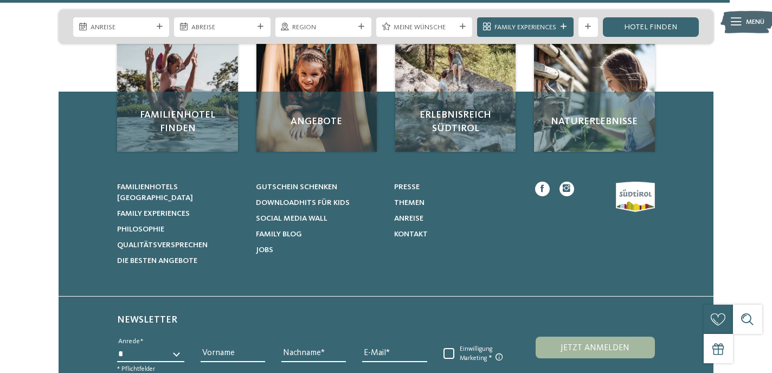
scroll to position [1825, 0]
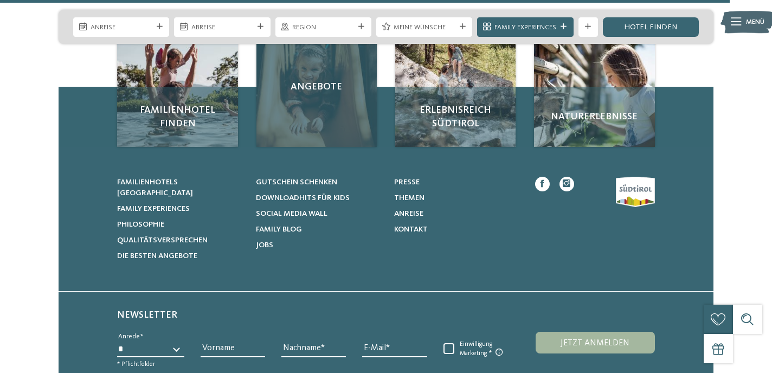
click at [318, 132] on div "Angebote" at bounding box center [316, 87] width 121 height 121
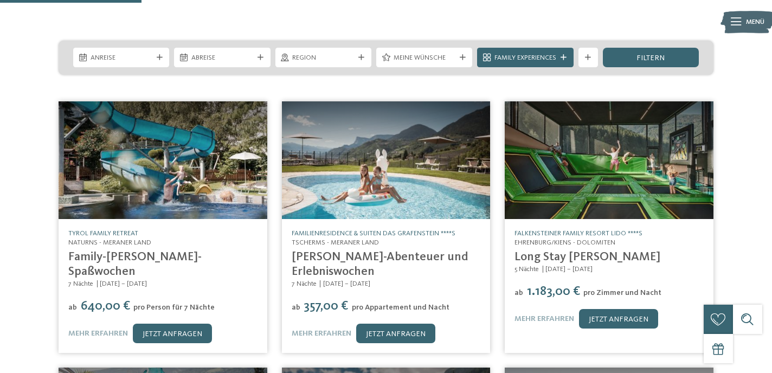
scroll to position [179, 0]
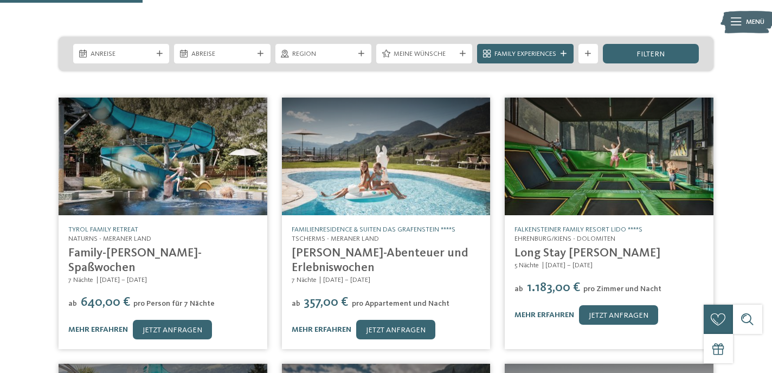
click at [146, 247] on link "Family-Sommer-Spaßwochen" at bounding box center [134, 260] width 133 height 27
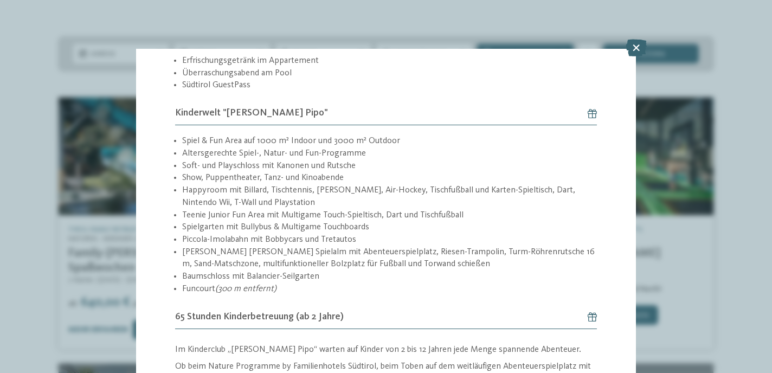
scroll to position [562, 0]
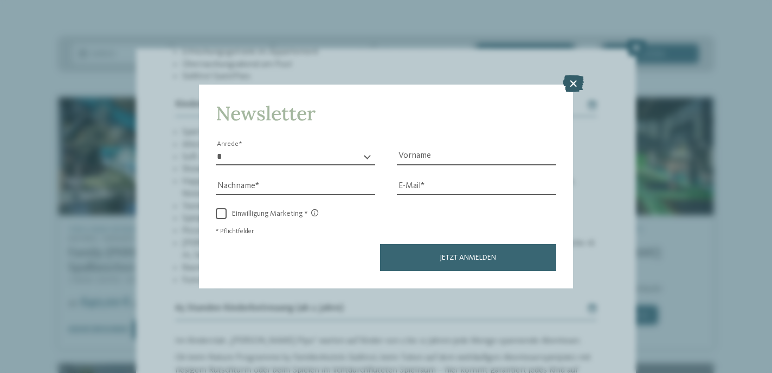
click at [576, 89] on icon at bounding box center [573, 83] width 21 height 17
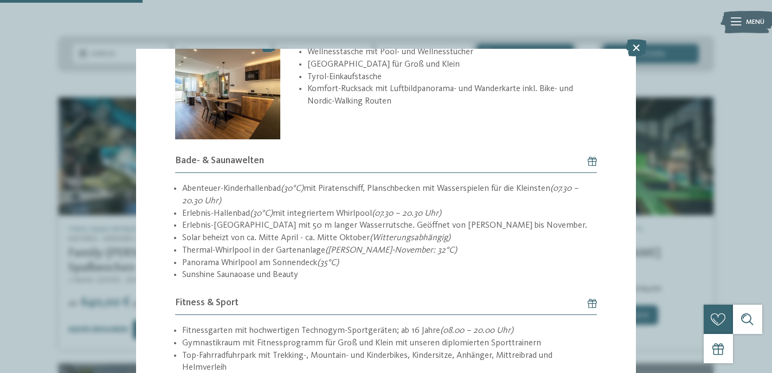
scroll to position [1316, 0]
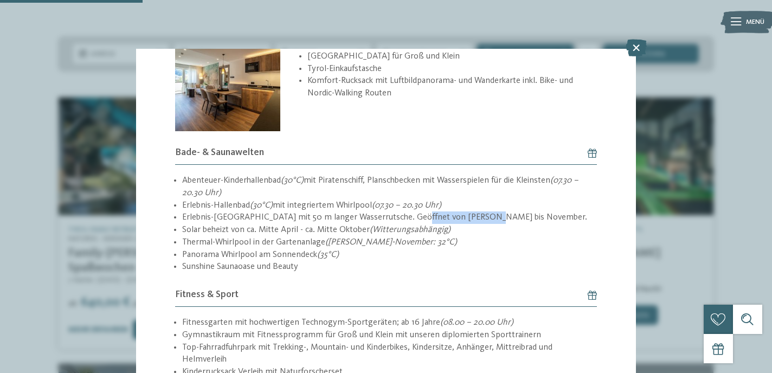
drag, startPoint x: 413, startPoint y: 241, endPoint x: 496, endPoint y: 241, distance: 83.0
click at [496, 224] on li "Erlebnis-Freibad mit 50 m langer Wasserrutsche. Geöffnet von März bis November." at bounding box center [389, 217] width 415 height 12
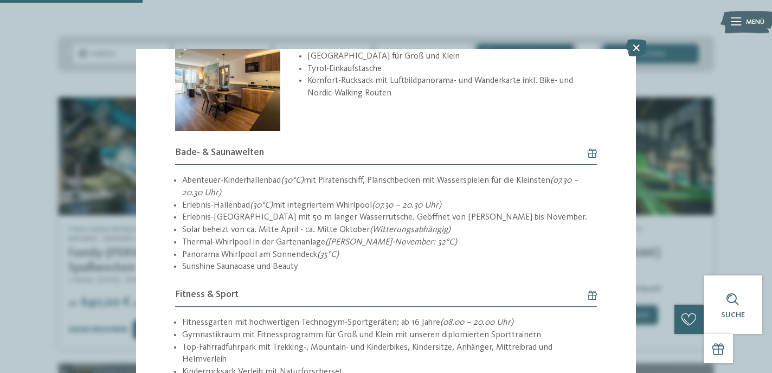
click at [473, 273] on li "Sunshine Saunaoase und Beauty" at bounding box center [389, 267] width 415 height 12
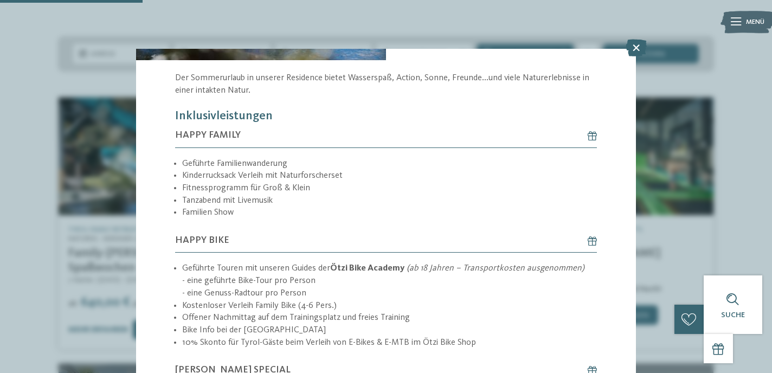
scroll to position [0, 0]
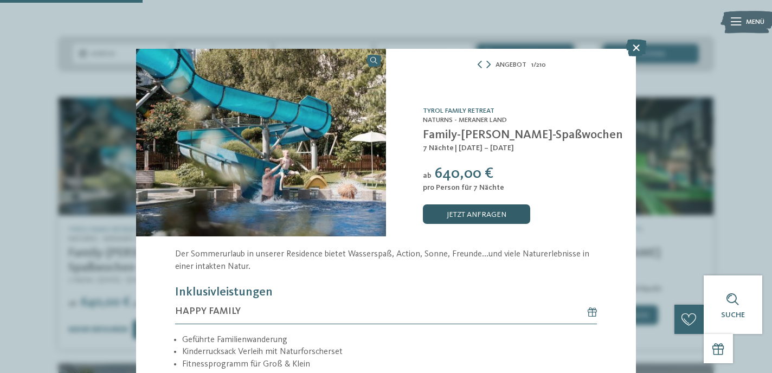
click at [511, 220] on link "jetzt anfragen" at bounding box center [476, 214] width 107 height 20
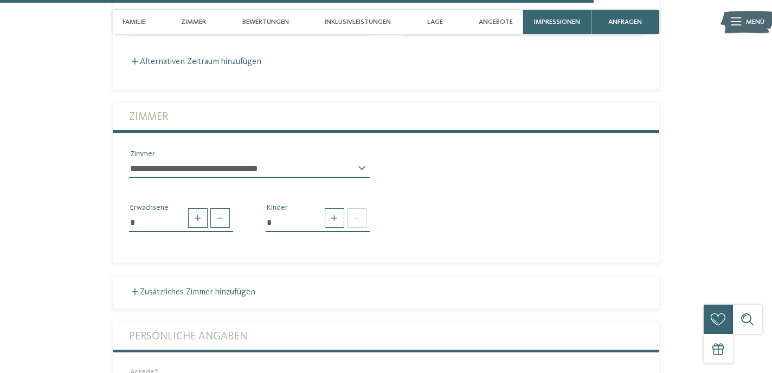
scroll to position [2645, 0]
click option "**********" at bounding box center [0, 0] width 0 height 0
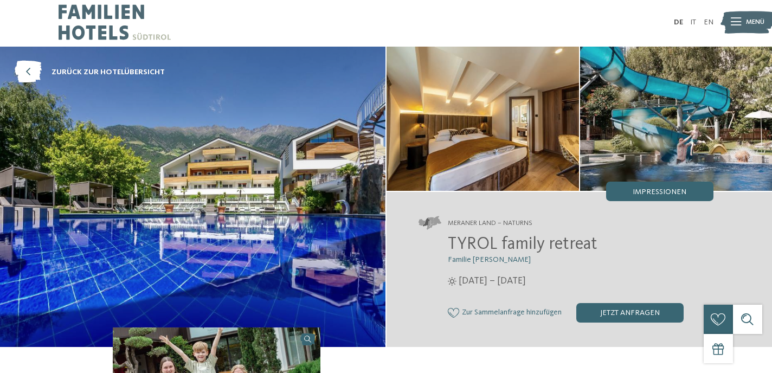
scroll to position [0, 0]
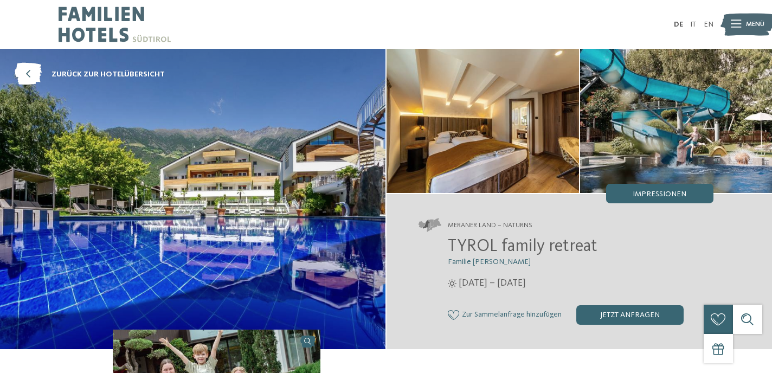
click at [484, 252] on span "TYROL family retreat" at bounding box center [523, 246] width 150 height 17
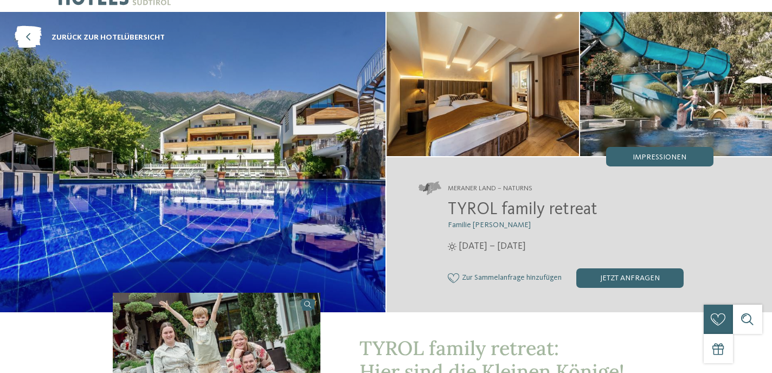
scroll to position [56, 0]
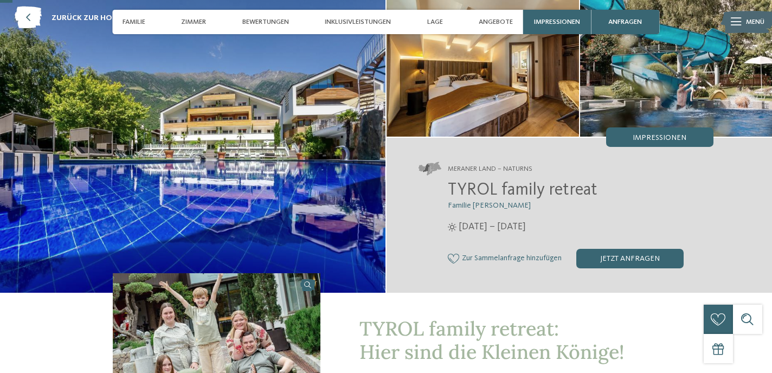
click at [502, 259] on span "Zur Sammelanfrage hinzufügen" at bounding box center [512, 258] width 100 height 9
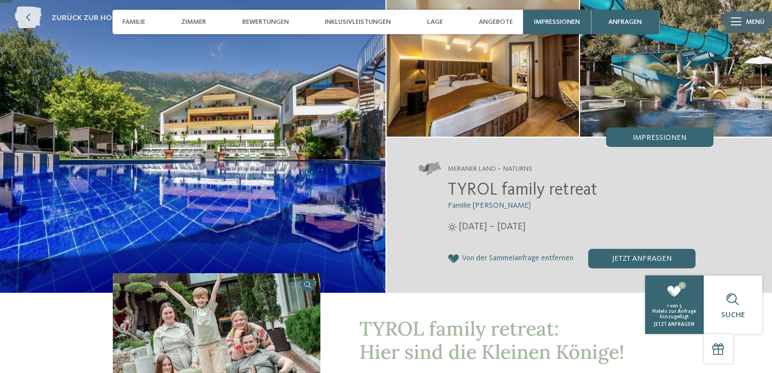
click at [28, 20] on icon at bounding box center [28, 18] width 27 height 22
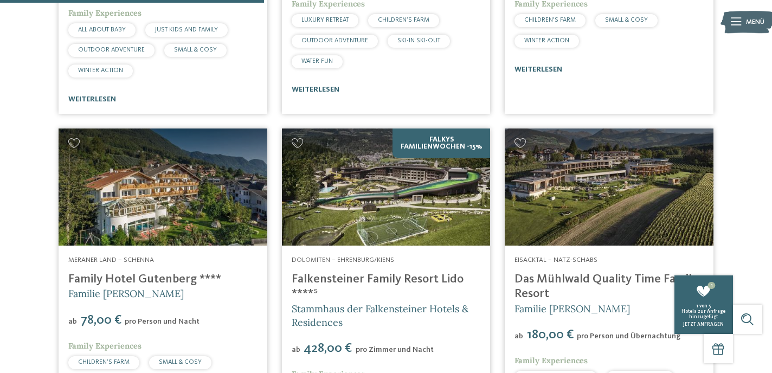
scroll to position [1212, 0]
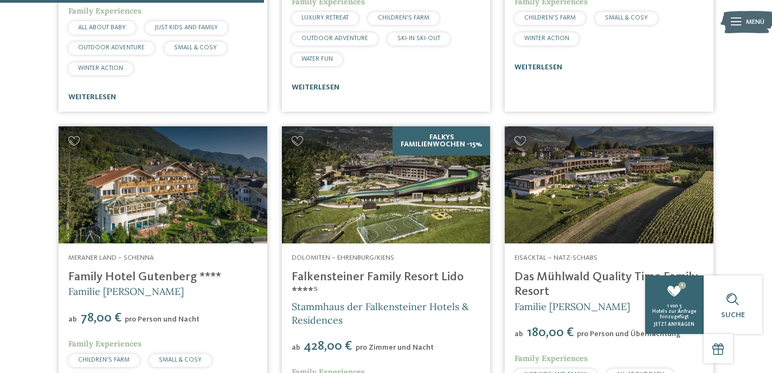
click at [417, 249] on div "Dolomiten – Ehrenburg/Kiens Falkensteiner Family Resort Lido ****ˢ Stammhaus de…" at bounding box center [386, 357] width 209 height 229
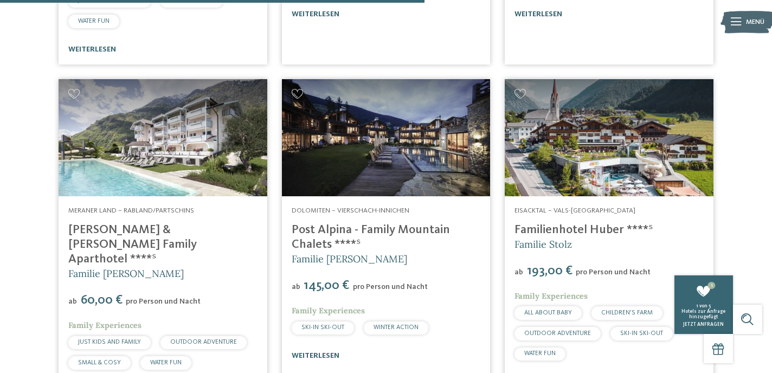
scroll to position [1970, 0]
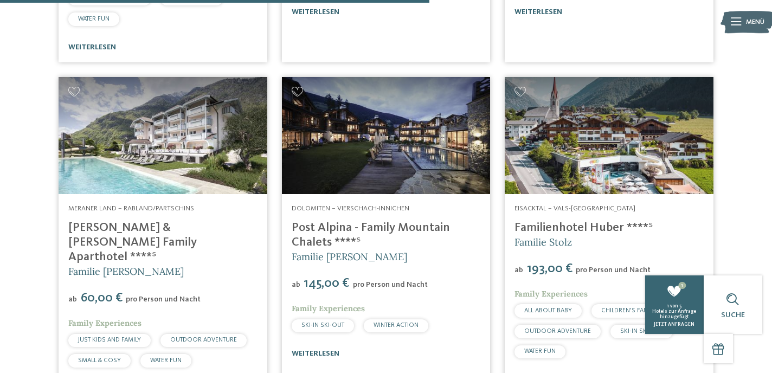
click at [622, 159] on img at bounding box center [609, 135] width 209 height 117
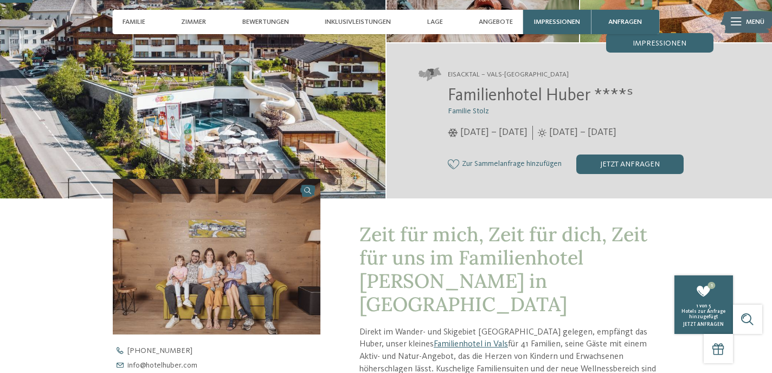
scroll to position [135, 0]
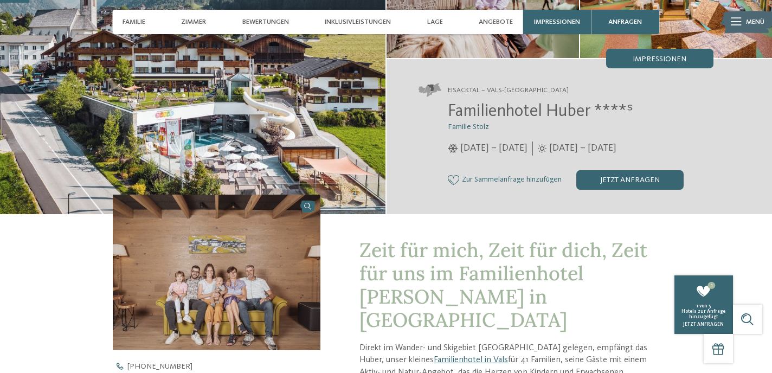
click at [483, 177] on span "Zur Sammelanfrage hinzufügen" at bounding box center [512, 180] width 100 height 9
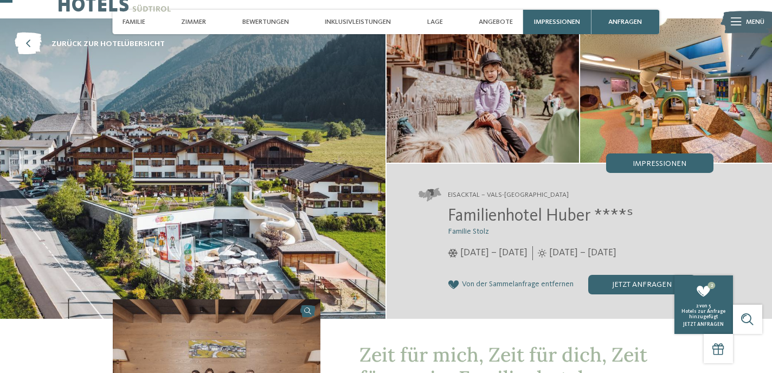
scroll to position [0, 0]
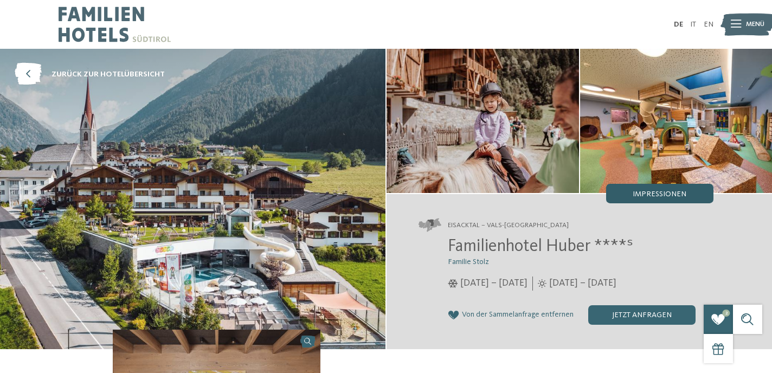
click at [656, 201] on div "Impressionen" at bounding box center [659, 194] width 107 height 20
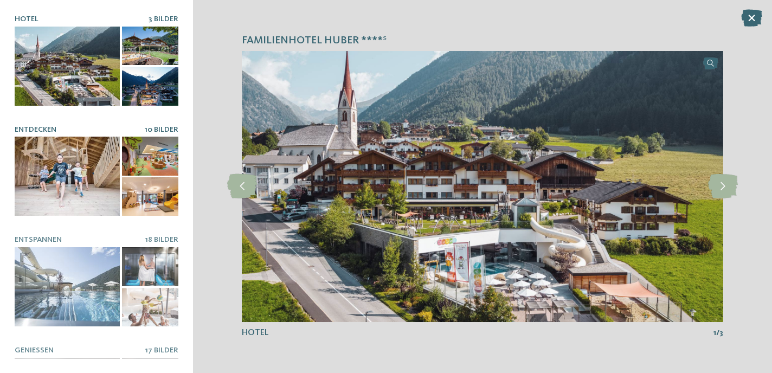
click at [34, 163] on div at bounding box center [67, 176] width 105 height 79
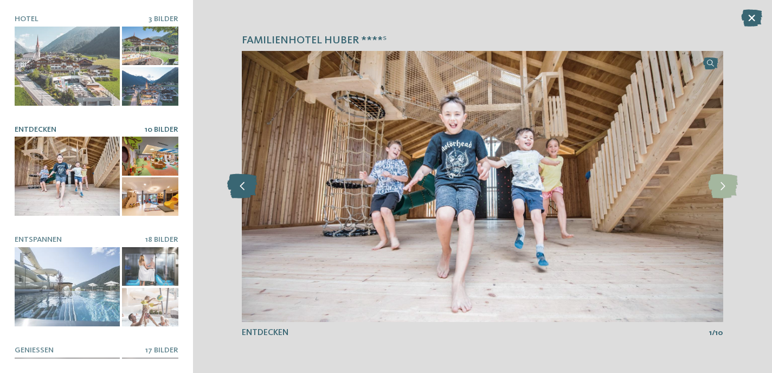
click at [247, 195] on icon at bounding box center [242, 186] width 30 height 24
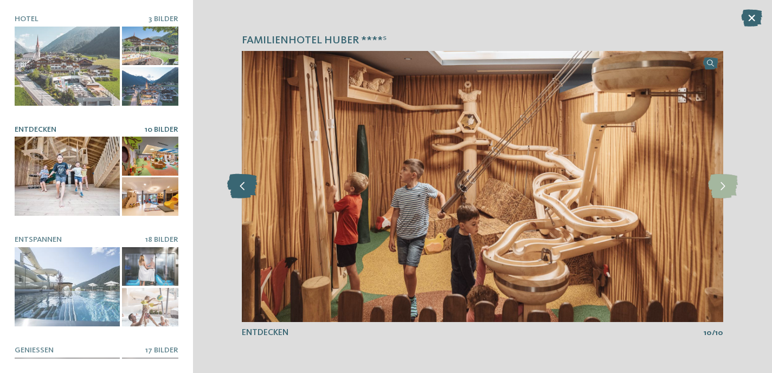
click at [247, 195] on icon at bounding box center [242, 186] width 30 height 24
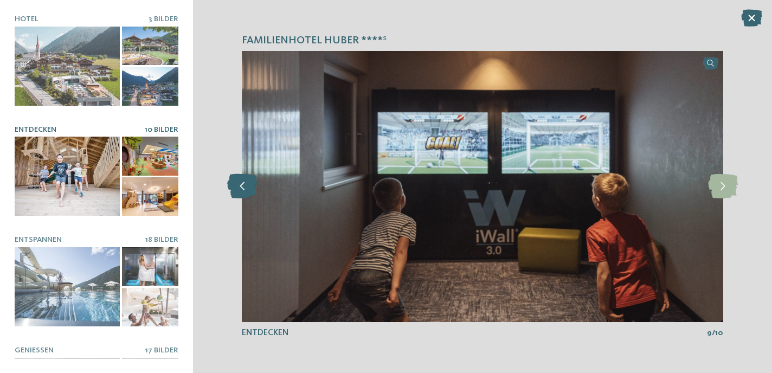
click at [247, 195] on icon at bounding box center [242, 186] width 30 height 24
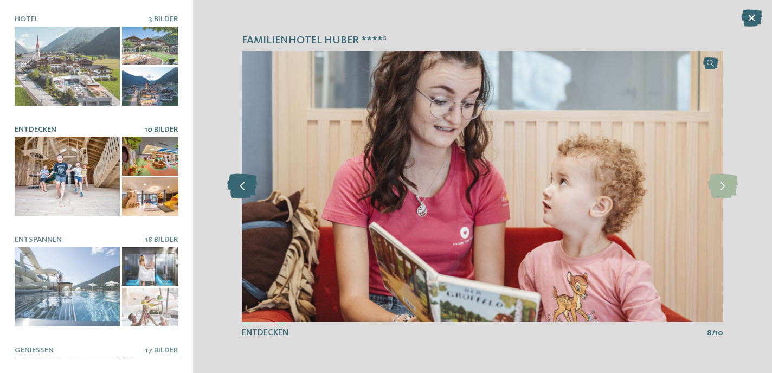
click at [247, 195] on icon at bounding box center [242, 186] width 30 height 24
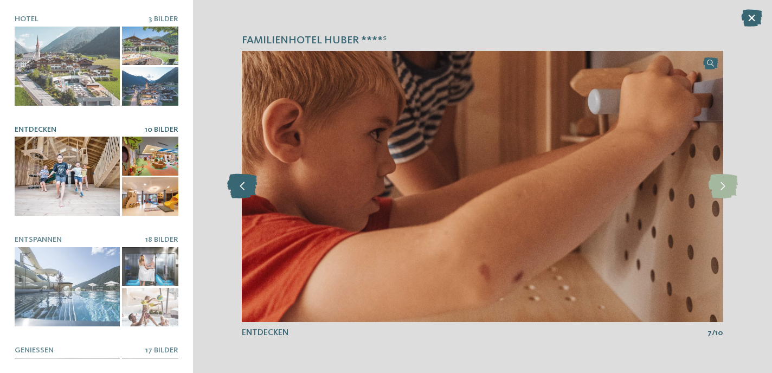
click at [247, 195] on icon at bounding box center [242, 186] width 30 height 24
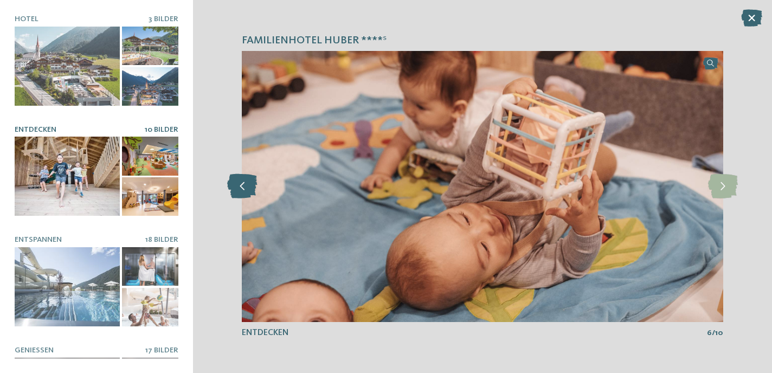
click at [247, 195] on icon at bounding box center [242, 186] width 30 height 24
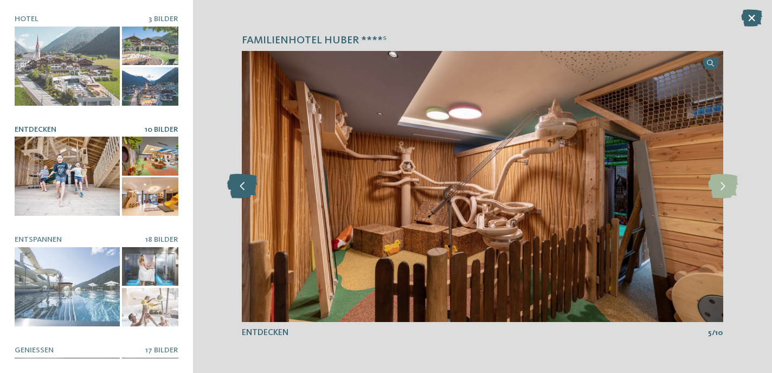
click at [247, 195] on icon at bounding box center [242, 186] width 30 height 24
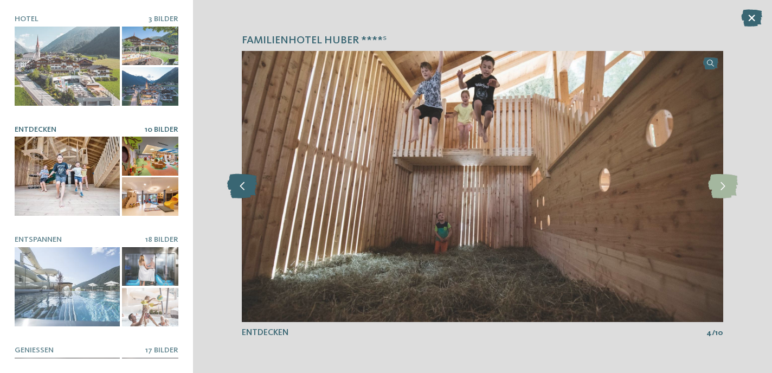
click at [247, 195] on icon at bounding box center [242, 186] width 30 height 24
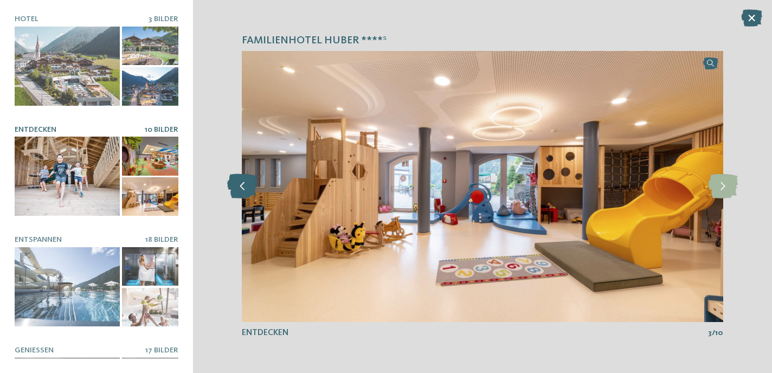
click at [247, 195] on icon at bounding box center [242, 186] width 30 height 24
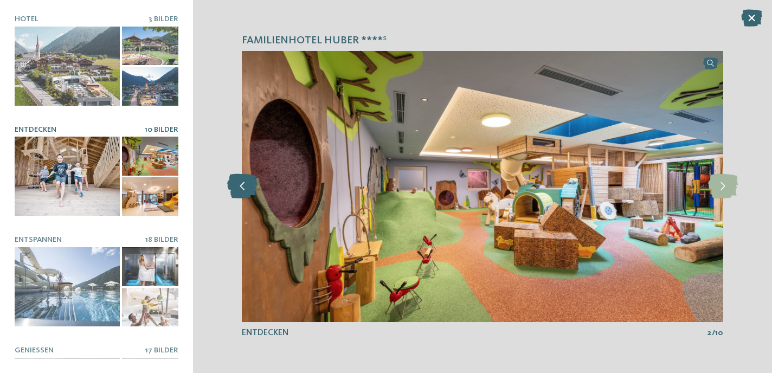
click at [247, 195] on icon at bounding box center [242, 186] width 30 height 24
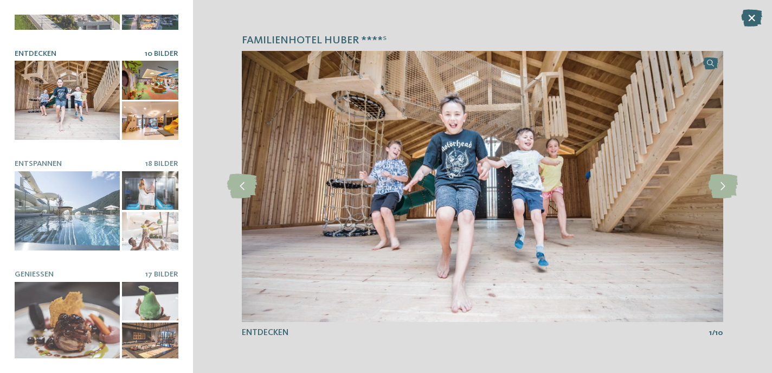
scroll to position [77, 0]
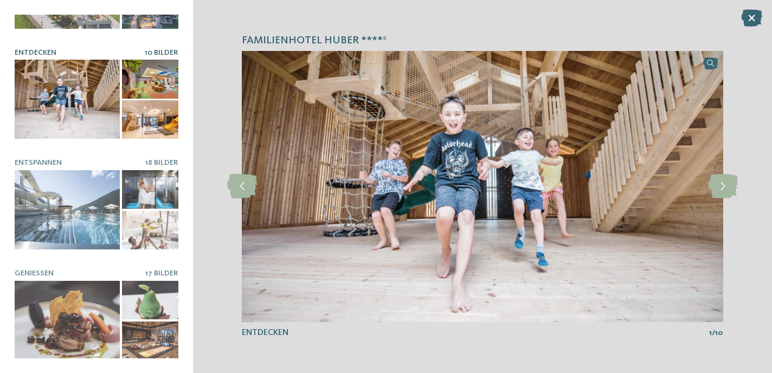
click at [68, 218] on div at bounding box center [67, 209] width 105 height 79
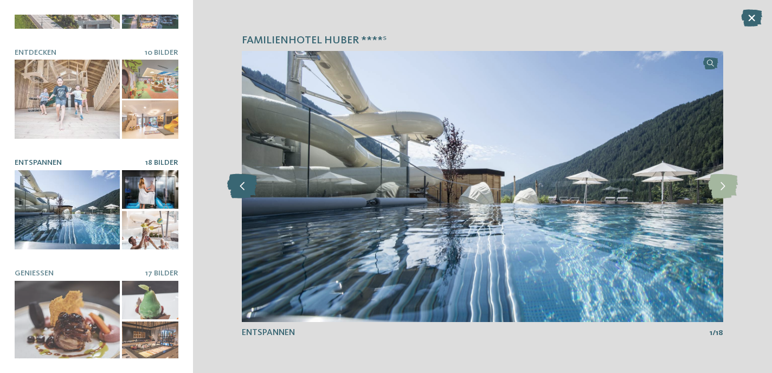
click at [242, 194] on icon at bounding box center [242, 186] width 30 height 24
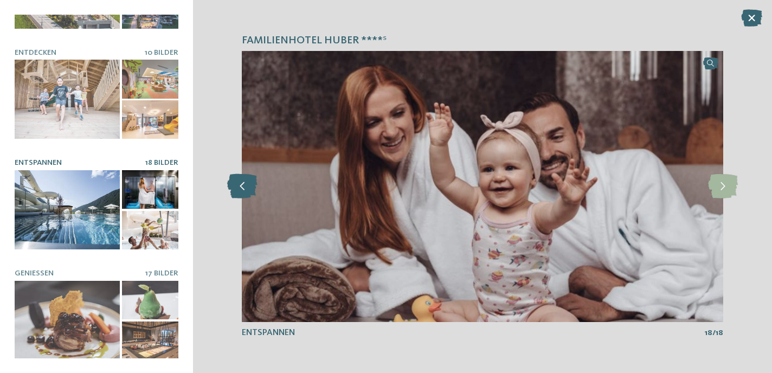
click at [242, 194] on icon at bounding box center [242, 186] width 30 height 24
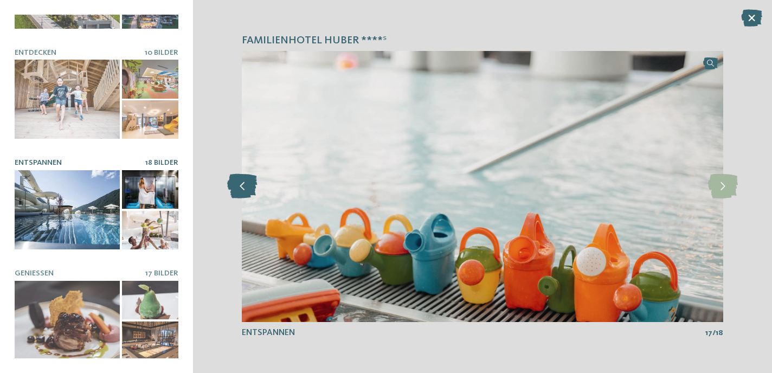
click at [242, 194] on icon at bounding box center [242, 186] width 30 height 24
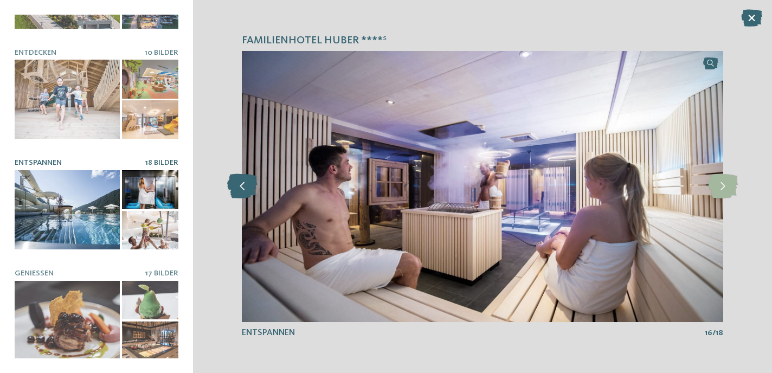
click at [242, 194] on icon at bounding box center [242, 186] width 30 height 24
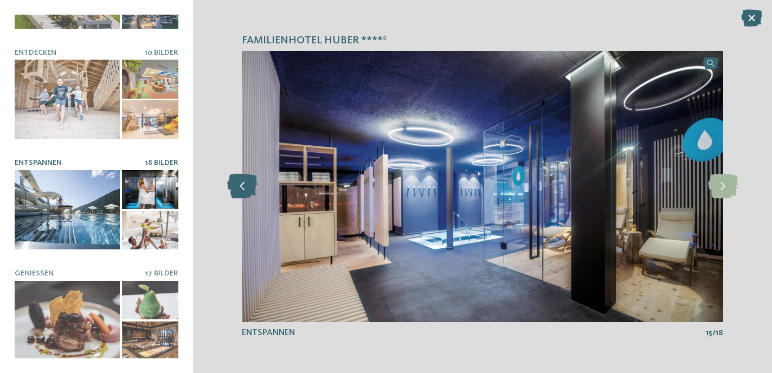
click at [242, 194] on icon at bounding box center [242, 186] width 30 height 24
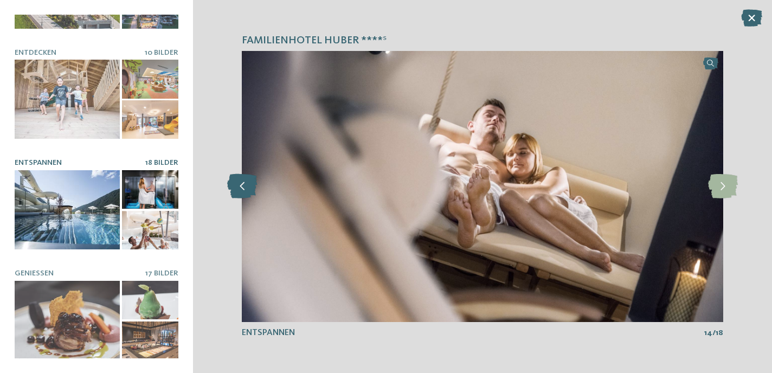
click at [242, 194] on icon at bounding box center [242, 186] width 30 height 24
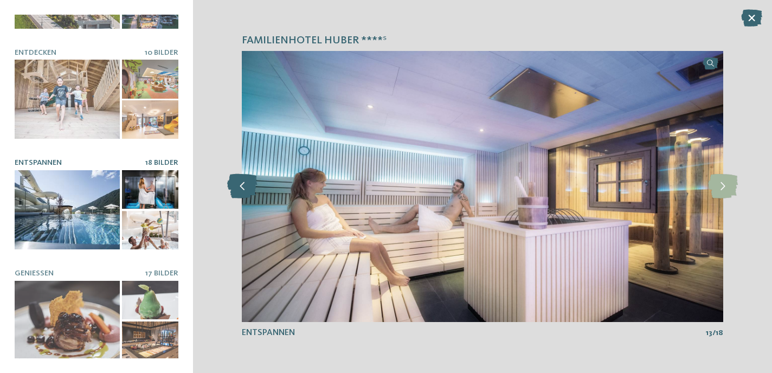
click at [242, 194] on icon at bounding box center [242, 186] width 30 height 24
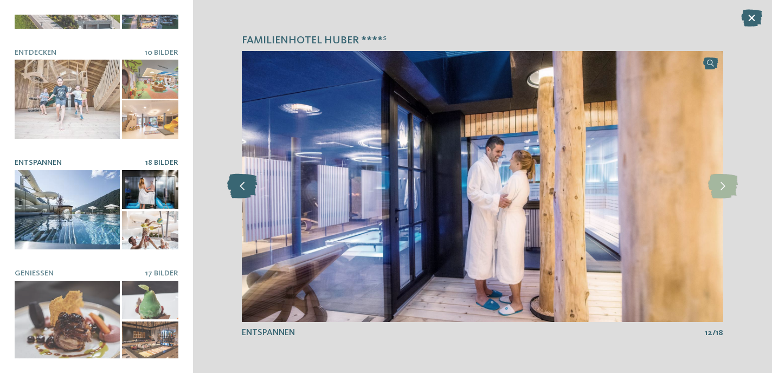
click at [242, 194] on icon at bounding box center [242, 186] width 30 height 24
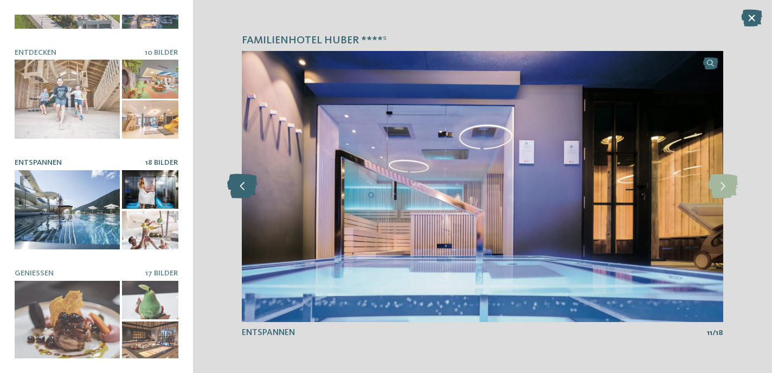
click at [242, 194] on icon at bounding box center [242, 186] width 30 height 24
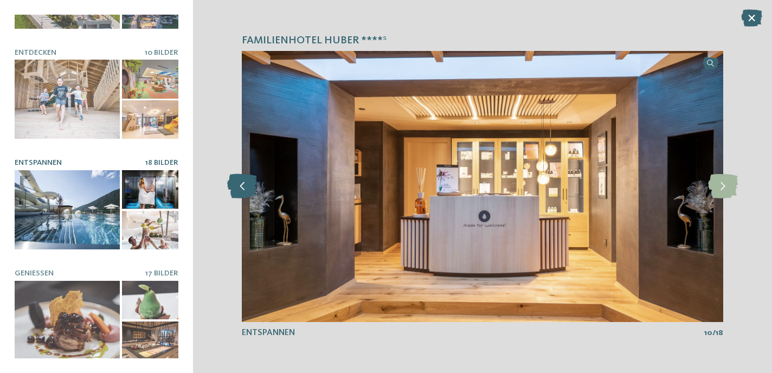
click at [242, 194] on icon at bounding box center [242, 186] width 30 height 24
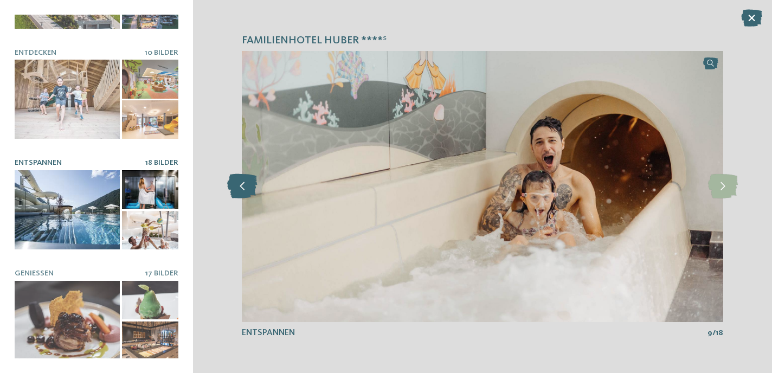
click at [242, 194] on icon at bounding box center [242, 186] width 30 height 24
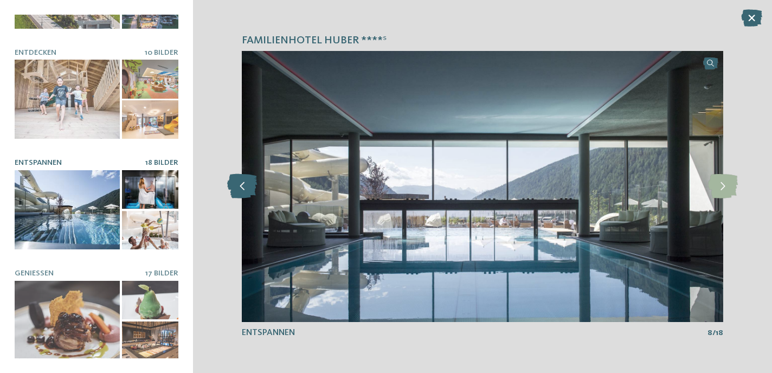
click at [242, 194] on icon at bounding box center [242, 186] width 30 height 24
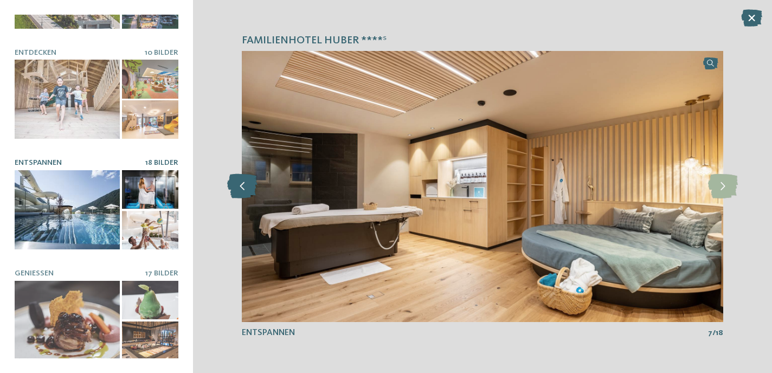
click at [242, 194] on icon at bounding box center [242, 186] width 30 height 24
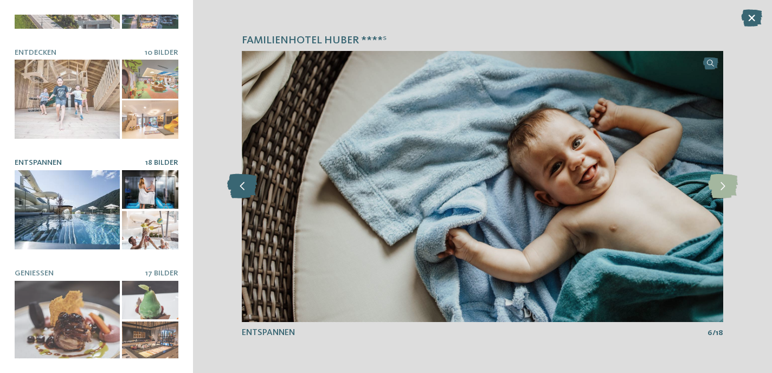
click at [242, 194] on icon at bounding box center [242, 186] width 30 height 24
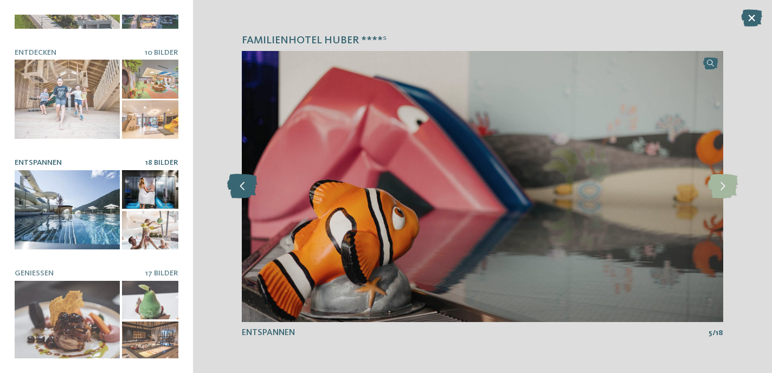
click at [242, 194] on icon at bounding box center [242, 186] width 30 height 24
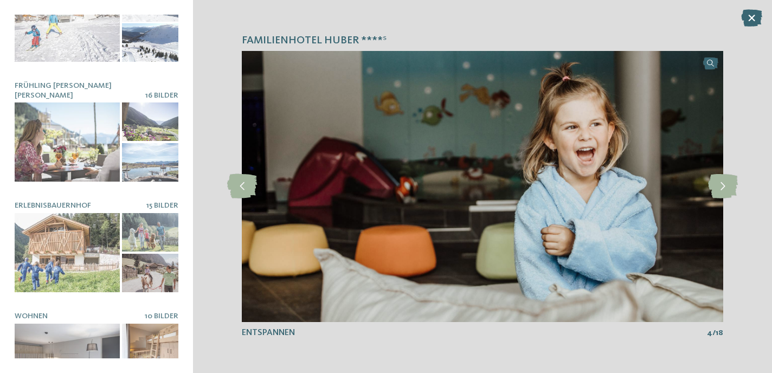
scroll to position [521, 0]
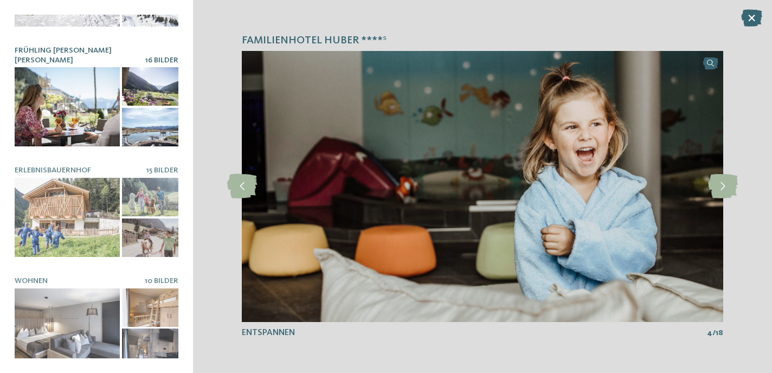
click at [106, 83] on div at bounding box center [67, 106] width 105 height 79
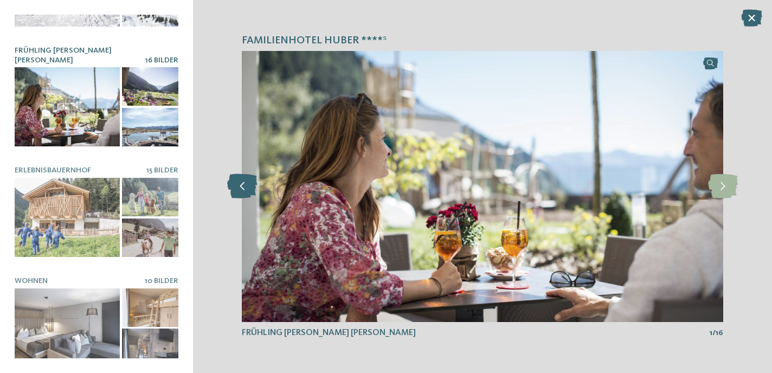
click at [248, 191] on icon at bounding box center [242, 186] width 30 height 24
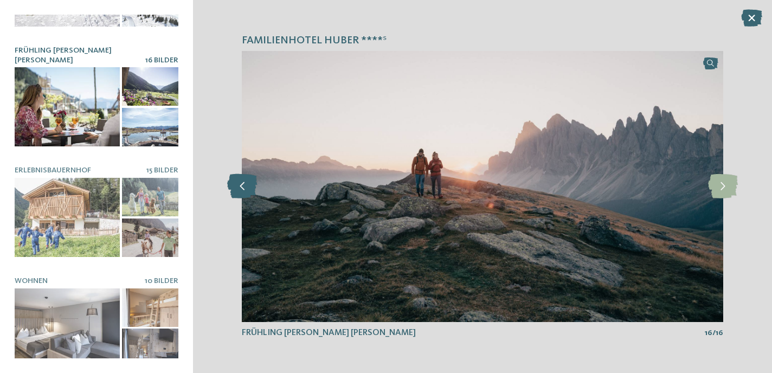
click at [248, 191] on icon at bounding box center [242, 186] width 30 height 24
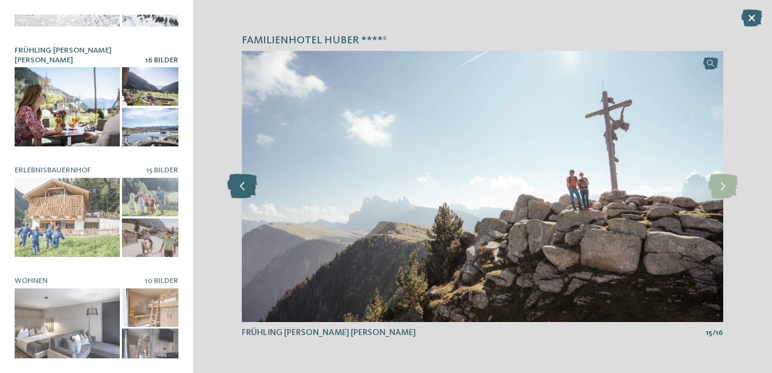
click at [248, 191] on icon at bounding box center [242, 186] width 30 height 24
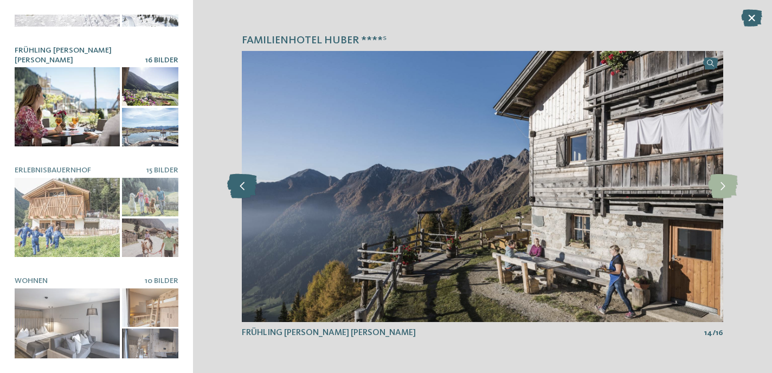
click at [248, 191] on icon at bounding box center [242, 186] width 30 height 24
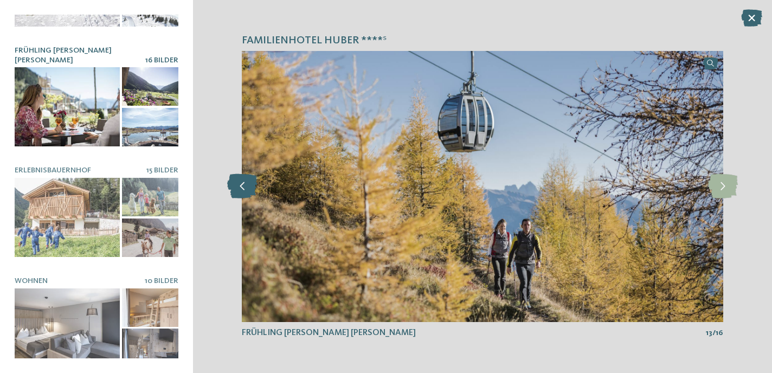
click at [248, 191] on icon at bounding box center [242, 186] width 30 height 24
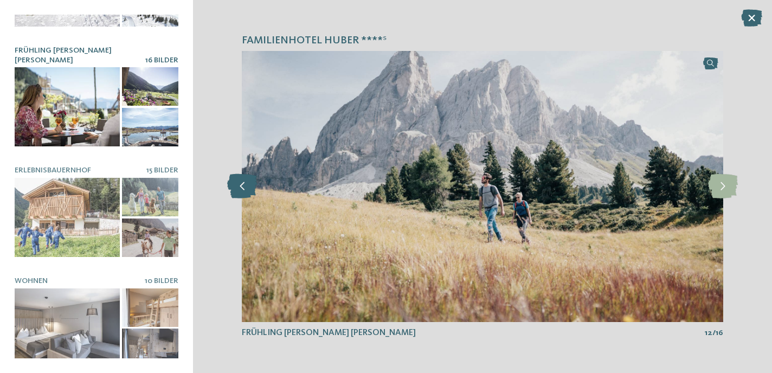
click at [248, 191] on icon at bounding box center [242, 186] width 30 height 24
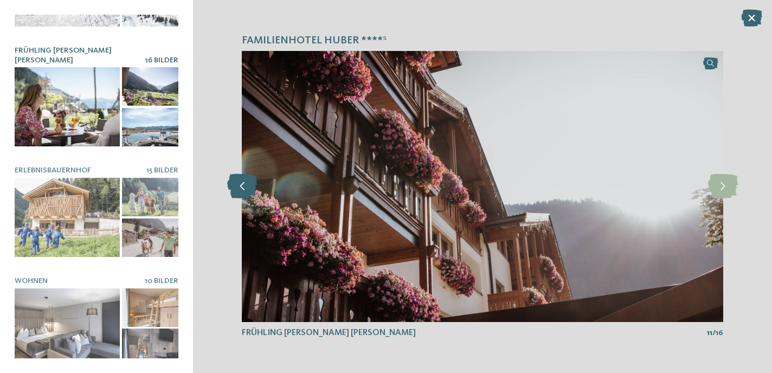
click at [248, 191] on icon at bounding box center [242, 186] width 30 height 24
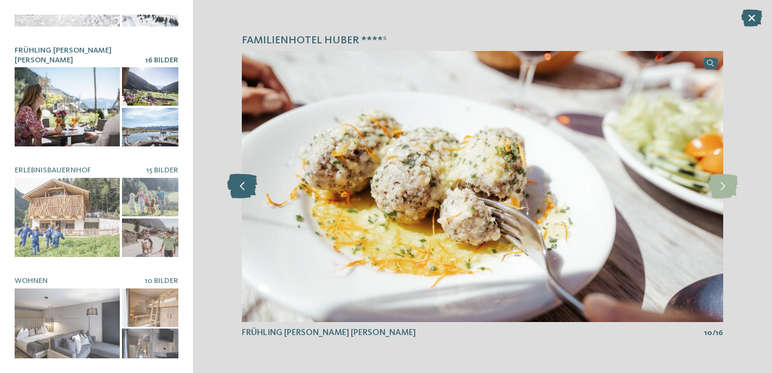
click at [248, 191] on icon at bounding box center [242, 186] width 30 height 24
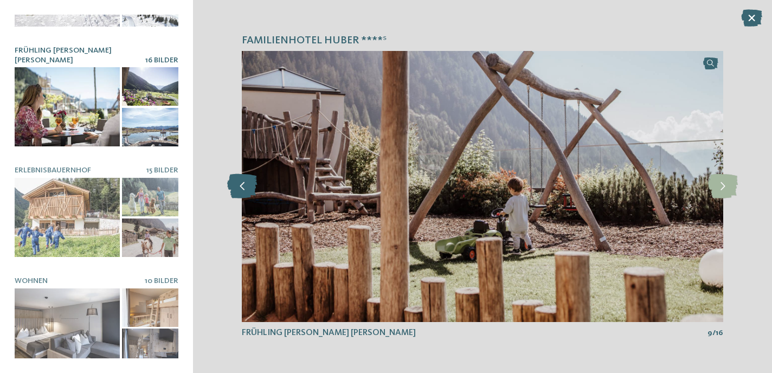
click at [248, 191] on icon at bounding box center [242, 186] width 30 height 24
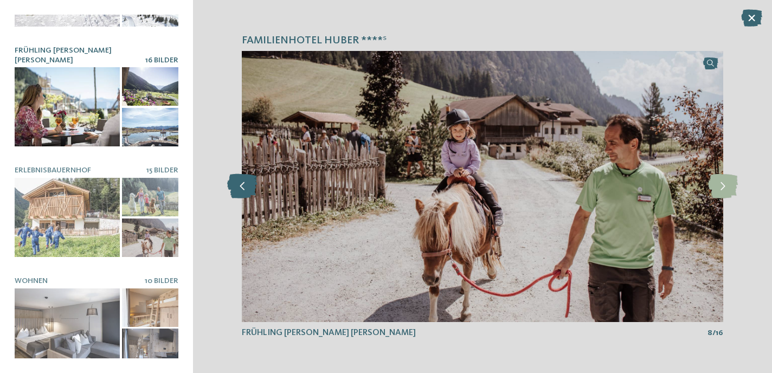
click at [248, 191] on icon at bounding box center [242, 186] width 30 height 24
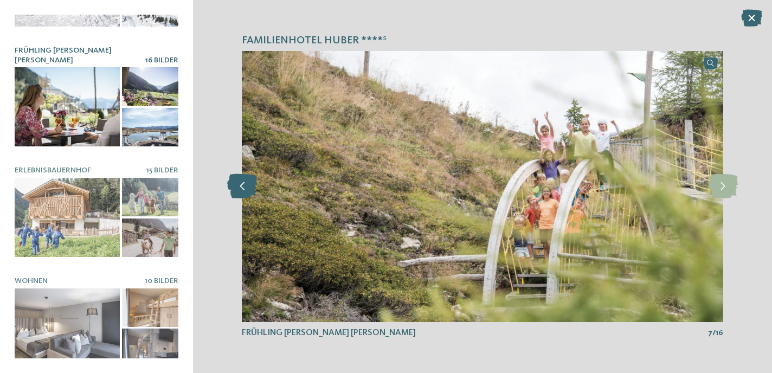
click at [248, 191] on icon at bounding box center [242, 186] width 30 height 24
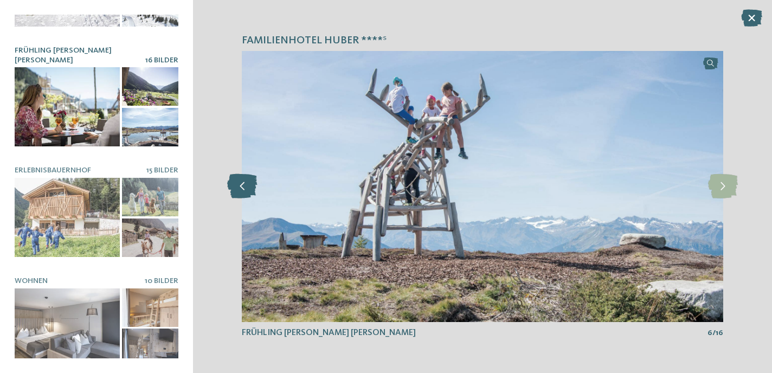
click at [248, 191] on icon at bounding box center [242, 186] width 30 height 24
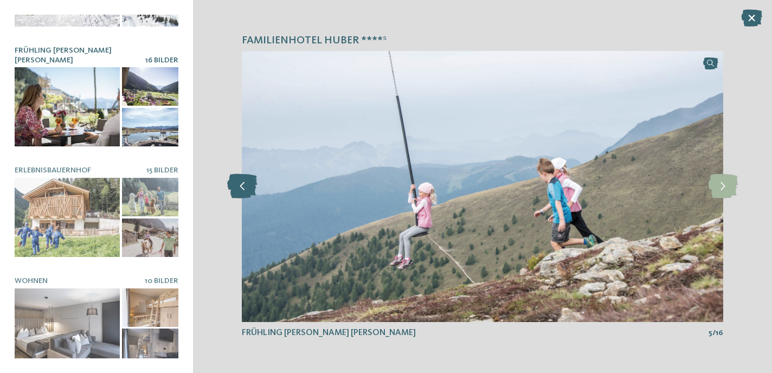
click at [248, 191] on icon at bounding box center [242, 186] width 30 height 24
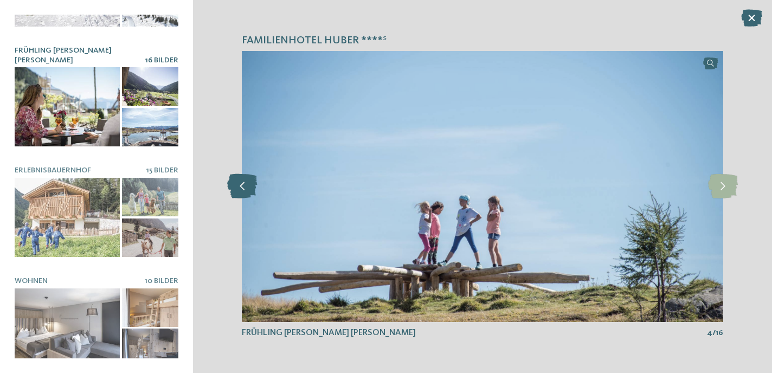
click at [248, 191] on icon at bounding box center [242, 186] width 30 height 24
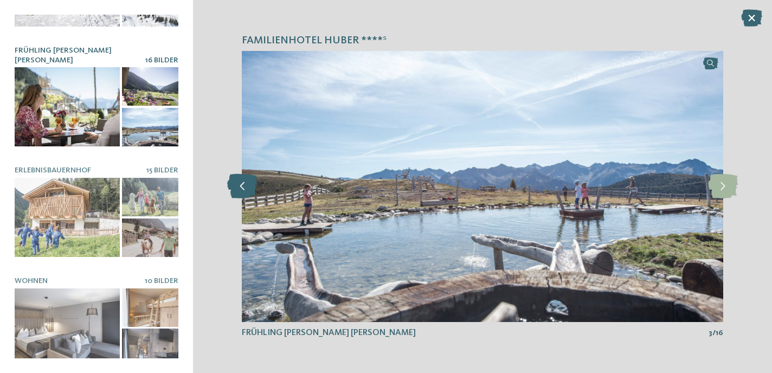
click at [248, 191] on icon at bounding box center [242, 186] width 30 height 24
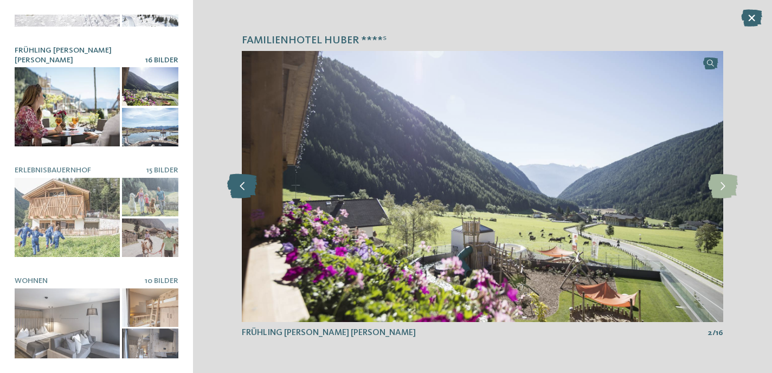
click at [248, 191] on icon at bounding box center [242, 186] width 30 height 24
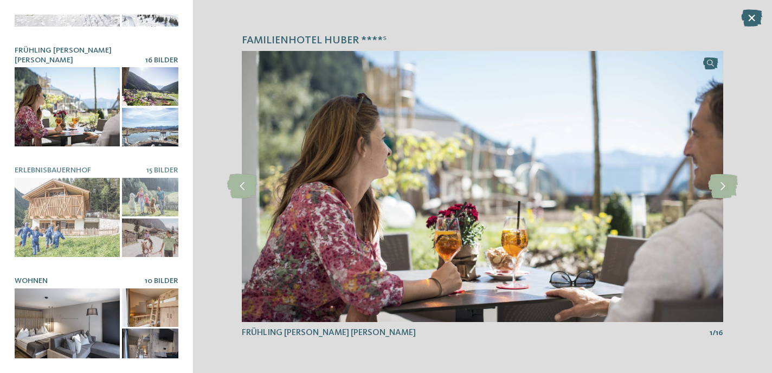
click at [87, 295] on div at bounding box center [67, 327] width 105 height 79
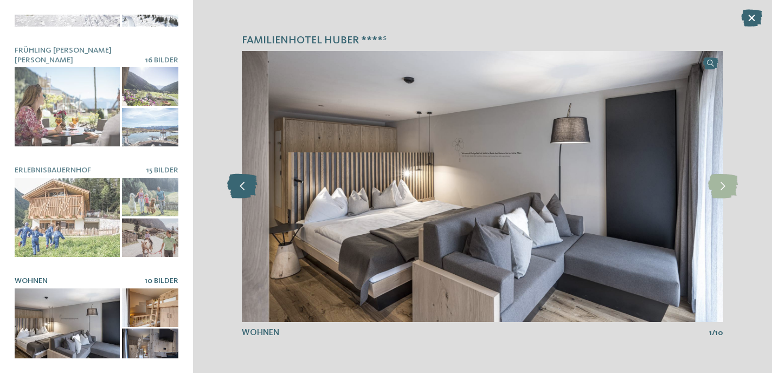
click at [242, 187] on icon at bounding box center [242, 186] width 30 height 24
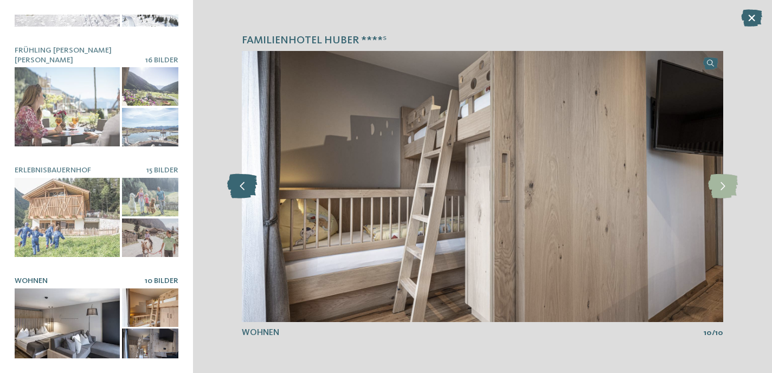
click at [242, 187] on icon at bounding box center [242, 186] width 30 height 24
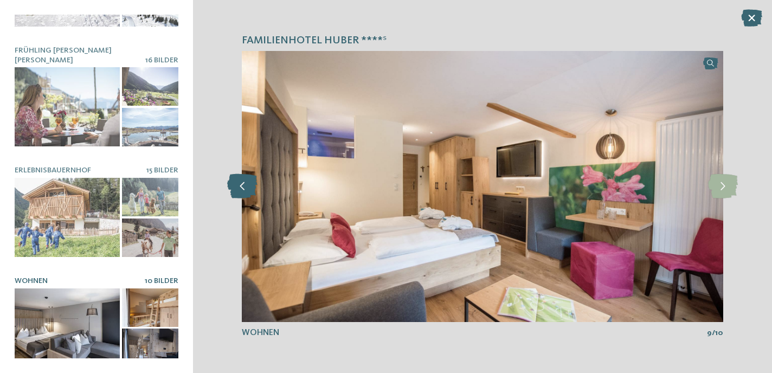
click at [242, 187] on icon at bounding box center [242, 186] width 30 height 24
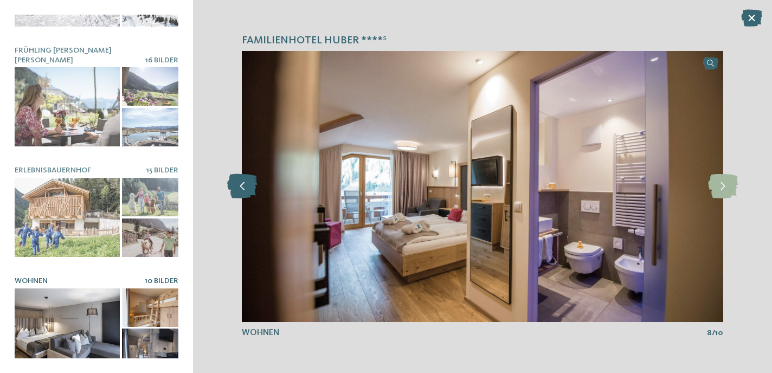
click at [242, 187] on icon at bounding box center [242, 186] width 30 height 24
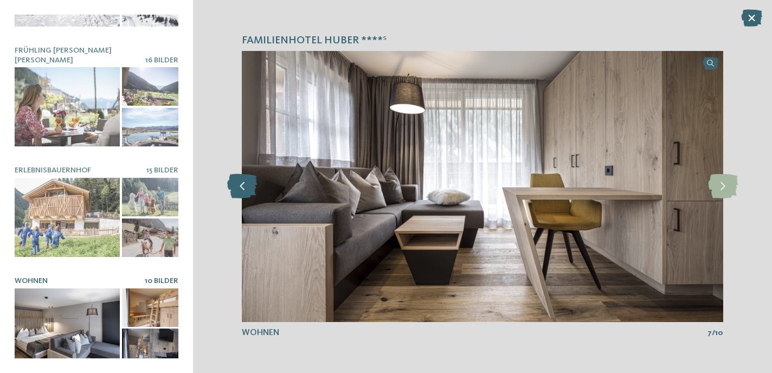
click at [242, 187] on icon at bounding box center [242, 186] width 30 height 24
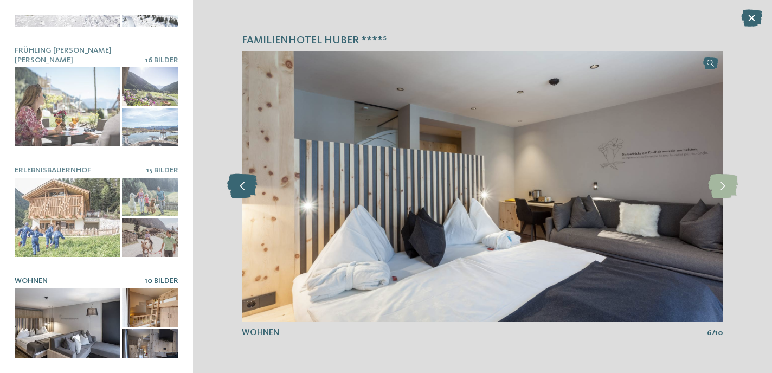
click at [242, 187] on icon at bounding box center [242, 186] width 30 height 24
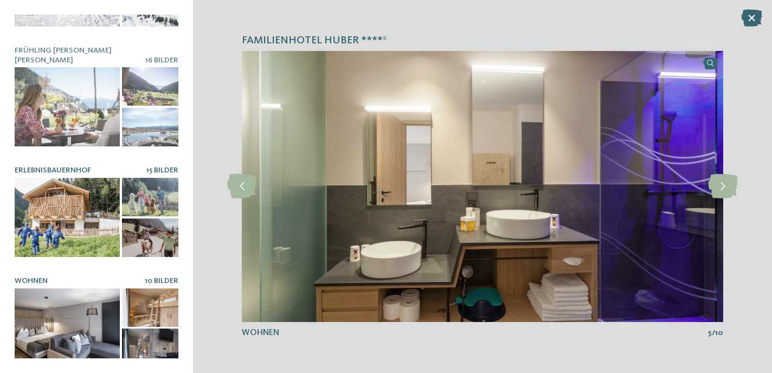
scroll to position [0, 0]
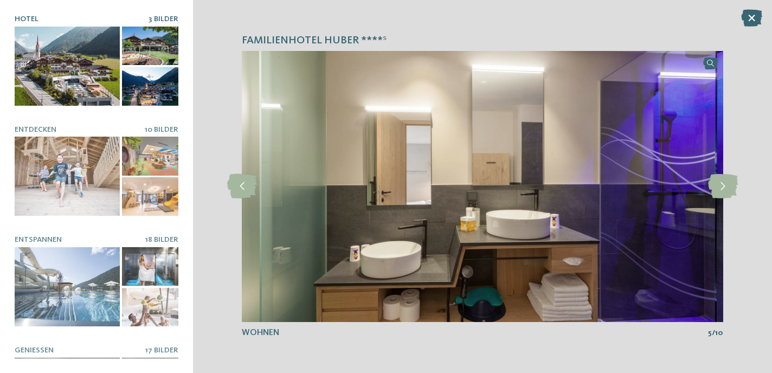
click at [78, 80] on div at bounding box center [67, 66] width 105 height 79
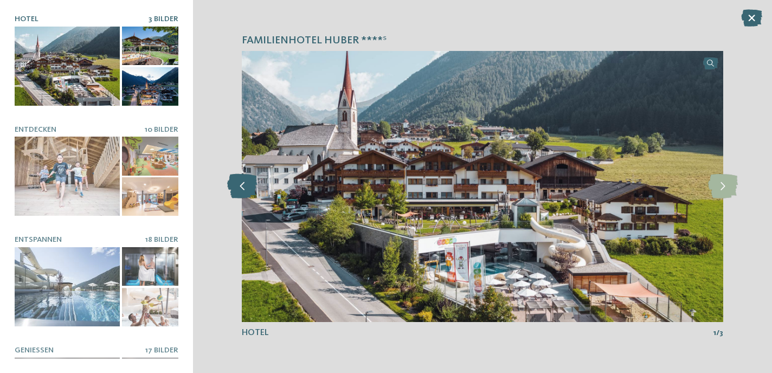
click at [246, 189] on icon at bounding box center [242, 186] width 30 height 24
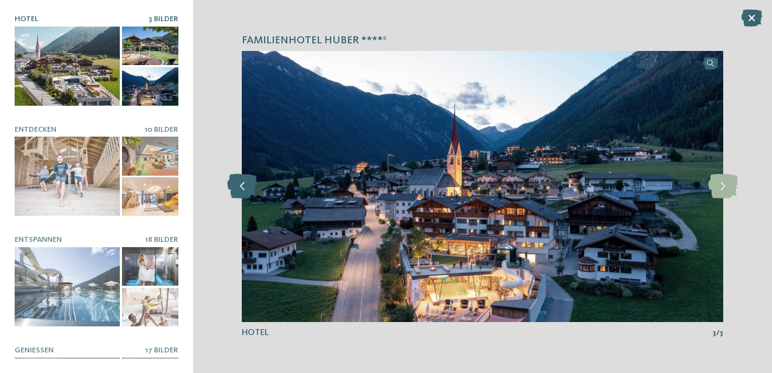
click at [246, 189] on icon at bounding box center [242, 186] width 30 height 24
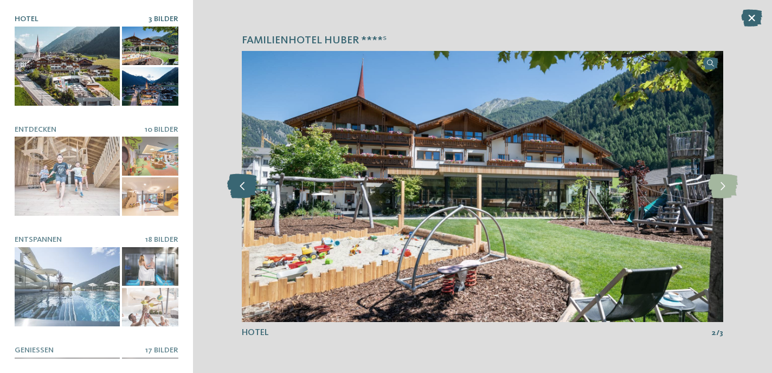
click at [246, 189] on icon at bounding box center [242, 186] width 30 height 24
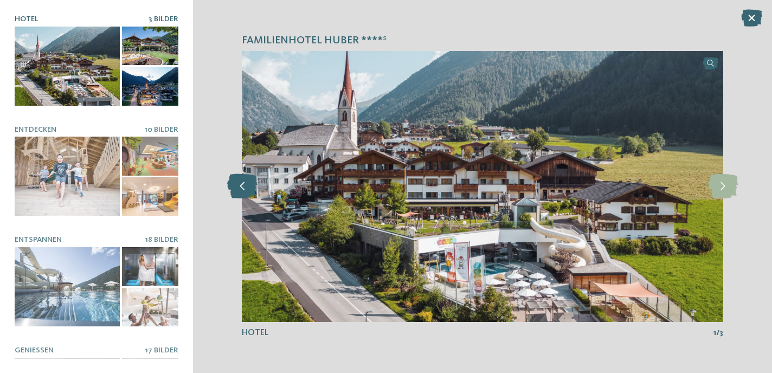
click at [246, 189] on icon at bounding box center [242, 186] width 30 height 24
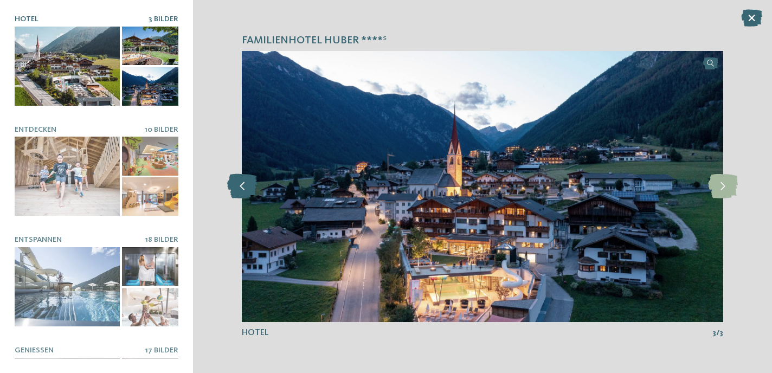
click at [246, 189] on icon at bounding box center [242, 186] width 30 height 24
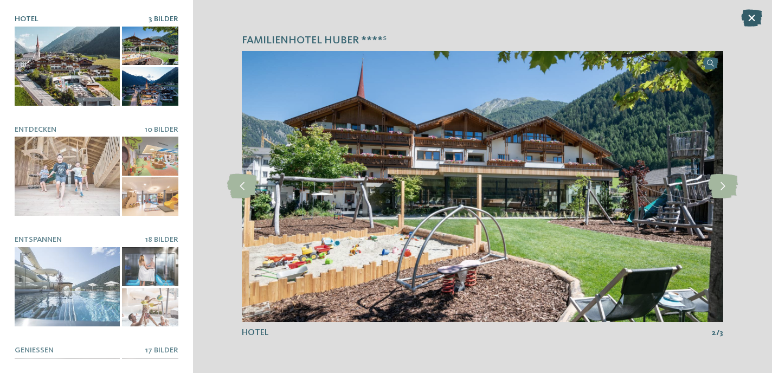
click at [756, 22] on icon at bounding box center [751, 17] width 21 height 17
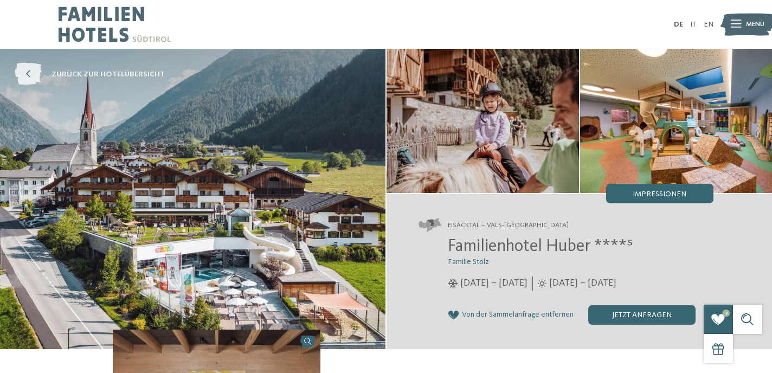
click at [31, 72] on icon at bounding box center [28, 74] width 27 height 22
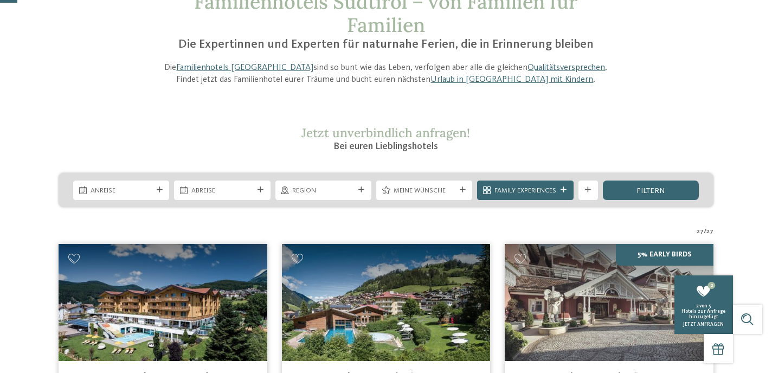
scroll to position [82, 0]
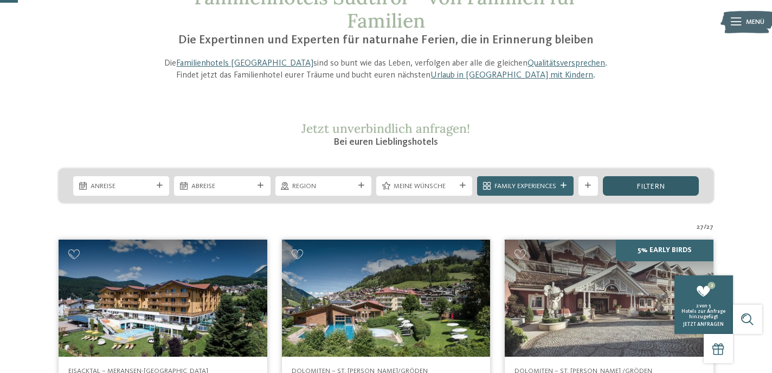
click at [624, 186] on div "filtern" at bounding box center [651, 186] width 96 height 20
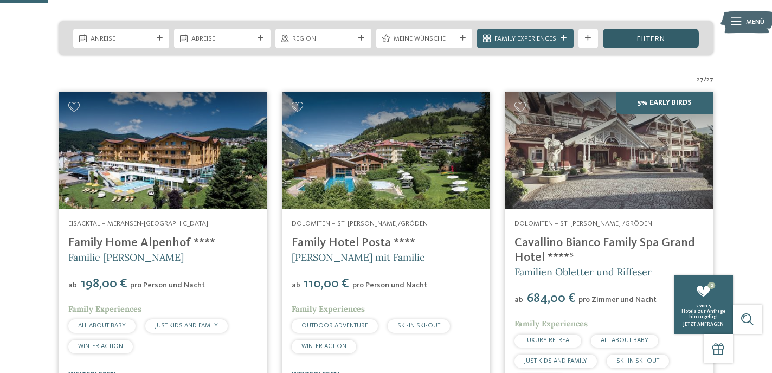
scroll to position [255, 0]
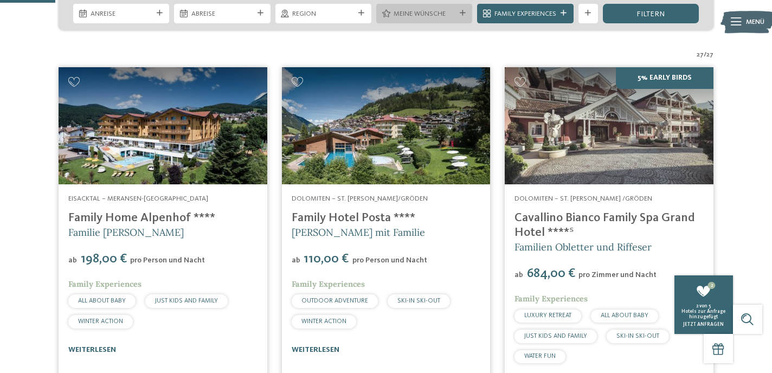
click at [414, 15] on span "Meine Wünsche" at bounding box center [425, 14] width 62 height 10
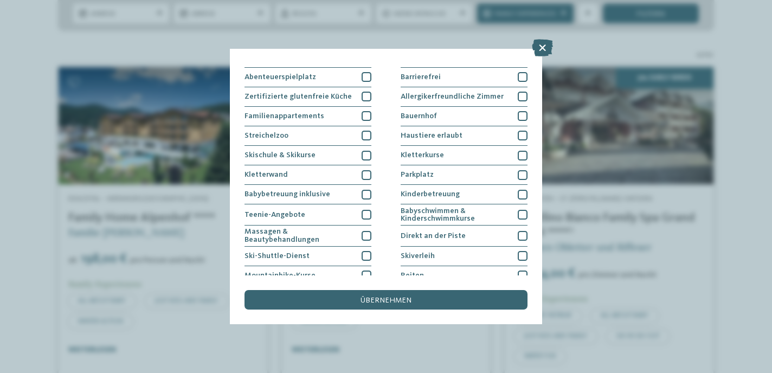
scroll to position [0, 0]
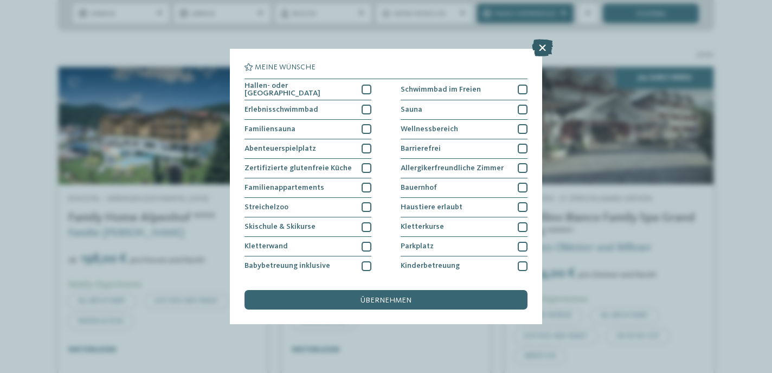
click at [547, 44] on icon at bounding box center [542, 47] width 21 height 17
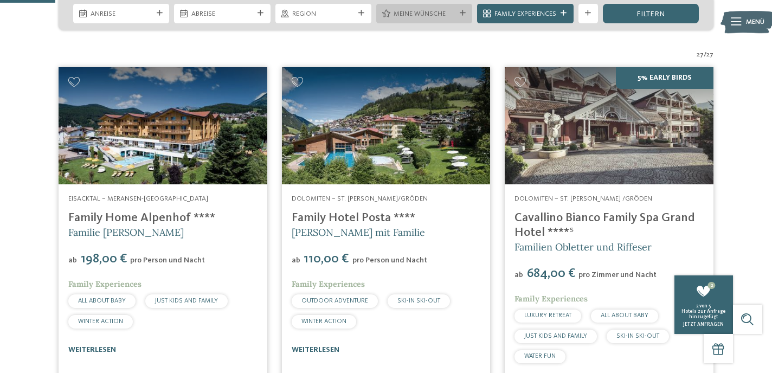
click at [416, 11] on span "Meine Wünsche" at bounding box center [425, 14] width 62 height 10
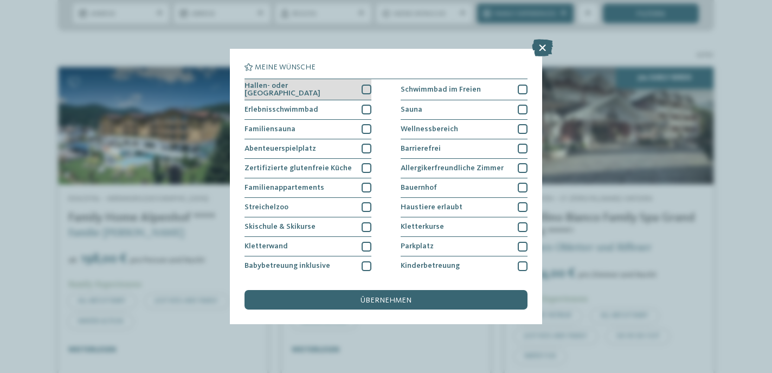
click at [366, 89] on div at bounding box center [367, 90] width 10 height 10
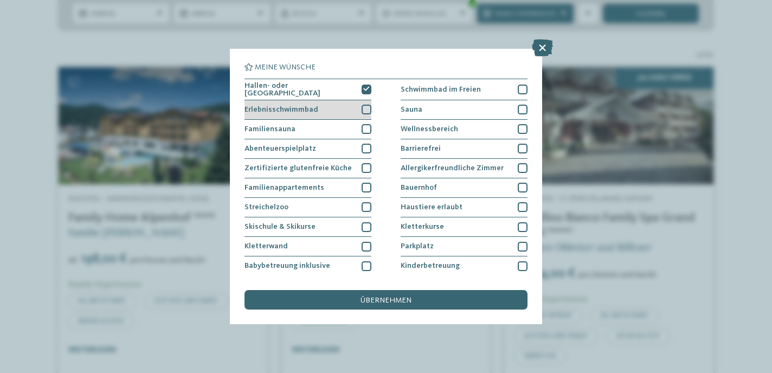
click at [367, 108] on div at bounding box center [367, 110] width 10 height 10
click at [367, 108] on icon at bounding box center [366, 110] width 7 height 6
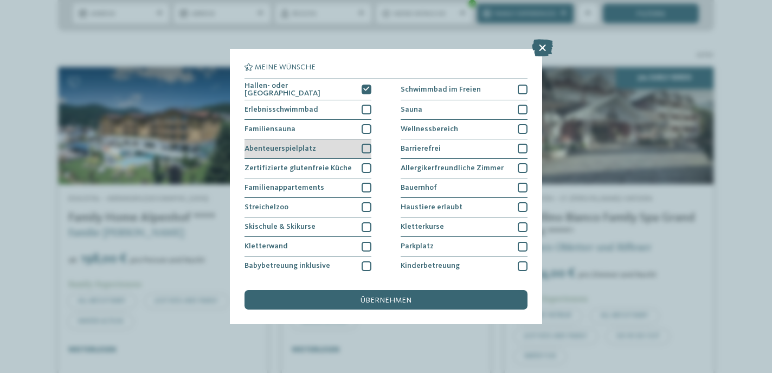
click at [370, 148] on div at bounding box center [367, 149] width 10 height 10
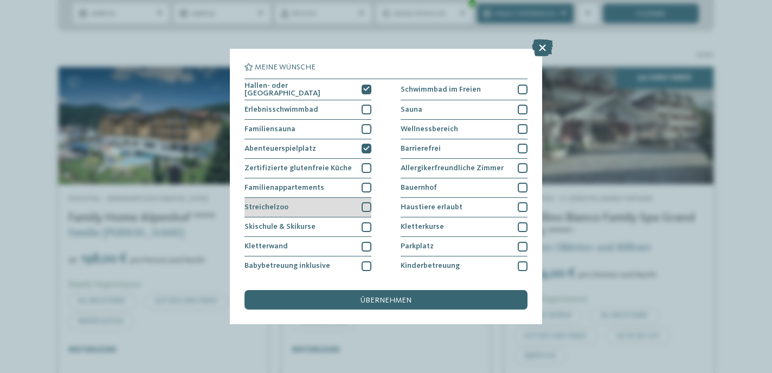
click at [368, 203] on div at bounding box center [367, 207] width 10 height 10
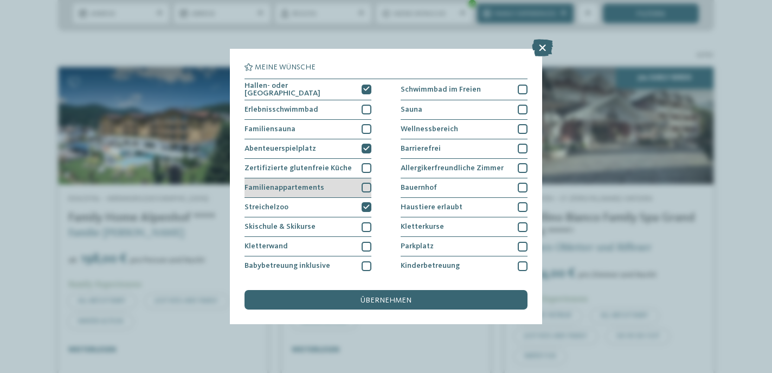
click at [367, 185] on div at bounding box center [367, 188] width 10 height 10
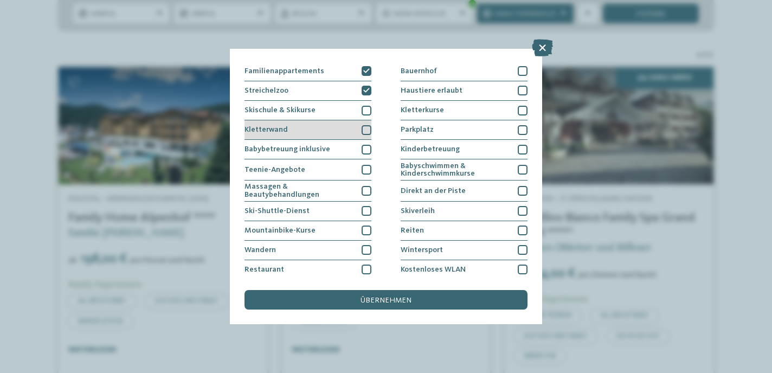
scroll to position [118, 0]
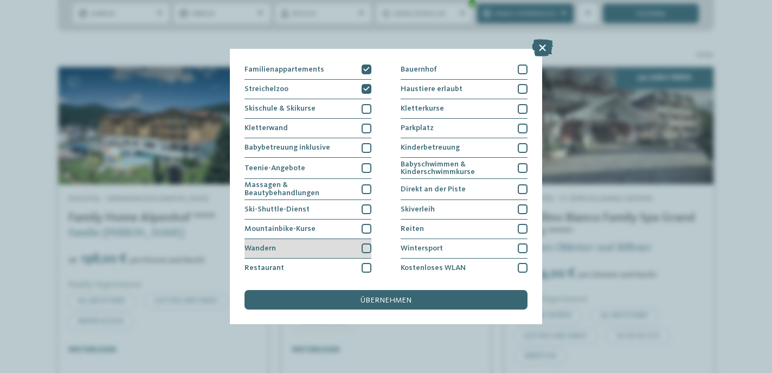
click at [365, 247] on div at bounding box center [367, 248] width 10 height 10
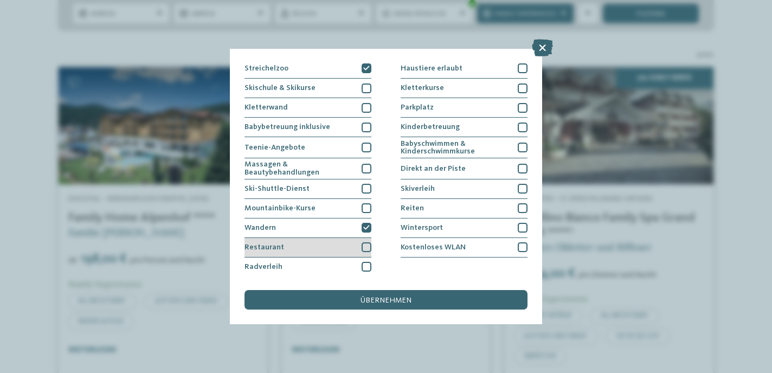
click at [368, 247] on div at bounding box center [367, 247] width 10 height 10
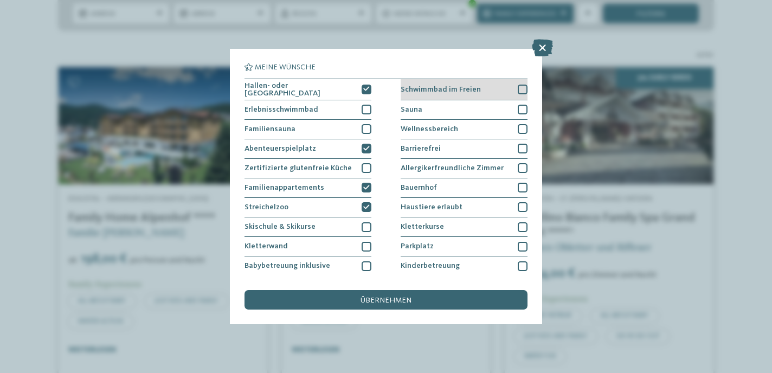
click at [518, 90] on div at bounding box center [523, 90] width 10 height 10
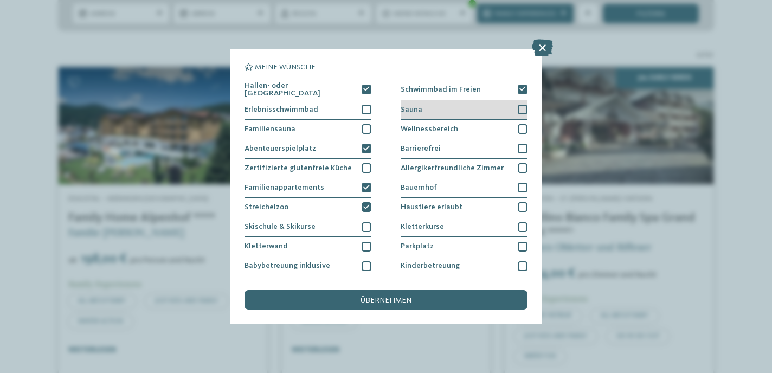
click at [522, 107] on div at bounding box center [523, 110] width 10 height 10
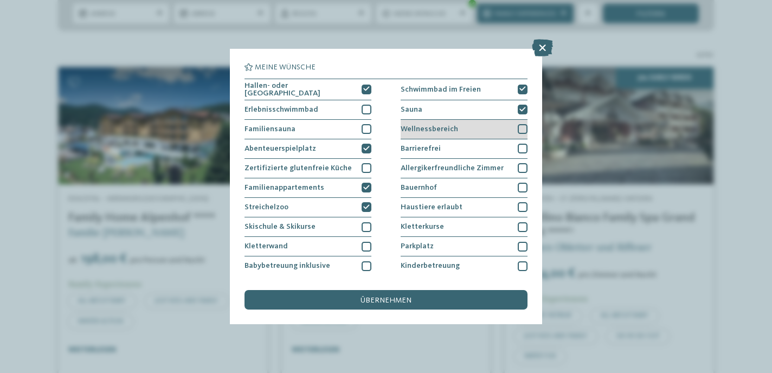
click at [524, 127] on div at bounding box center [523, 129] width 10 height 10
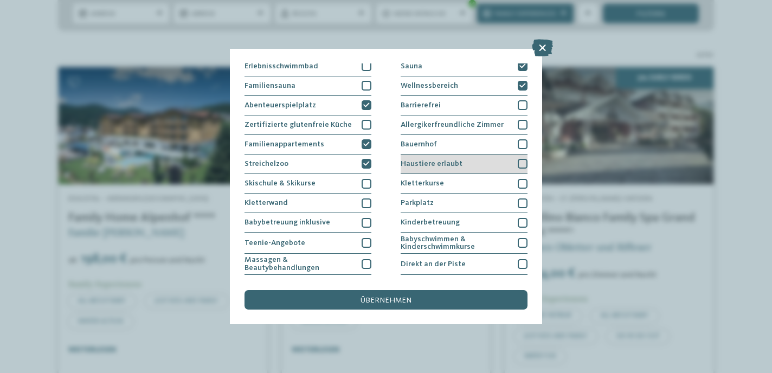
scroll to position [47, 0]
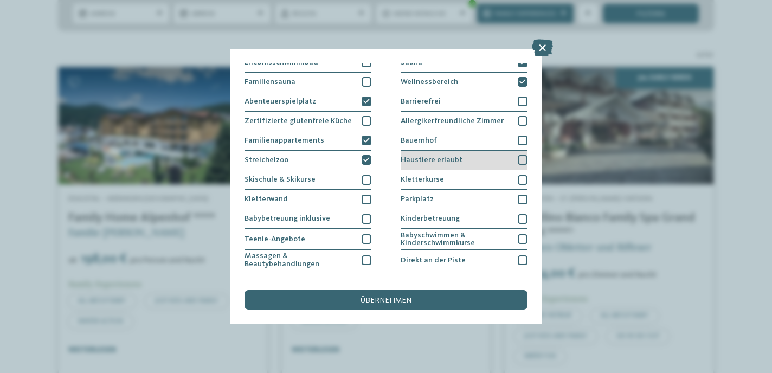
click at [519, 197] on div at bounding box center [523, 200] width 10 height 10
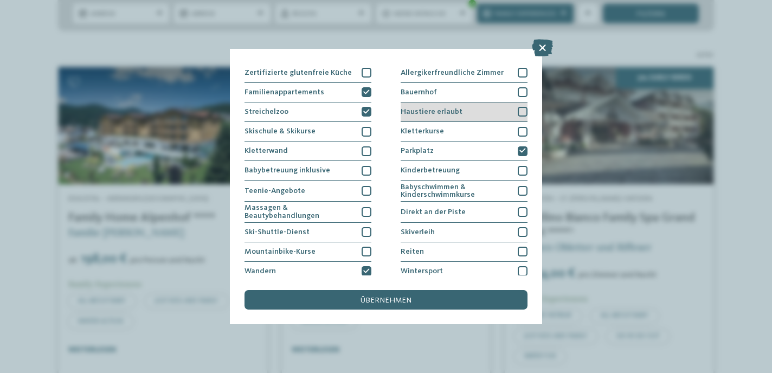
scroll to position [98, 0]
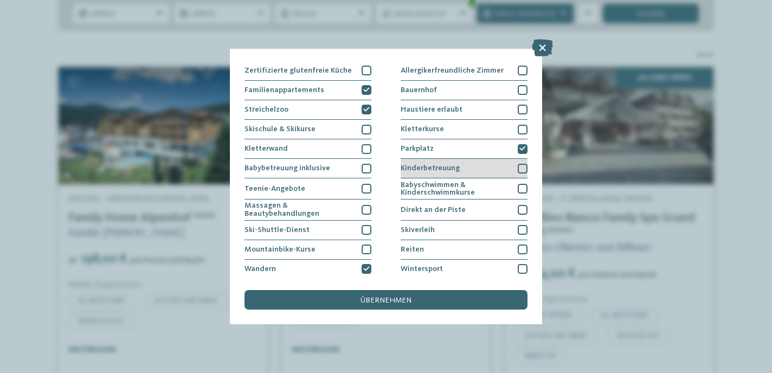
click at [521, 169] on div at bounding box center [523, 169] width 10 height 10
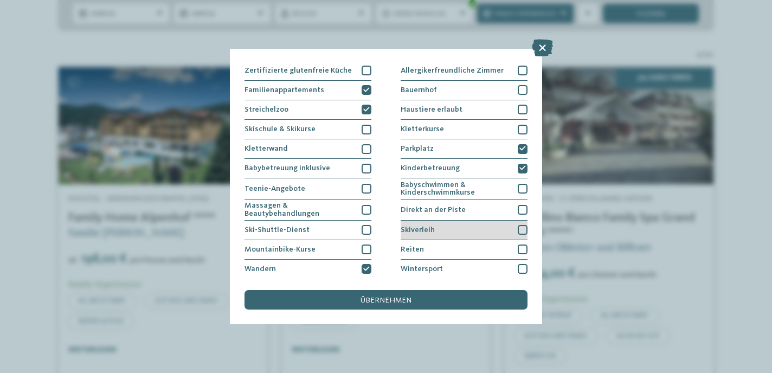
scroll to position [139, 0]
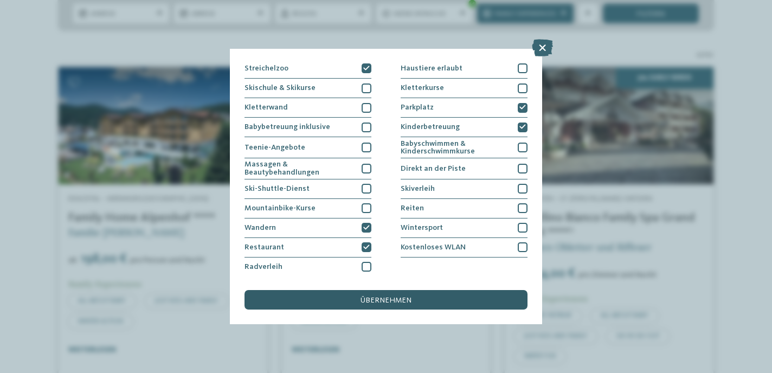
click at [382, 304] on span "übernehmen" at bounding box center [386, 301] width 51 height 8
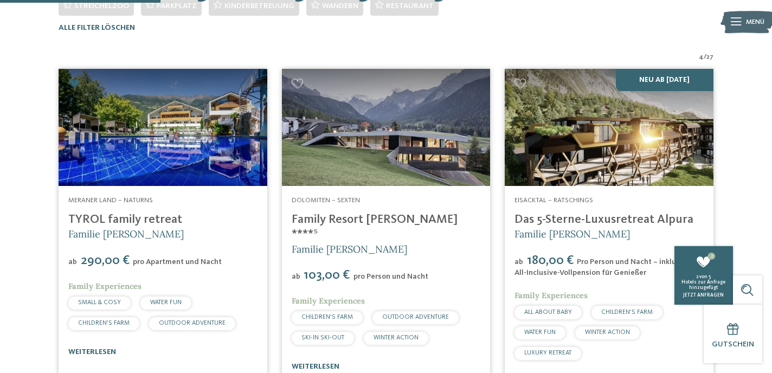
scroll to position [338, 0]
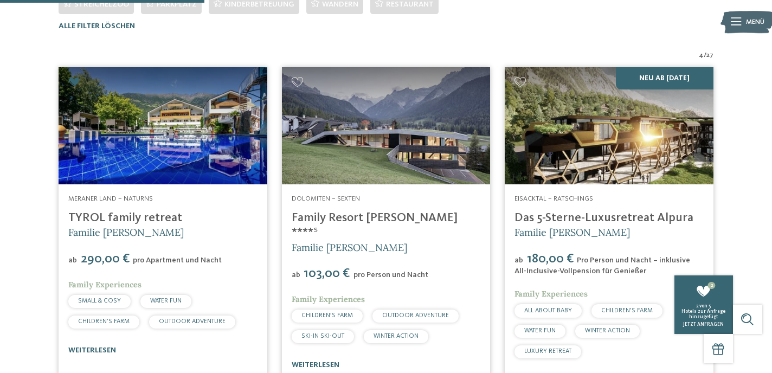
click at [425, 149] on img at bounding box center [386, 125] width 209 height 117
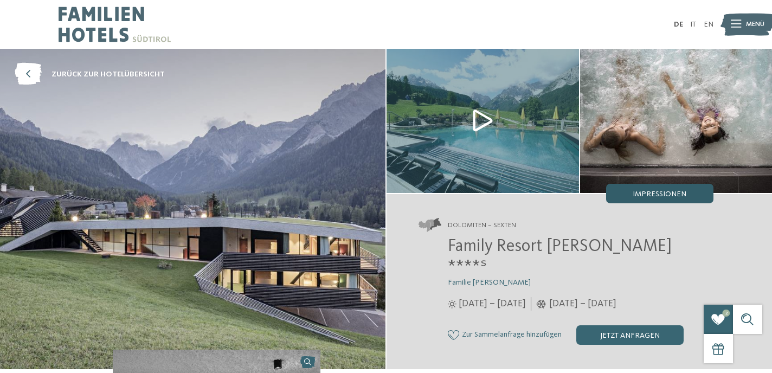
click at [666, 196] on span "Impressionen" at bounding box center [660, 194] width 54 height 8
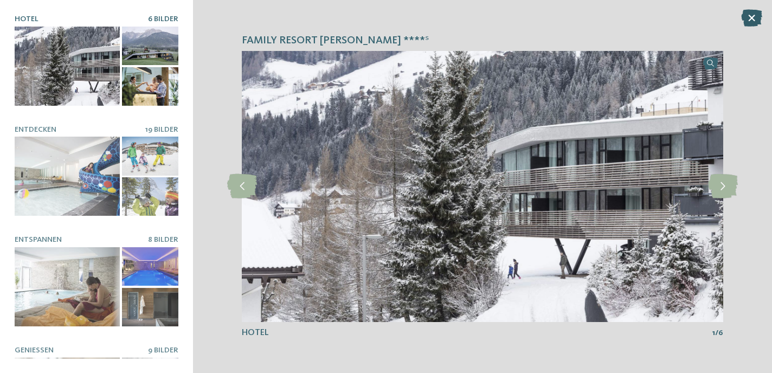
click at [751, 19] on icon at bounding box center [751, 17] width 21 height 17
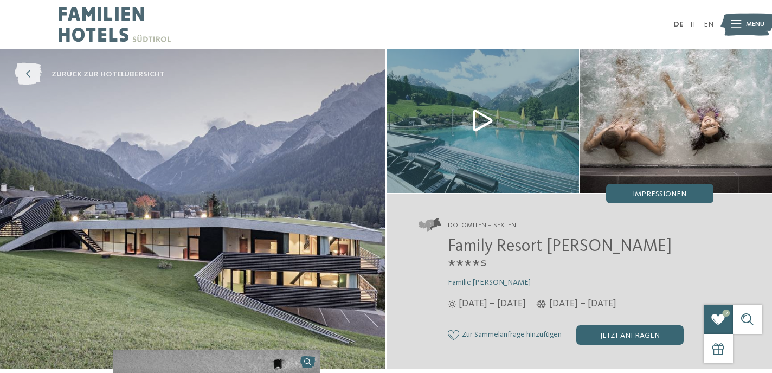
click at [29, 76] on icon at bounding box center [28, 74] width 27 height 22
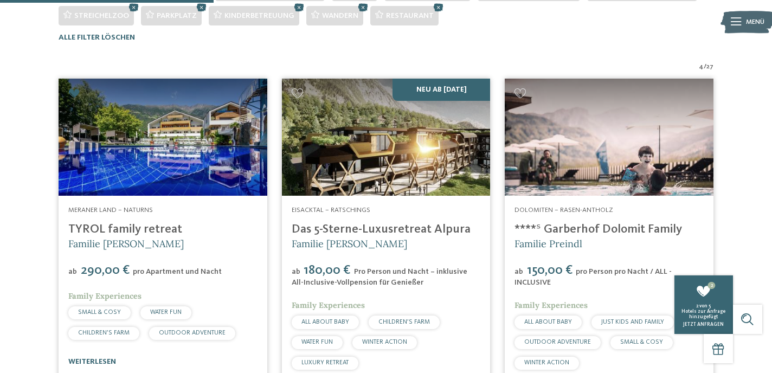
scroll to position [324, 0]
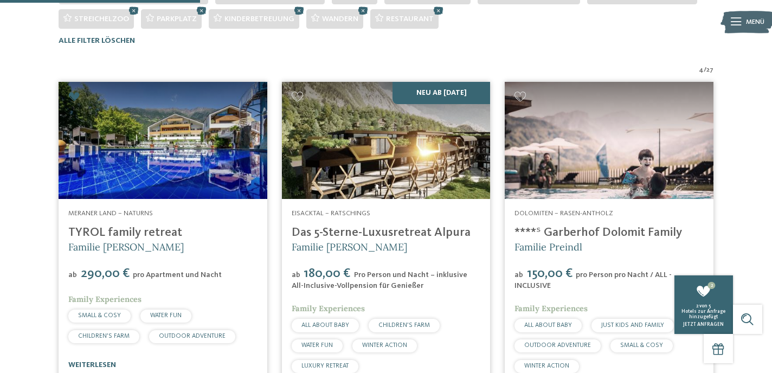
click at [419, 191] on img at bounding box center [386, 140] width 209 height 117
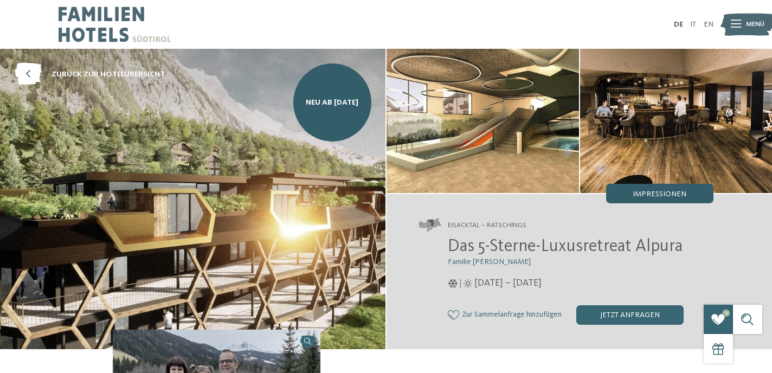
click at [658, 200] on div "Impressionen" at bounding box center [659, 194] width 107 height 20
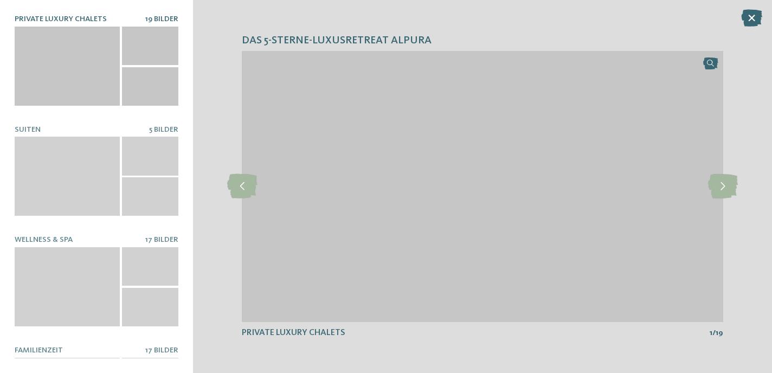
click at [653, 193] on img at bounding box center [482, 186] width 481 height 271
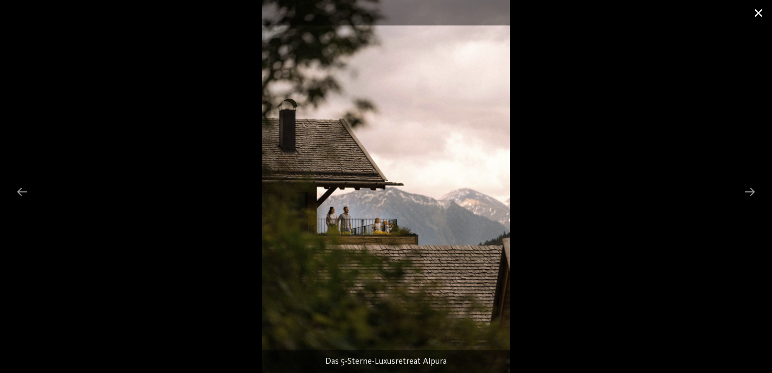
click at [754, 14] on span at bounding box center [758, 12] width 27 height 25
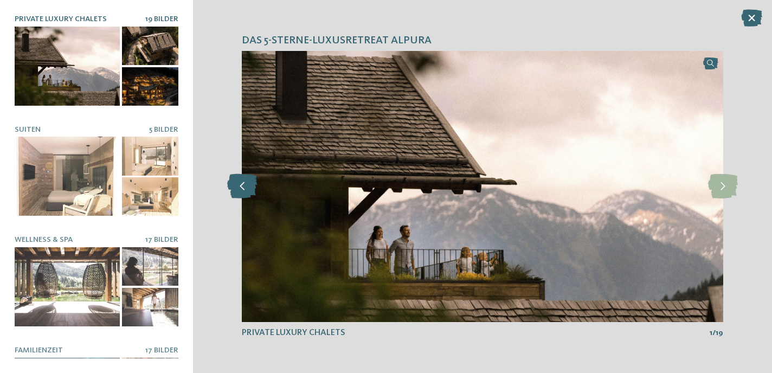
click at [252, 192] on icon at bounding box center [242, 186] width 30 height 24
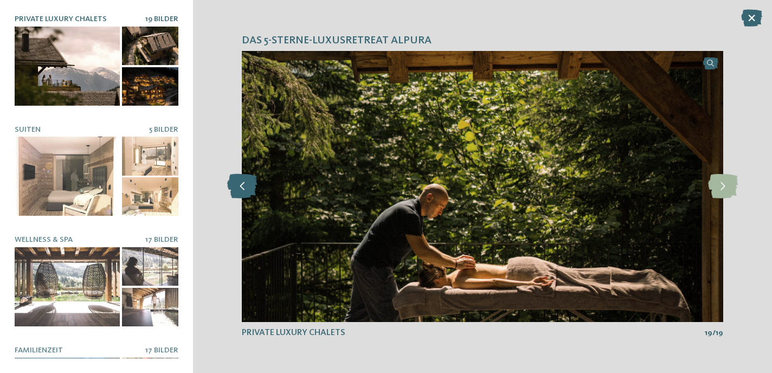
click at [252, 192] on icon at bounding box center [242, 186] width 30 height 24
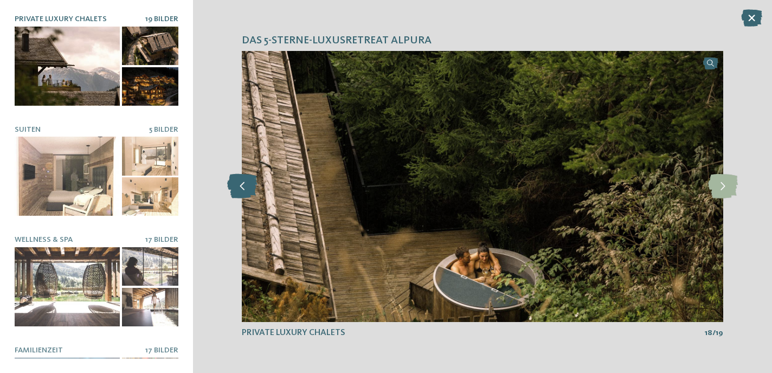
click at [252, 192] on icon at bounding box center [242, 186] width 30 height 24
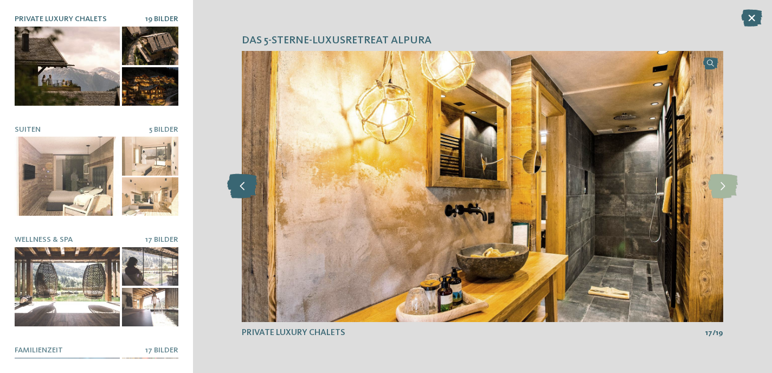
click at [252, 192] on icon at bounding box center [242, 186] width 30 height 24
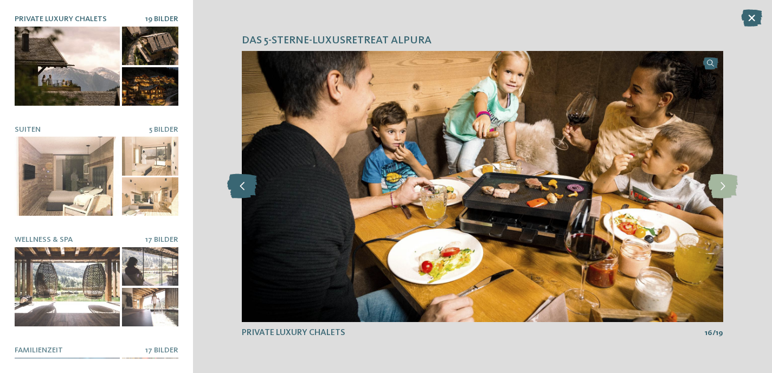
click at [252, 192] on icon at bounding box center [242, 186] width 30 height 24
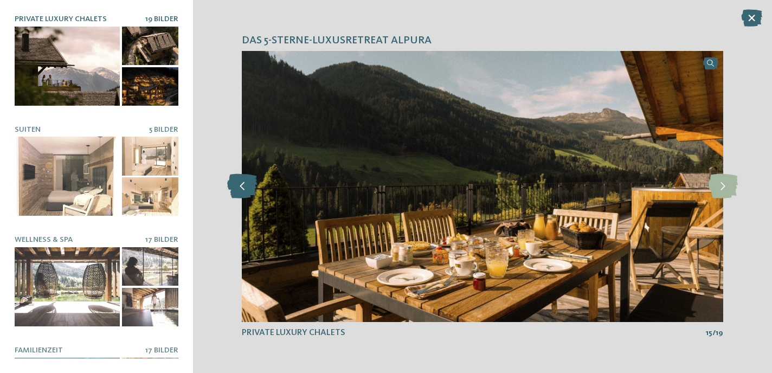
click at [252, 192] on icon at bounding box center [242, 186] width 30 height 24
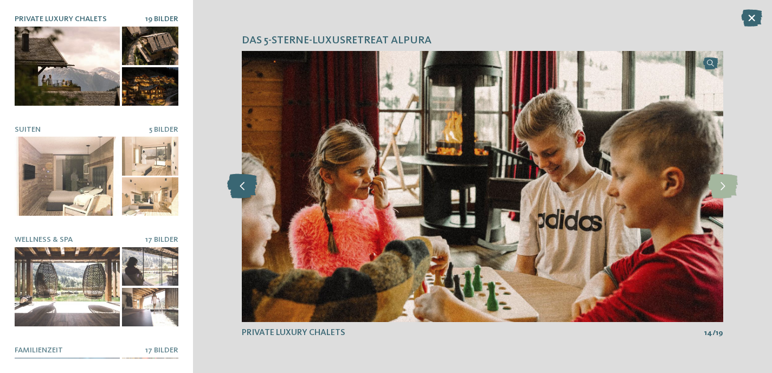
click at [252, 192] on icon at bounding box center [242, 186] width 30 height 24
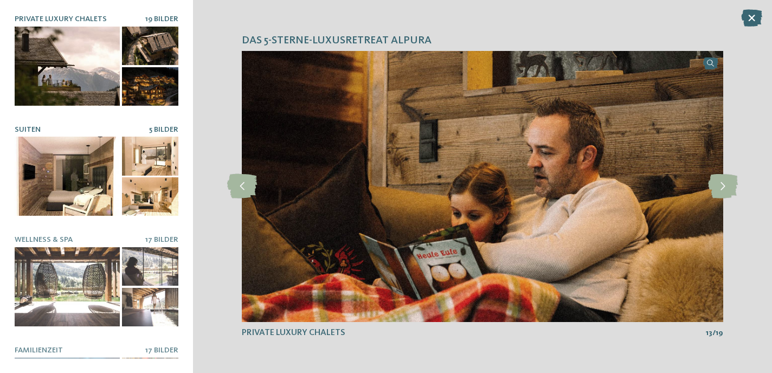
click at [76, 152] on div at bounding box center [67, 176] width 105 height 79
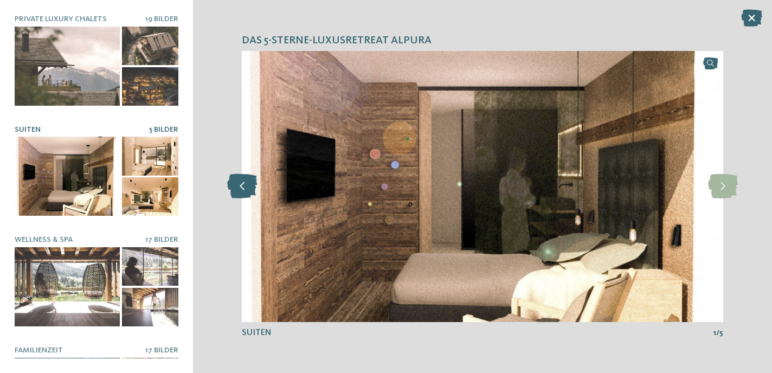
click at [237, 186] on icon at bounding box center [242, 186] width 30 height 24
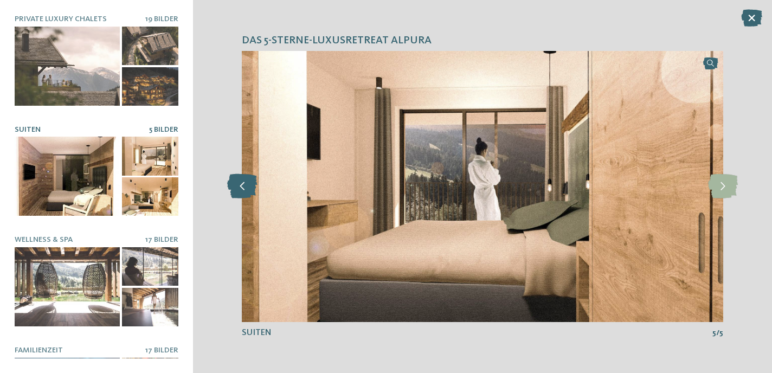
click at [237, 186] on icon at bounding box center [242, 186] width 30 height 24
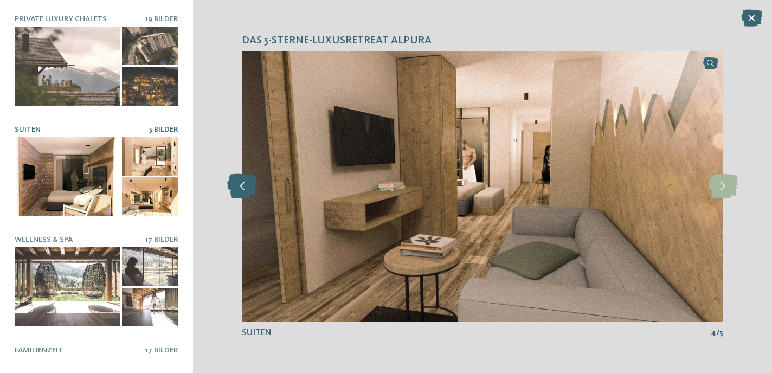
click at [237, 186] on icon at bounding box center [242, 186] width 30 height 24
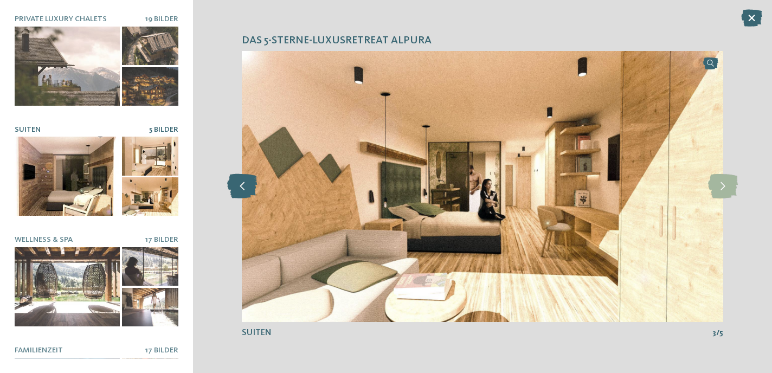
click at [237, 186] on icon at bounding box center [242, 186] width 30 height 24
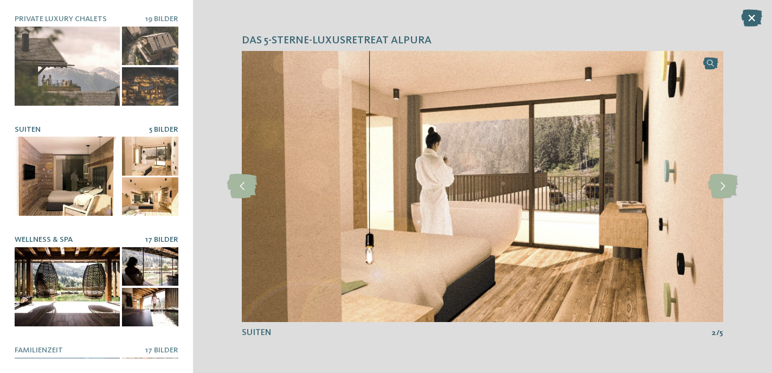
click at [55, 264] on div at bounding box center [67, 286] width 105 height 79
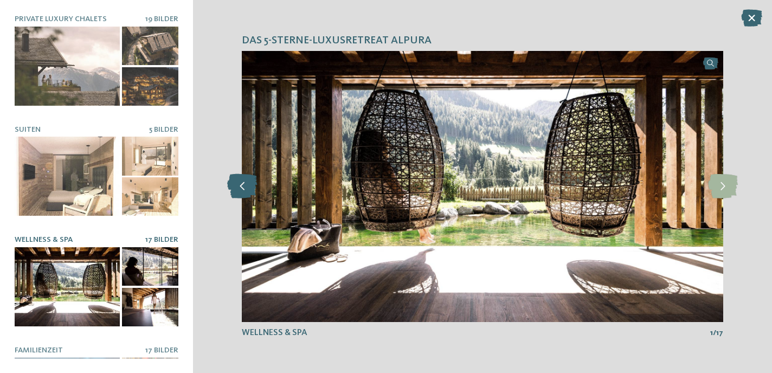
click at [238, 195] on icon at bounding box center [242, 186] width 30 height 24
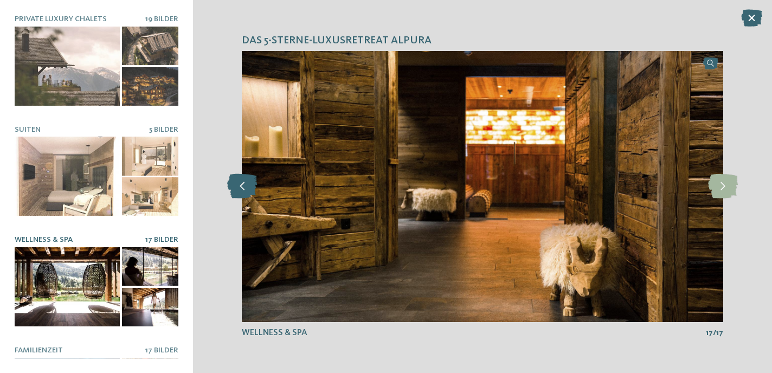
click at [238, 195] on icon at bounding box center [242, 186] width 30 height 24
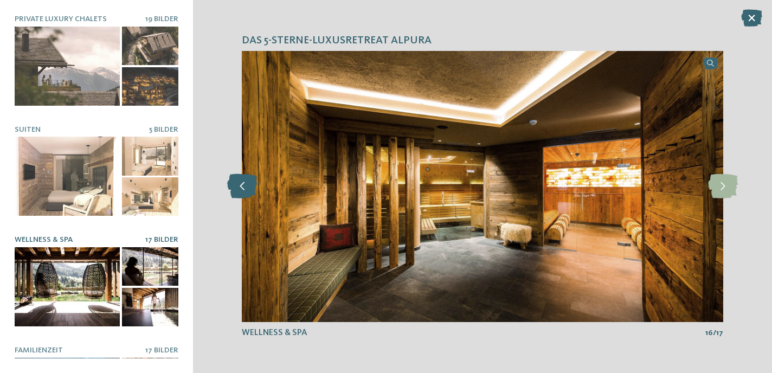
click at [238, 195] on icon at bounding box center [242, 186] width 30 height 24
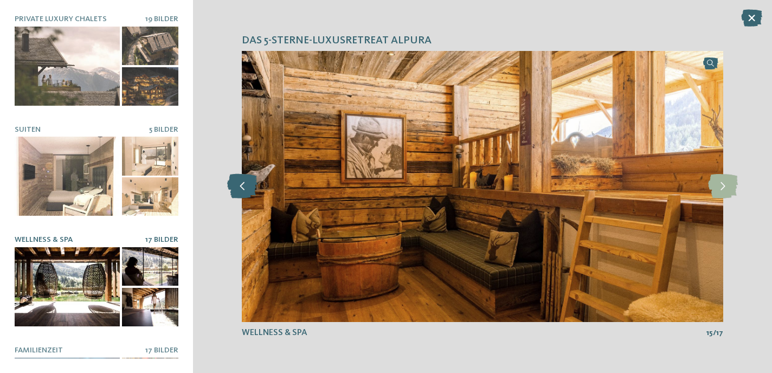
click at [238, 195] on icon at bounding box center [242, 186] width 30 height 24
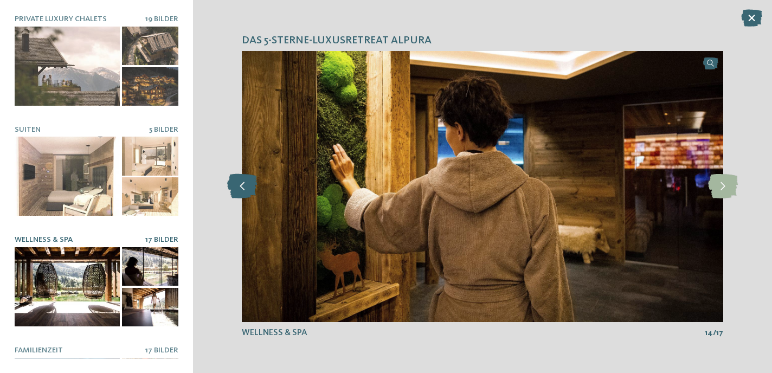
click at [238, 195] on icon at bounding box center [242, 186] width 30 height 24
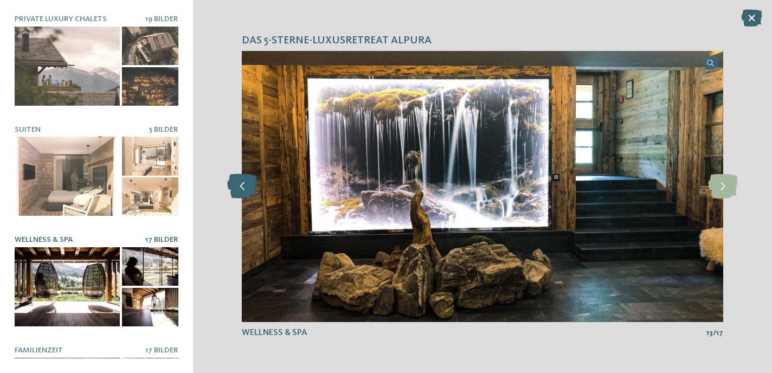
click at [238, 195] on icon at bounding box center [242, 186] width 30 height 24
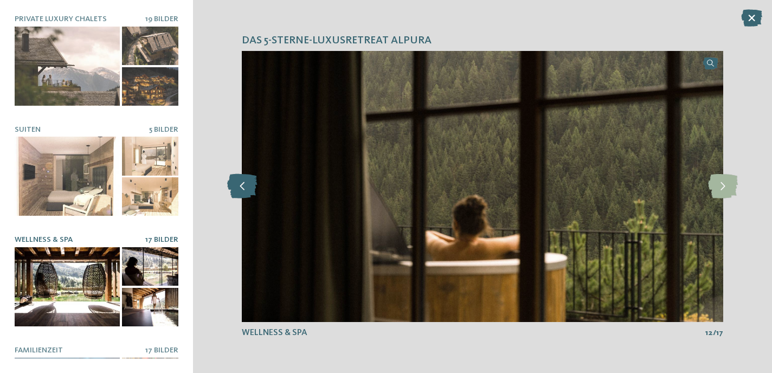
click at [238, 195] on icon at bounding box center [242, 186] width 30 height 24
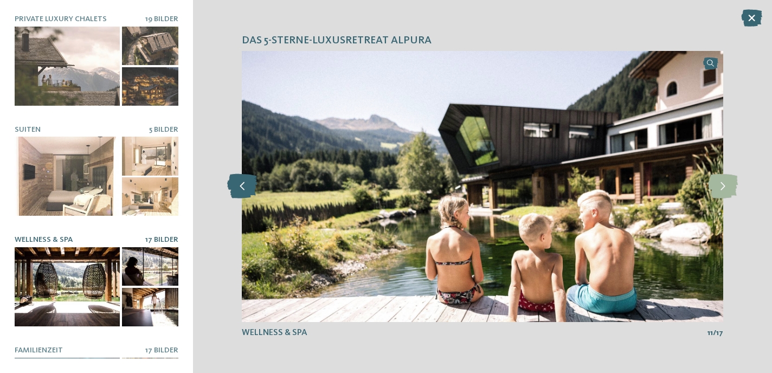
click at [238, 195] on icon at bounding box center [242, 186] width 30 height 24
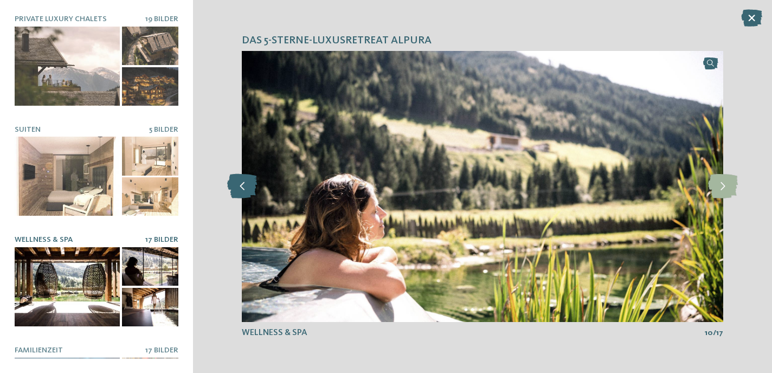
click at [238, 195] on icon at bounding box center [242, 186] width 30 height 24
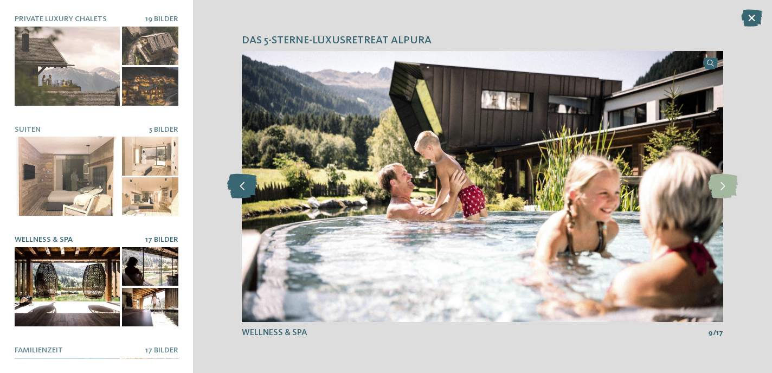
click at [238, 195] on icon at bounding box center [242, 186] width 30 height 24
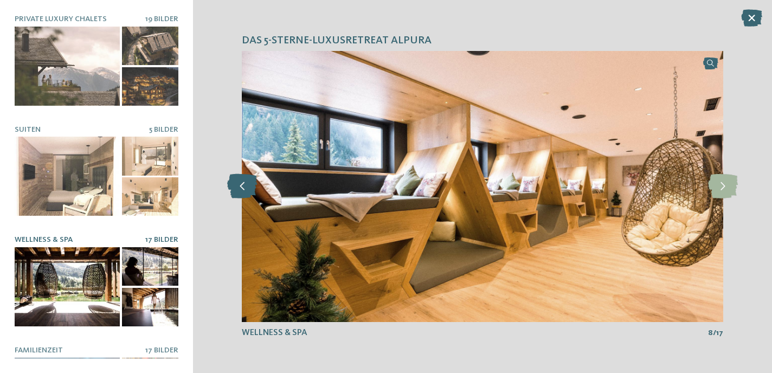
click at [238, 195] on icon at bounding box center [242, 186] width 30 height 24
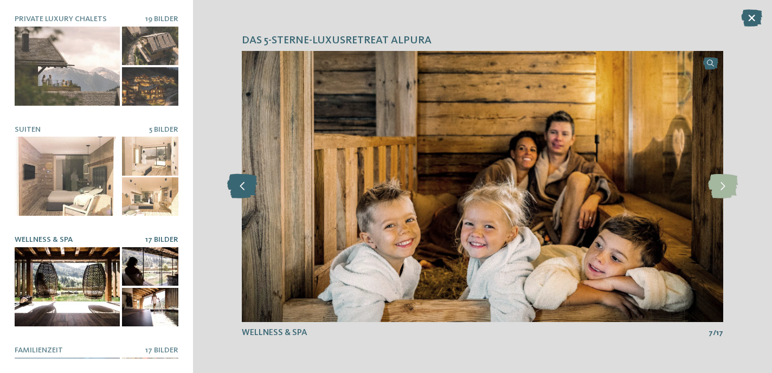
click at [238, 195] on icon at bounding box center [242, 186] width 30 height 24
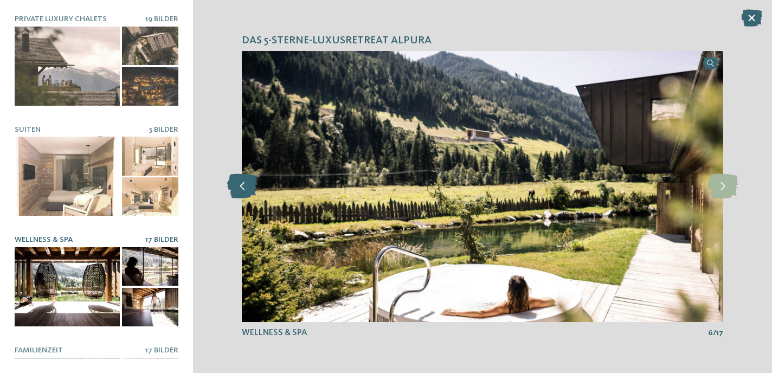
click at [238, 195] on icon at bounding box center [242, 186] width 30 height 24
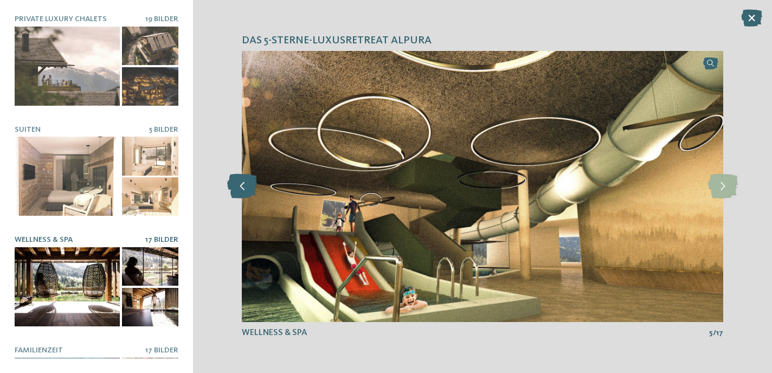
click at [238, 195] on icon at bounding box center [242, 186] width 30 height 24
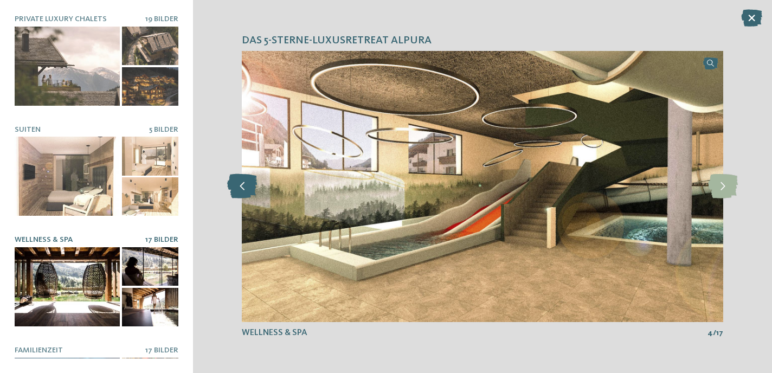
click at [238, 195] on icon at bounding box center [242, 186] width 30 height 24
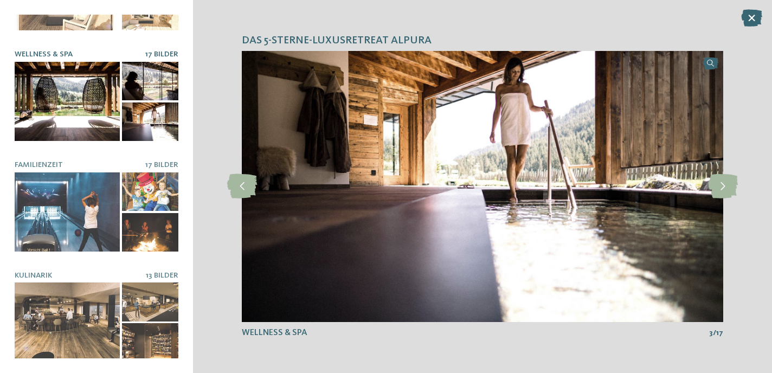
scroll to position [189, 0]
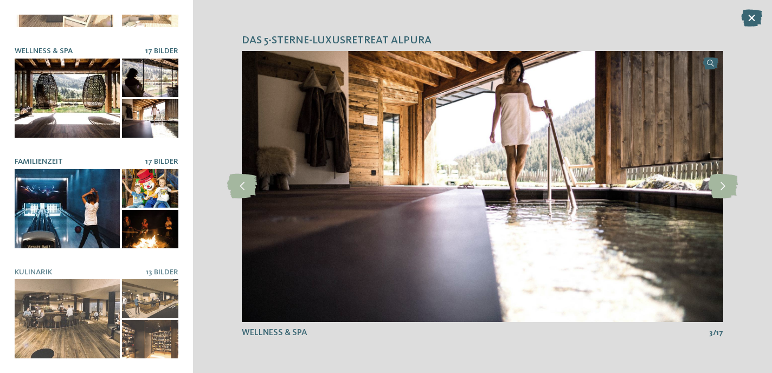
click at [121, 198] on div at bounding box center [97, 208] width 164 height 79
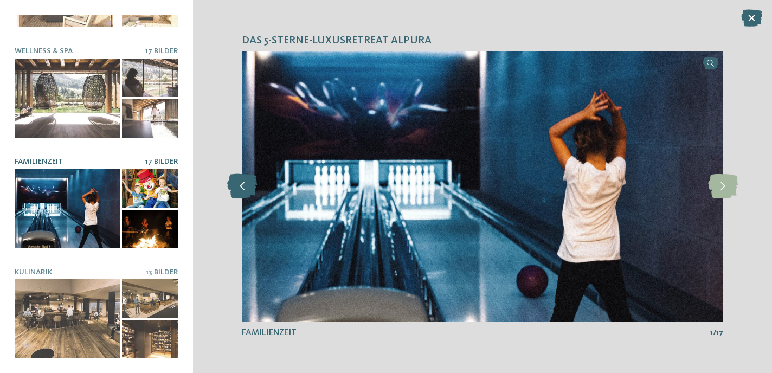
click at [248, 183] on icon at bounding box center [242, 186] width 30 height 24
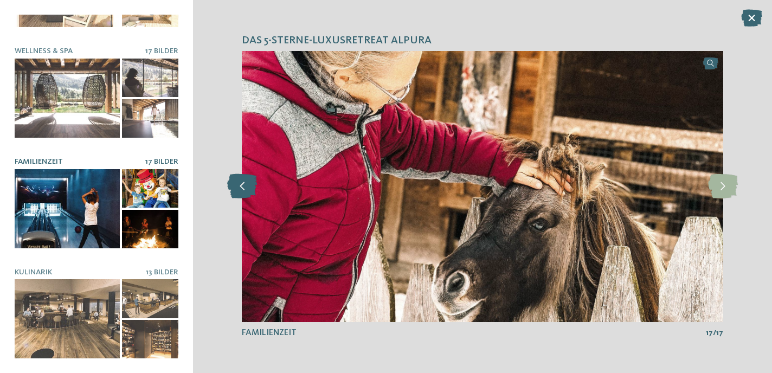
click at [248, 183] on icon at bounding box center [242, 186] width 30 height 24
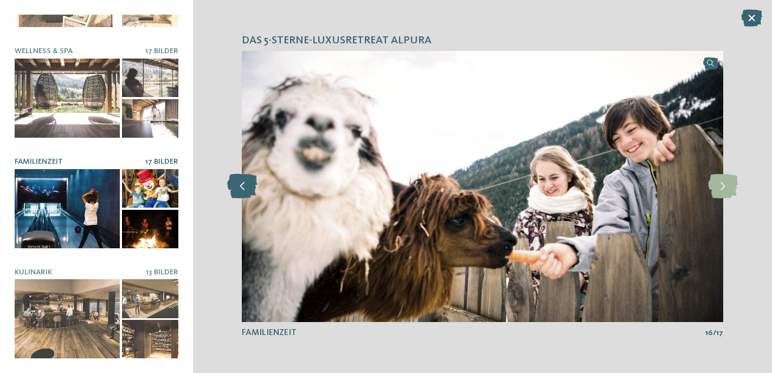
click at [248, 183] on icon at bounding box center [242, 186] width 30 height 24
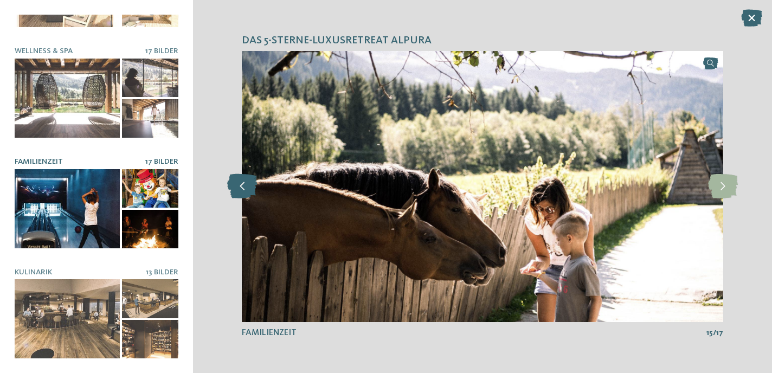
click at [248, 183] on icon at bounding box center [242, 186] width 30 height 24
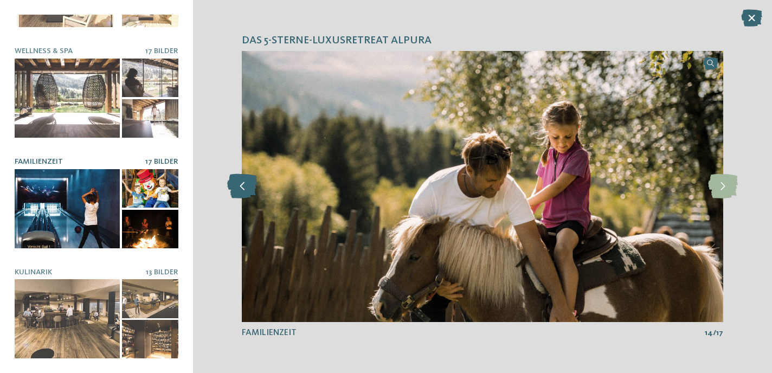
click at [248, 183] on icon at bounding box center [242, 186] width 30 height 24
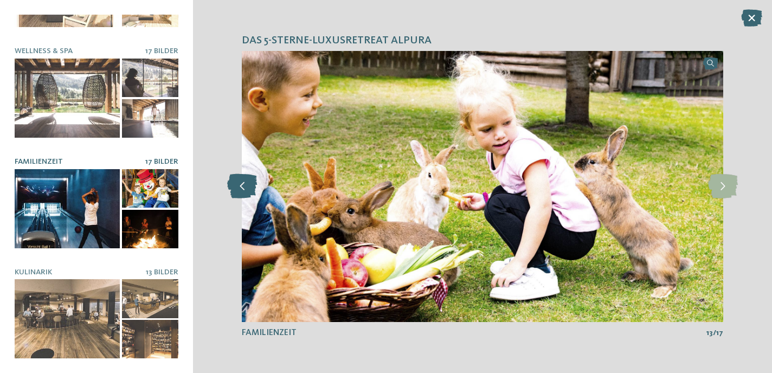
click at [248, 183] on icon at bounding box center [242, 186] width 30 height 24
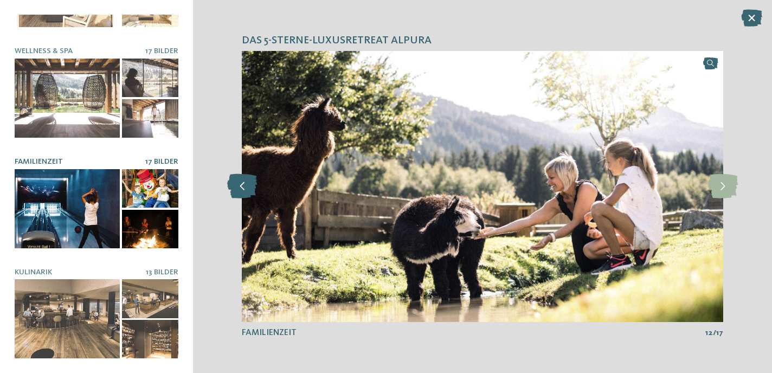
click at [248, 183] on icon at bounding box center [242, 186] width 30 height 24
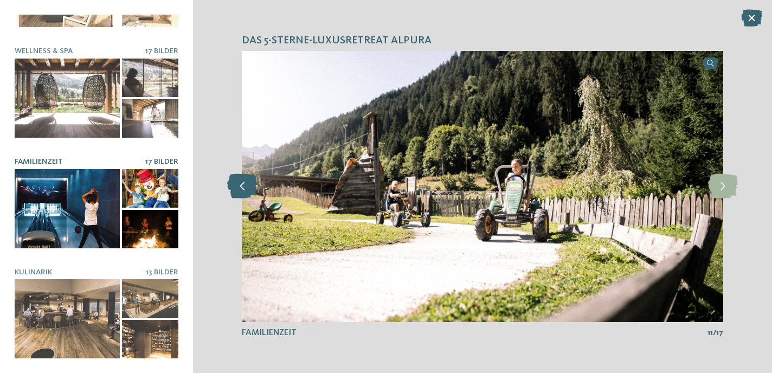
click at [248, 183] on icon at bounding box center [242, 186] width 30 height 24
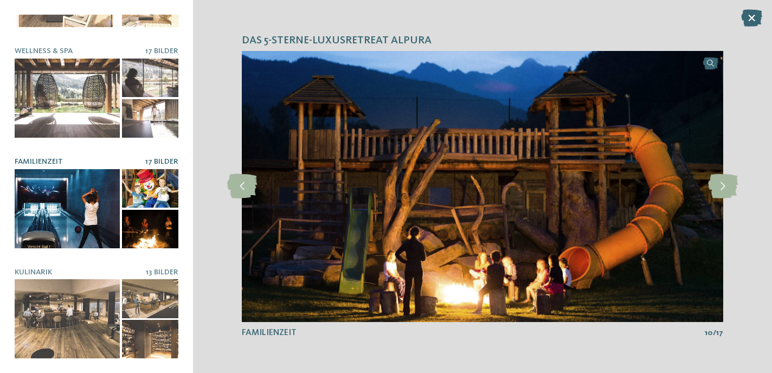
scroll to position [0, 0]
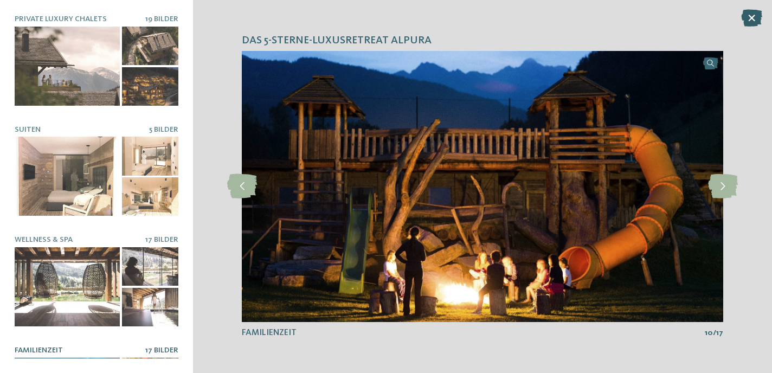
click at [750, 13] on icon at bounding box center [751, 17] width 21 height 17
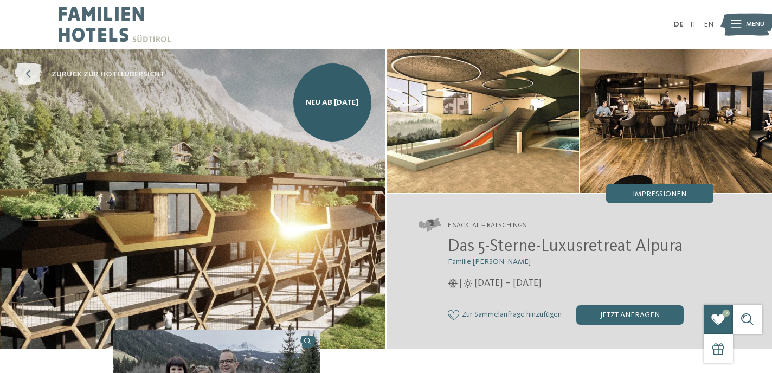
click at [30, 75] on icon at bounding box center [28, 74] width 27 height 22
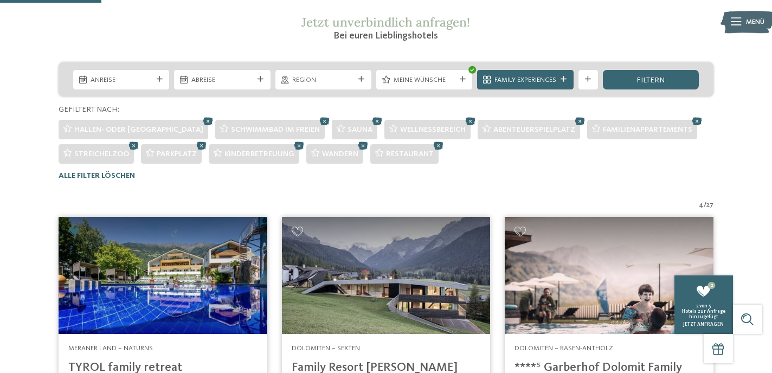
scroll to position [164, 0]
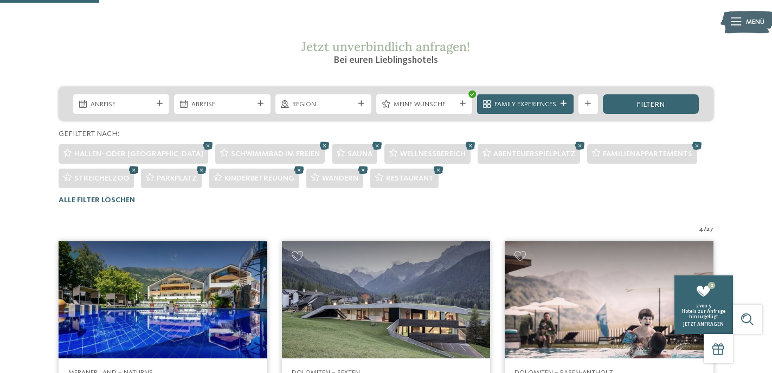
click at [131, 170] on icon at bounding box center [133, 169] width 15 height 13
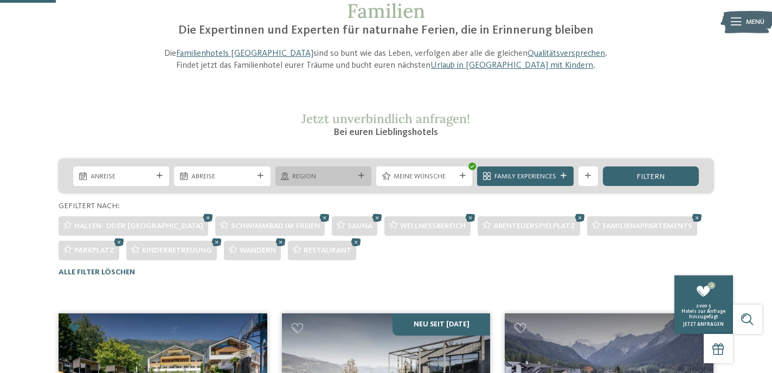
scroll to position [92, 0]
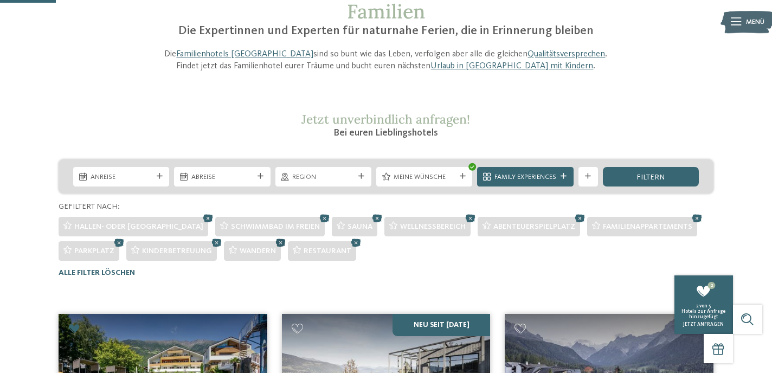
click at [283, 243] on icon at bounding box center [280, 242] width 15 height 13
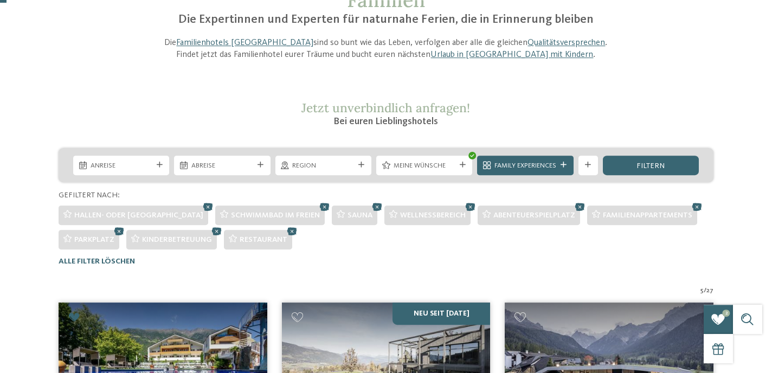
scroll to position [105, 0]
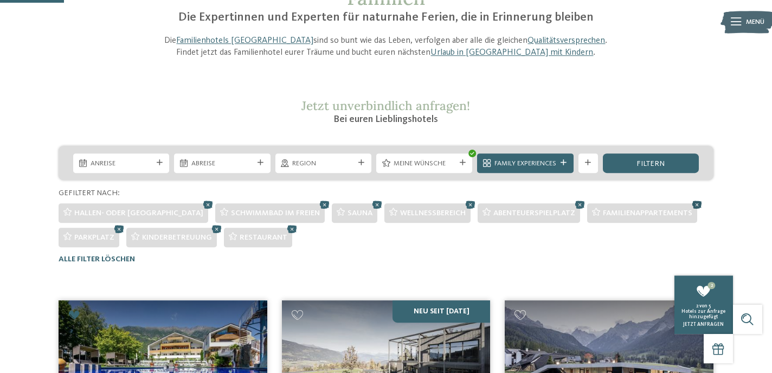
click at [690, 203] on icon at bounding box center [697, 204] width 15 height 13
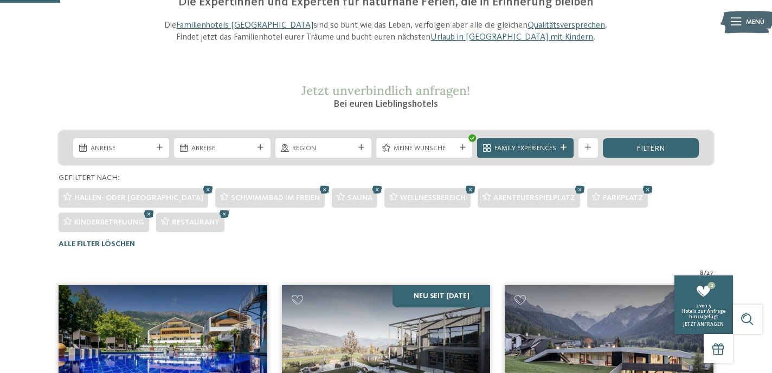
scroll to position [125, 0]
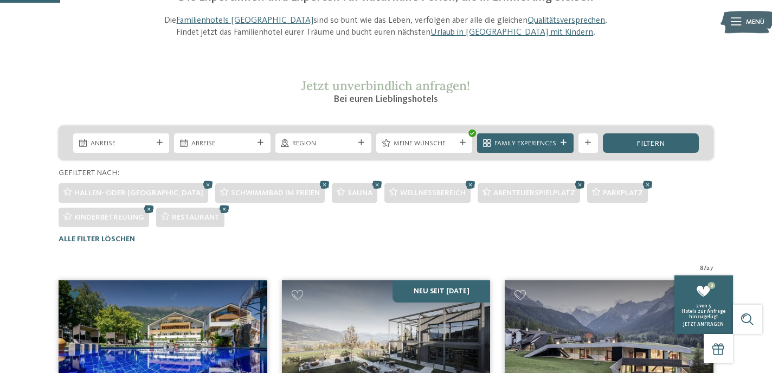
click at [573, 183] on icon at bounding box center [580, 184] width 15 height 13
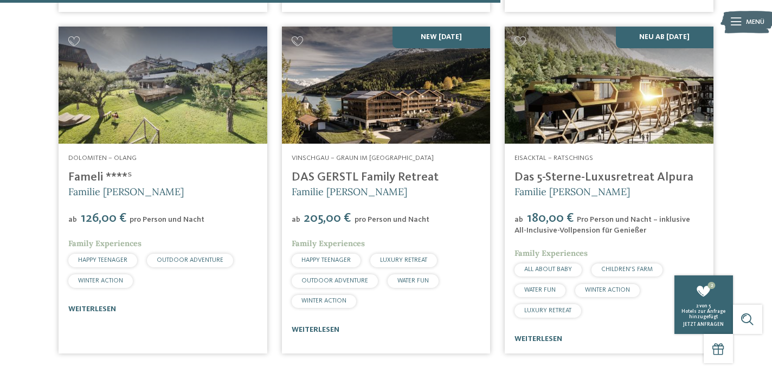
scroll to position [1030, 0]
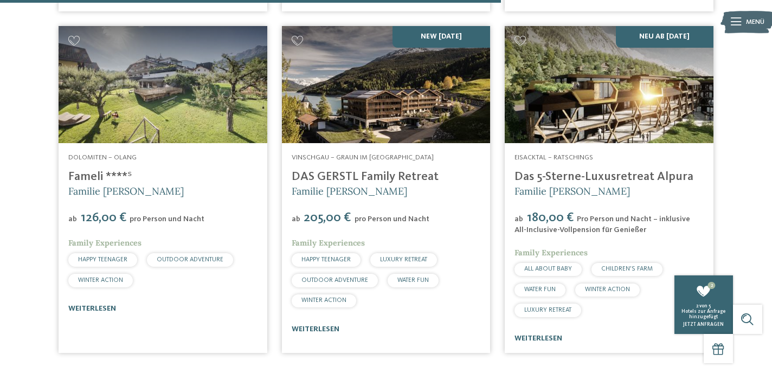
click at [426, 124] on img at bounding box center [386, 84] width 209 height 117
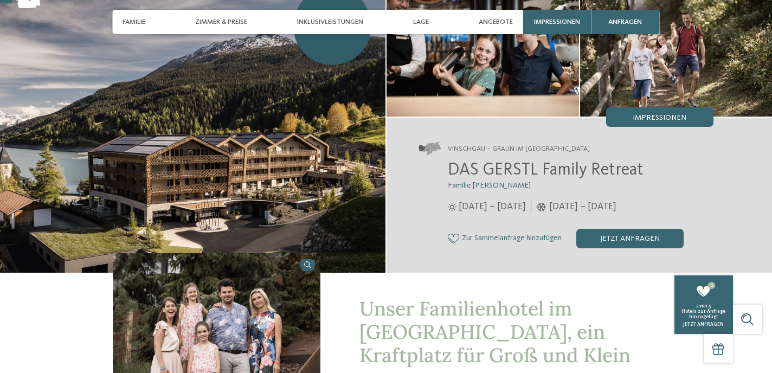
scroll to position [81, 0]
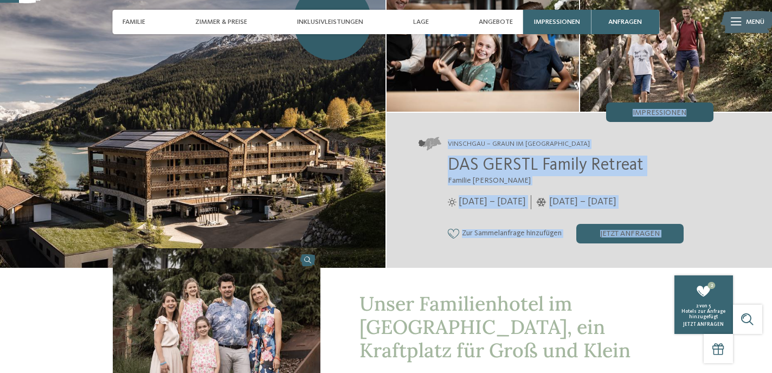
click at [705, 115] on div "Impressionen" at bounding box center [659, 112] width 107 height 20
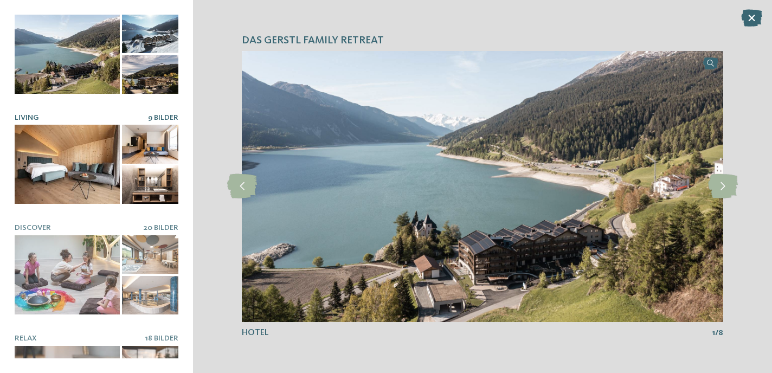
scroll to position [13, 0]
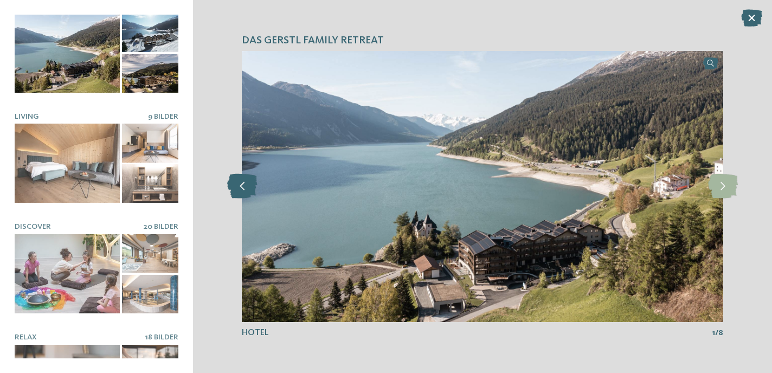
click at [241, 194] on icon at bounding box center [242, 186] width 30 height 24
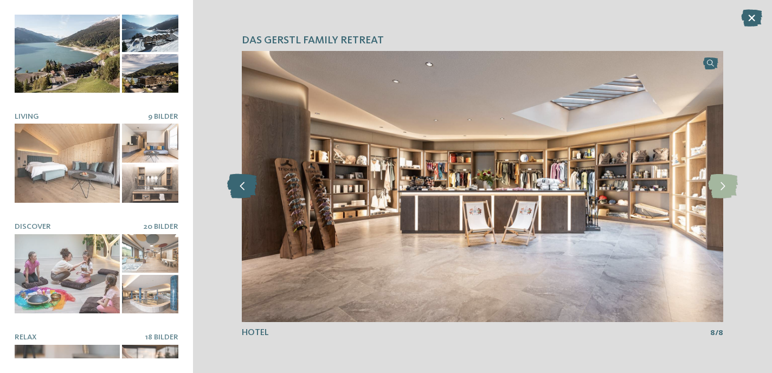
click at [241, 194] on icon at bounding box center [242, 186] width 30 height 24
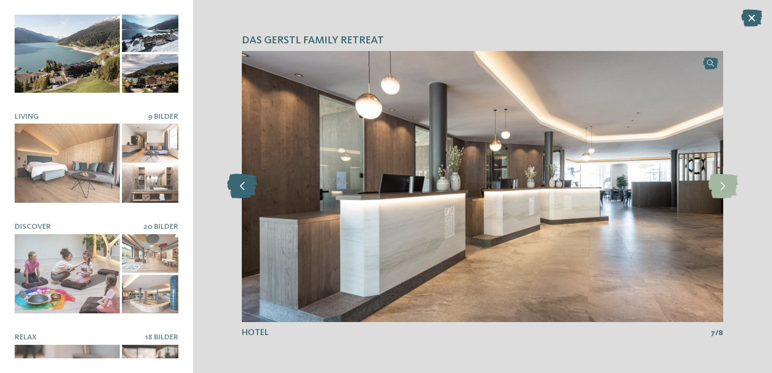
click at [241, 194] on icon at bounding box center [242, 186] width 30 height 24
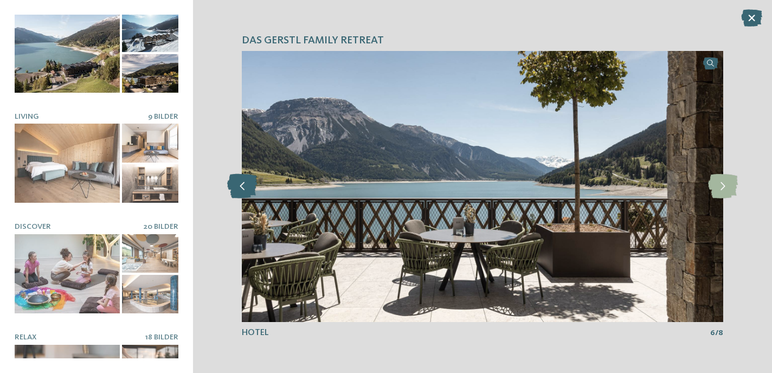
click at [241, 194] on icon at bounding box center [242, 186] width 30 height 24
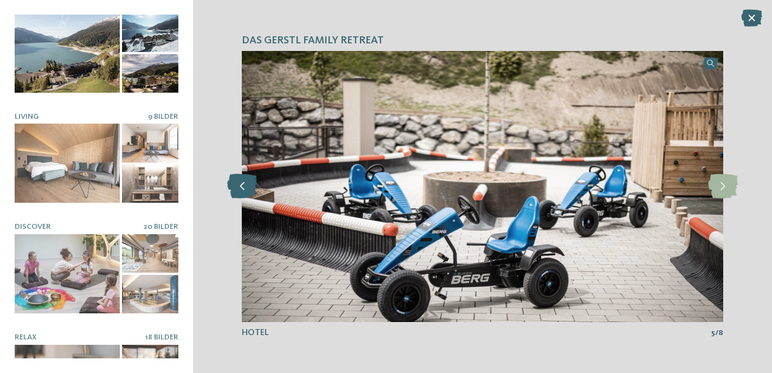
click at [241, 194] on icon at bounding box center [242, 186] width 30 height 24
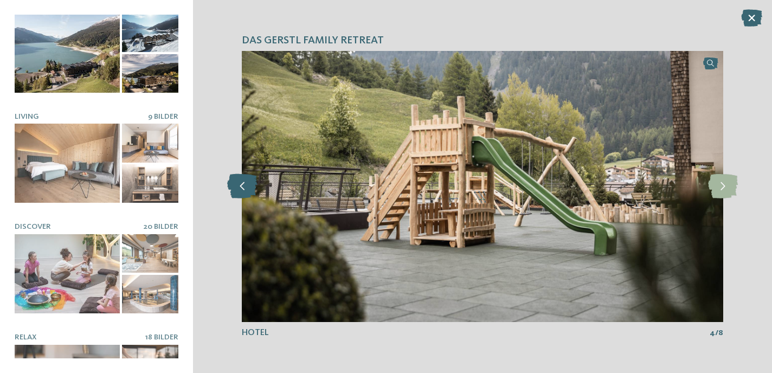
click at [241, 194] on icon at bounding box center [242, 186] width 30 height 24
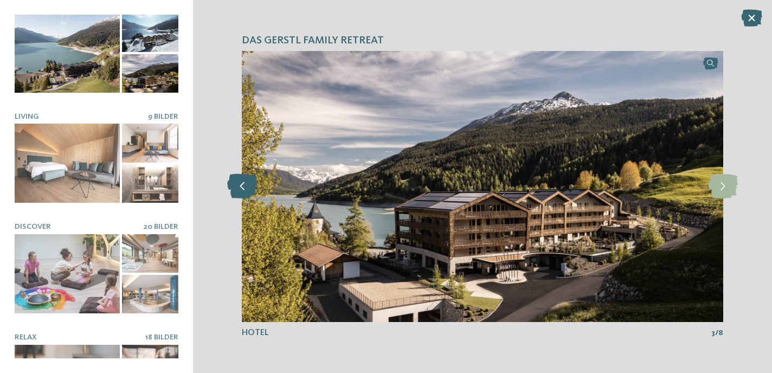
click at [241, 194] on icon at bounding box center [242, 186] width 30 height 24
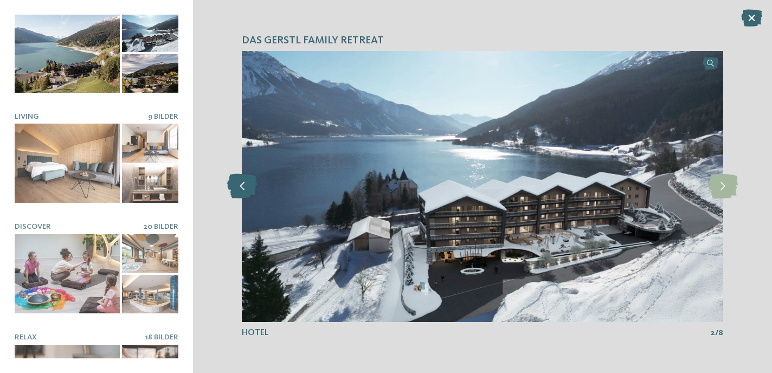
click at [241, 194] on icon at bounding box center [242, 186] width 30 height 24
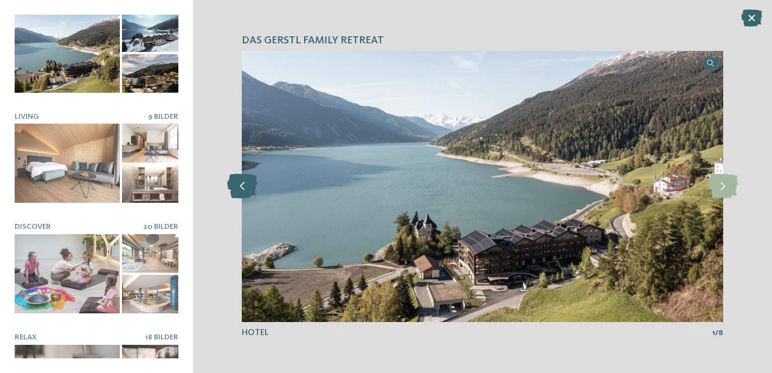
click at [241, 194] on icon at bounding box center [242, 186] width 30 height 24
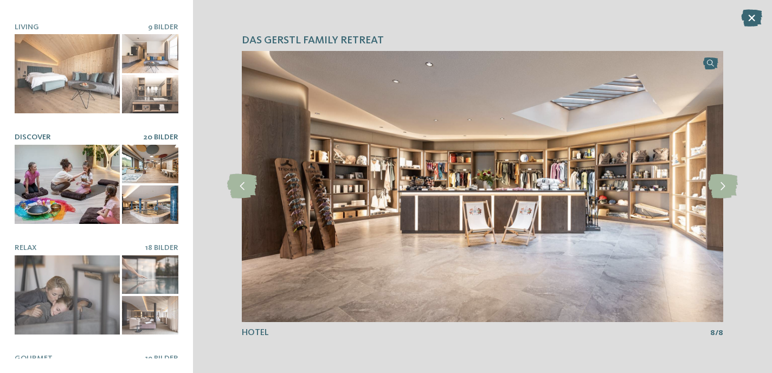
scroll to position [189, 0]
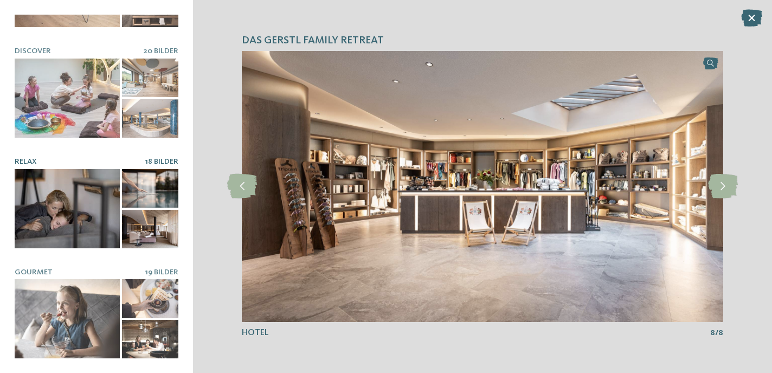
click at [97, 190] on div at bounding box center [67, 208] width 105 height 79
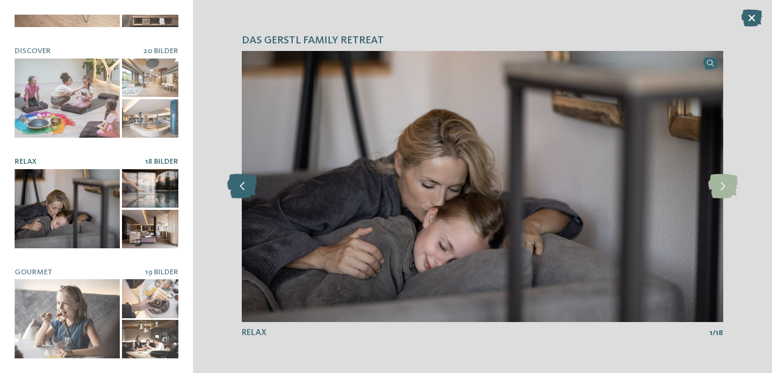
click at [244, 194] on icon at bounding box center [242, 186] width 30 height 24
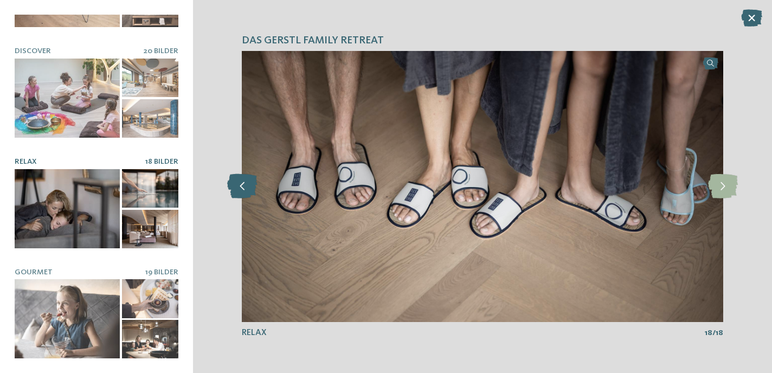
click at [244, 194] on icon at bounding box center [242, 186] width 30 height 24
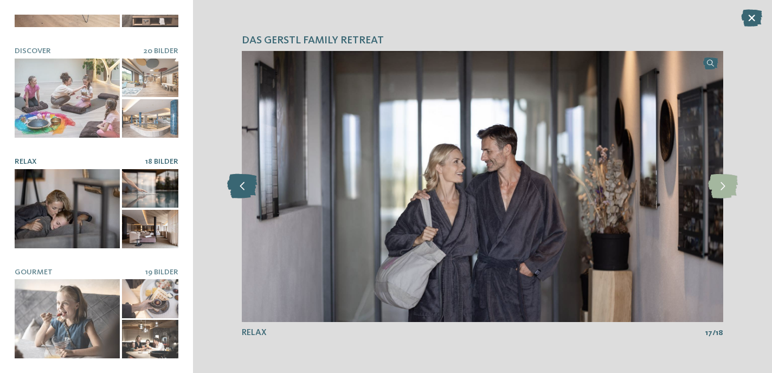
click at [244, 194] on icon at bounding box center [242, 186] width 30 height 24
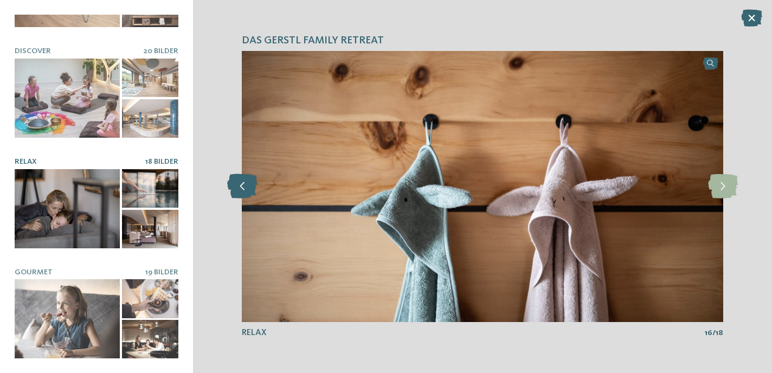
click at [244, 194] on icon at bounding box center [242, 186] width 30 height 24
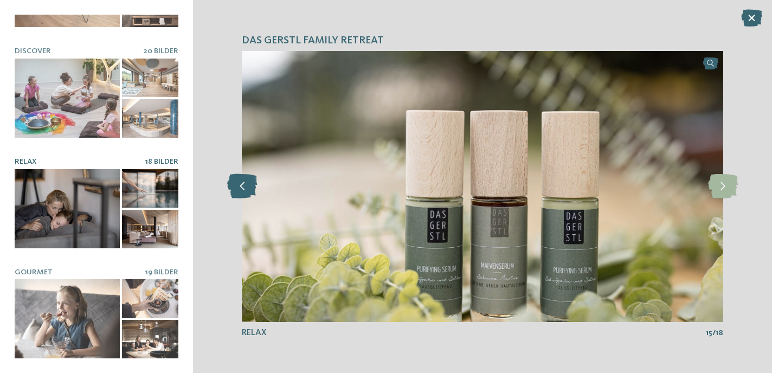
click at [244, 194] on icon at bounding box center [242, 186] width 30 height 24
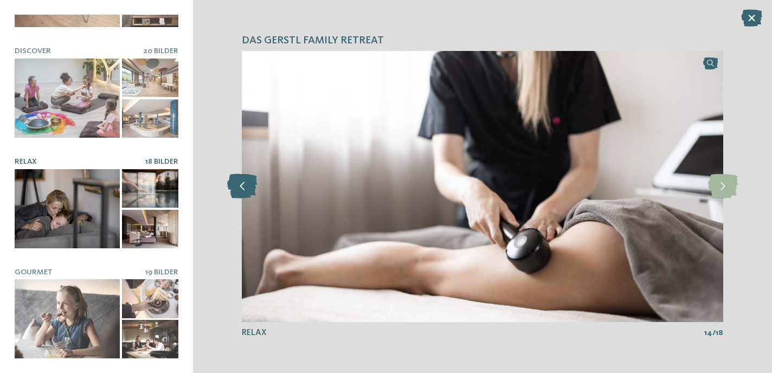
click at [244, 194] on icon at bounding box center [242, 186] width 30 height 24
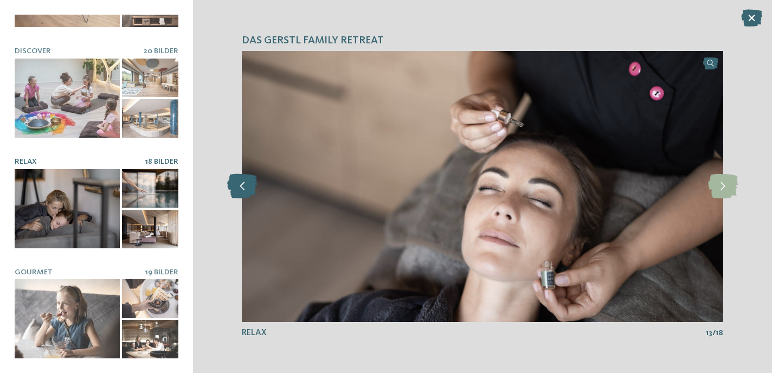
click at [244, 194] on icon at bounding box center [242, 186] width 30 height 24
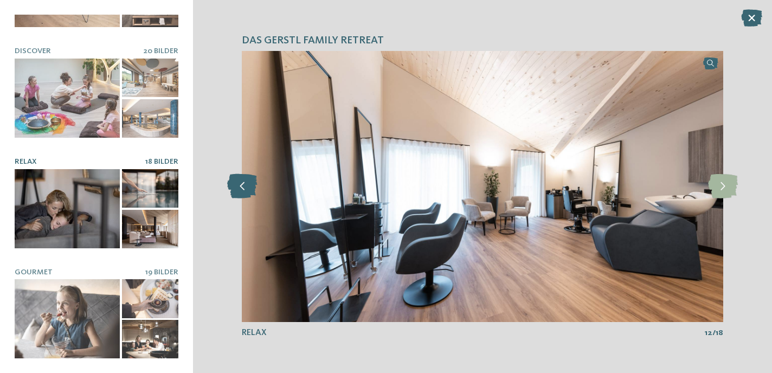
click at [244, 194] on icon at bounding box center [242, 186] width 30 height 24
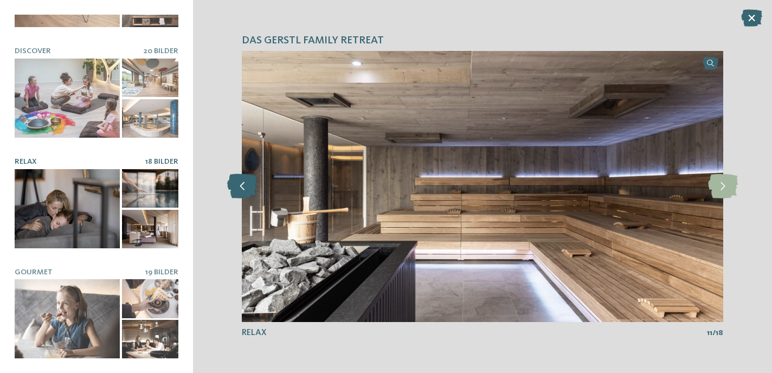
click at [244, 194] on icon at bounding box center [242, 186] width 30 height 24
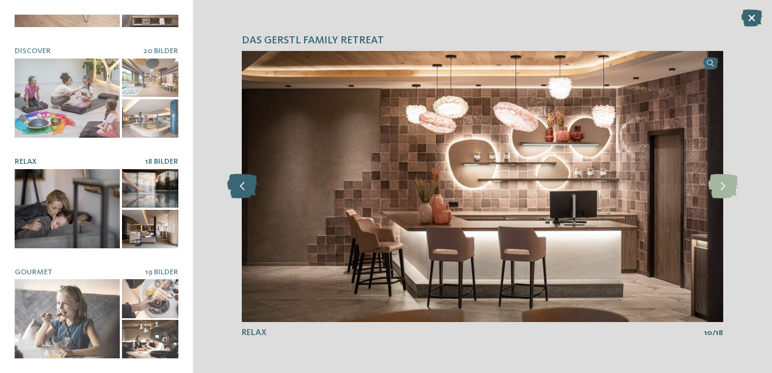
click at [244, 194] on icon at bounding box center [242, 186] width 30 height 24
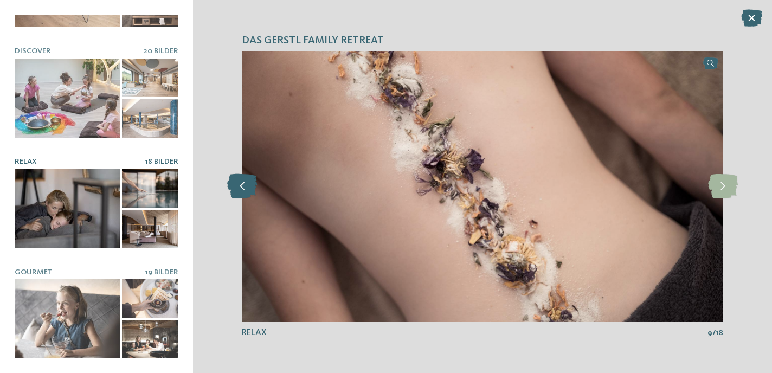
click at [244, 194] on icon at bounding box center [242, 186] width 30 height 24
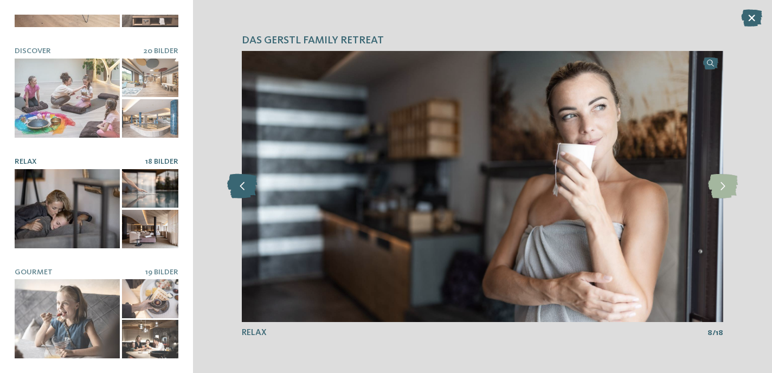
click at [244, 194] on icon at bounding box center [242, 186] width 30 height 24
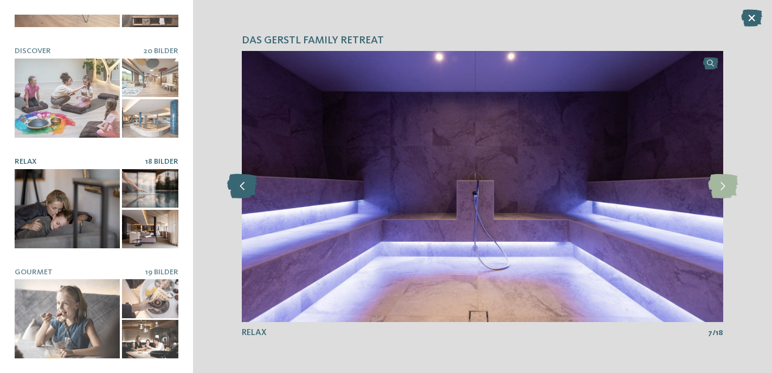
click at [244, 194] on icon at bounding box center [242, 186] width 30 height 24
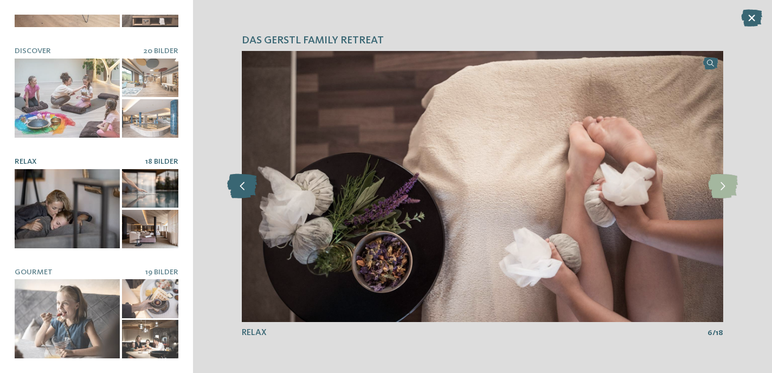
click at [244, 194] on icon at bounding box center [242, 186] width 30 height 24
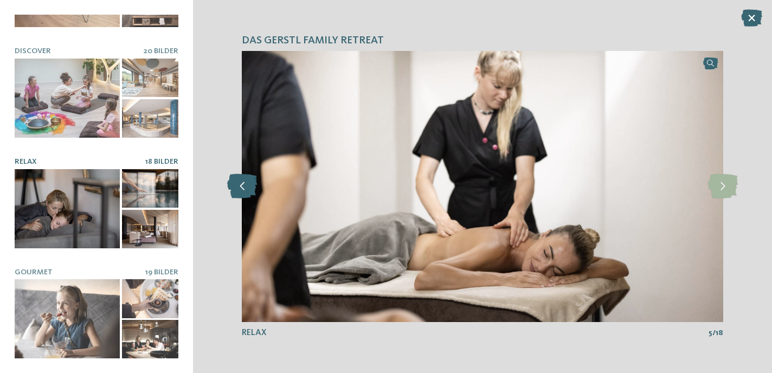
click at [244, 194] on icon at bounding box center [242, 186] width 30 height 24
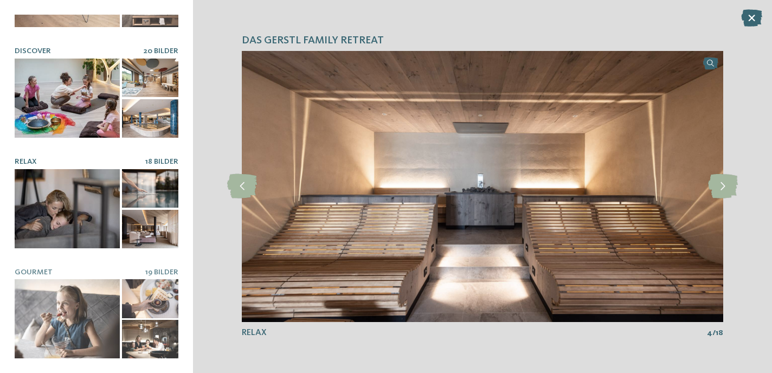
click at [73, 95] on div at bounding box center [67, 98] width 105 height 79
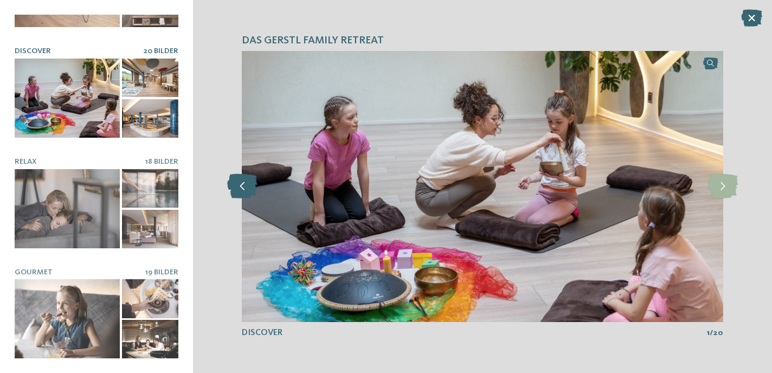
click at [244, 187] on icon at bounding box center [242, 186] width 30 height 24
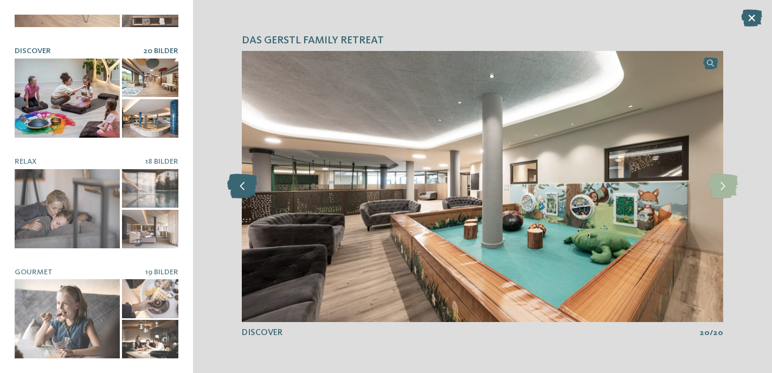
click at [244, 187] on icon at bounding box center [242, 186] width 30 height 24
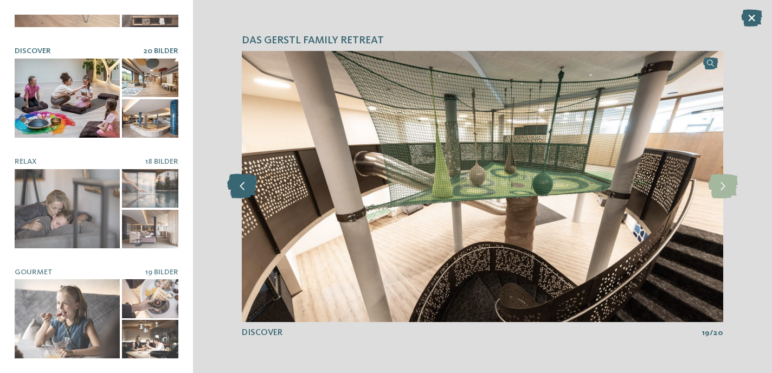
click at [244, 187] on icon at bounding box center [242, 186] width 30 height 24
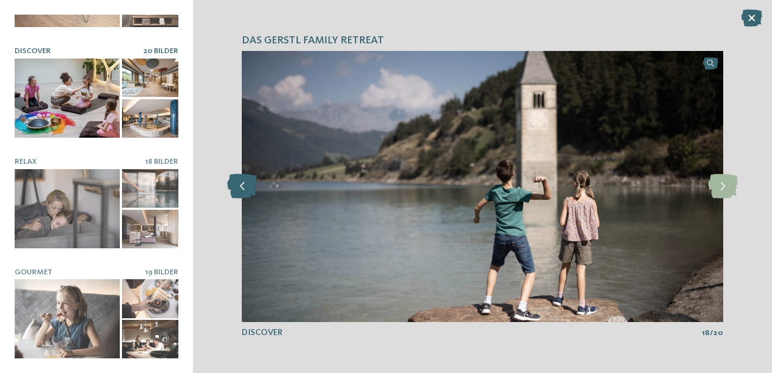
click at [244, 187] on icon at bounding box center [242, 186] width 30 height 24
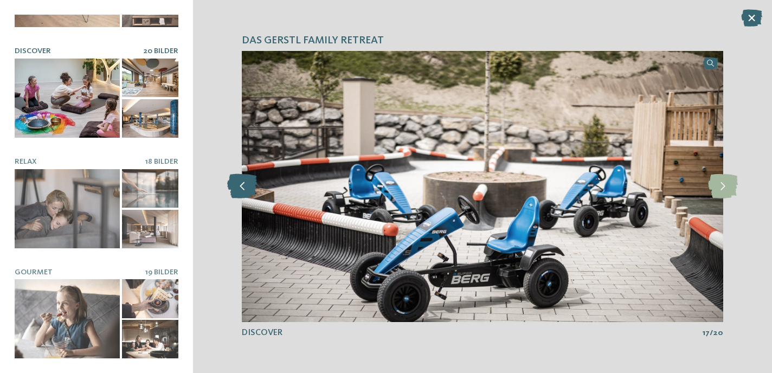
click at [244, 187] on icon at bounding box center [242, 186] width 30 height 24
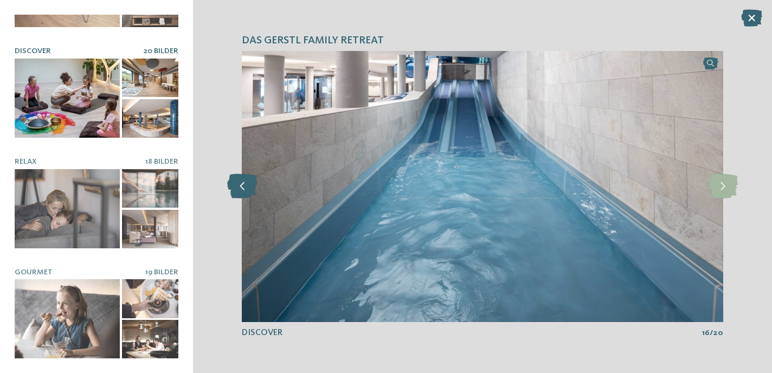
click at [244, 187] on icon at bounding box center [242, 186] width 30 height 24
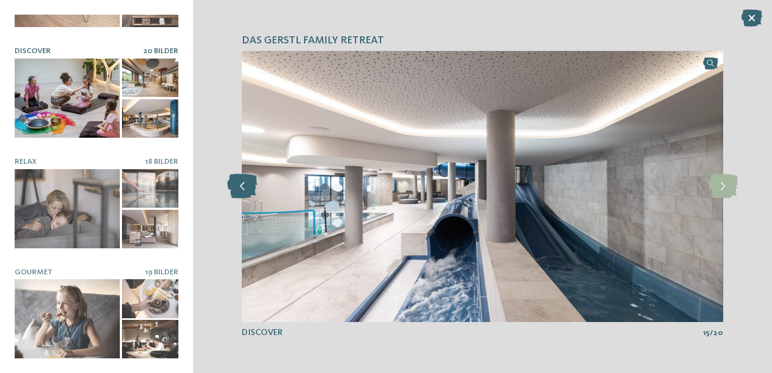
click at [244, 187] on icon at bounding box center [242, 186] width 30 height 24
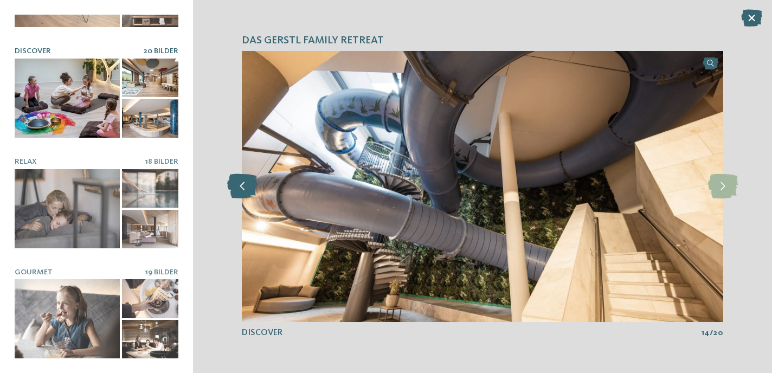
click at [244, 187] on icon at bounding box center [242, 186] width 30 height 24
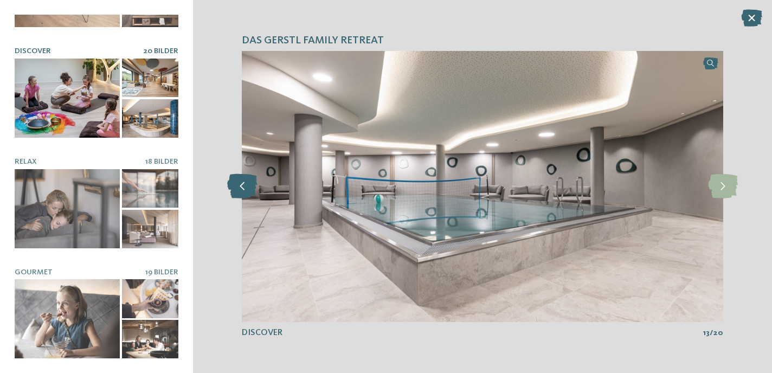
click at [244, 187] on icon at bounding box center [242, 186] width 30 height 24
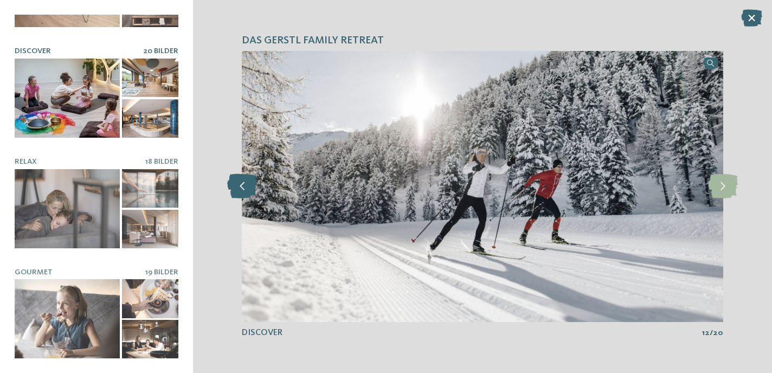
click at [244, 187] on icon at bounding box center [242, 186] width 30 height 24
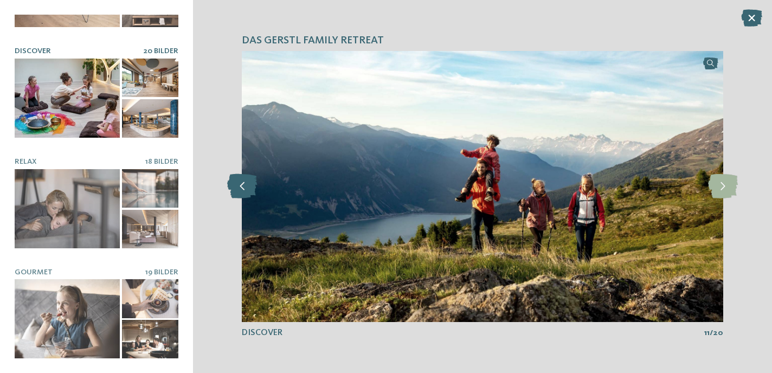
click at [244, 187] on icon at bounding box center [242, 186] width 30 height 24
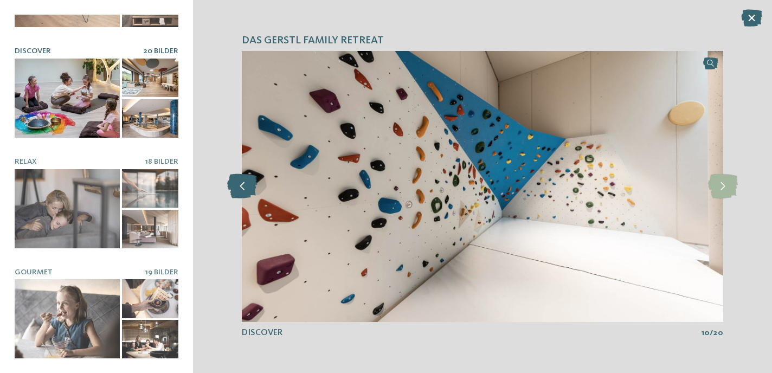
click at [244, 187] on icon at bounding box center [242, 186] width 30 height 24
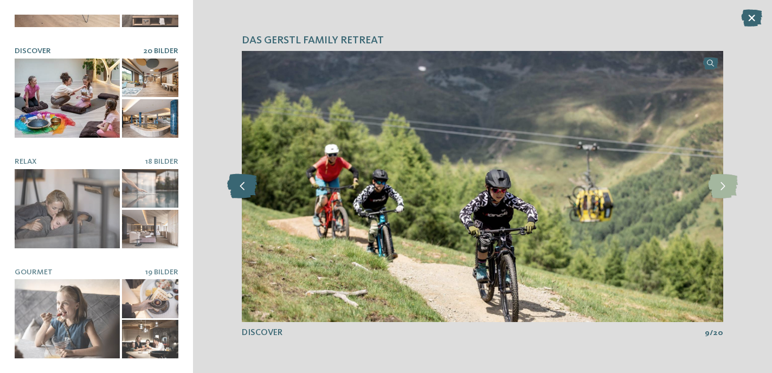
click at [244, 187] on icon at bounding box center [242, 186] width 30 height 24
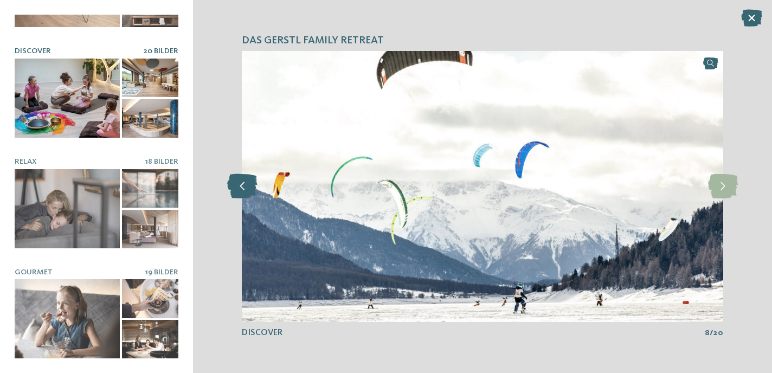
click at [244, 187] on icon at bounding box center [242, 186] width 30 height 24
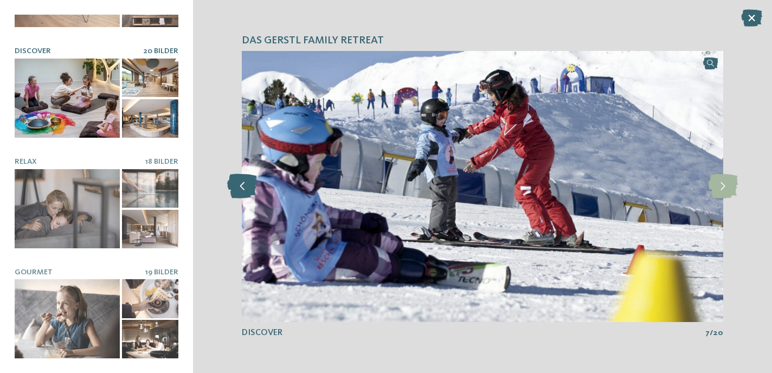
click at [244, 187] on icon at bounding box center [242, 186] width 30 height 24
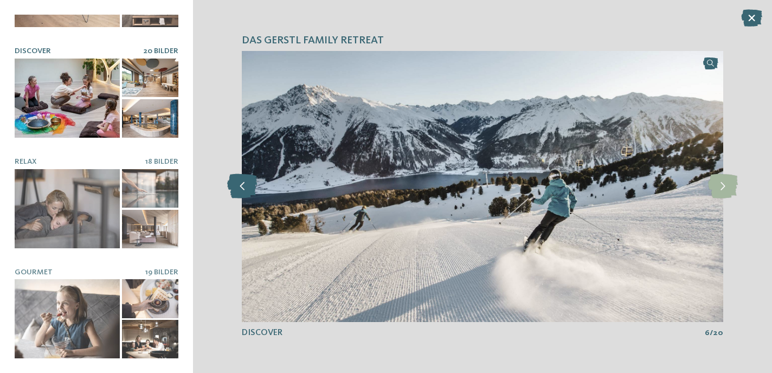
click at [244, 187] on icon at bounding box center [242, 186] width 30 height 24
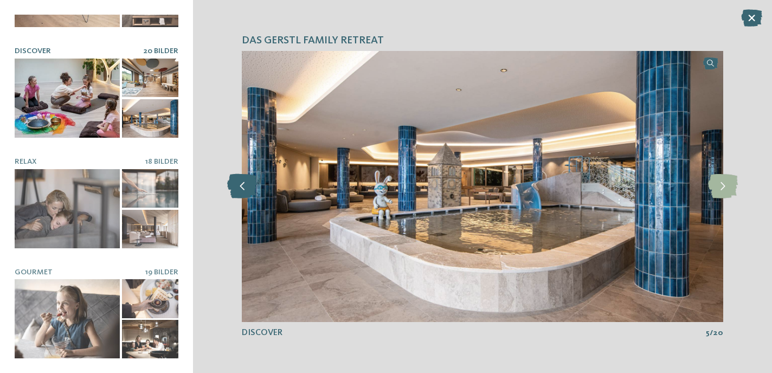
click at [244, 187] on icon at bounding box center [242, 186] width 30 height 24
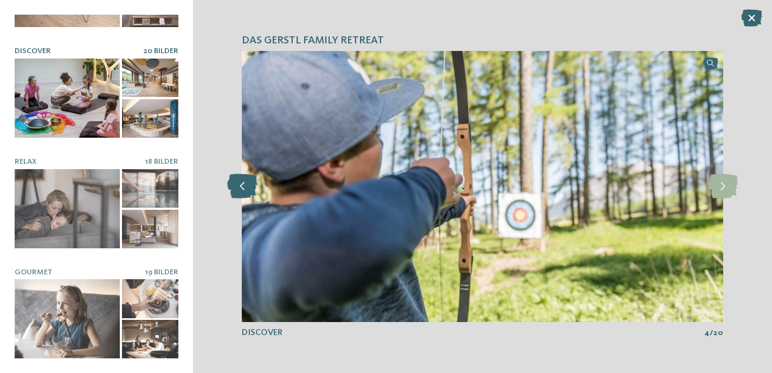
click at [244, 187] on icon at bounding box center [242, 186] width 30 height 24
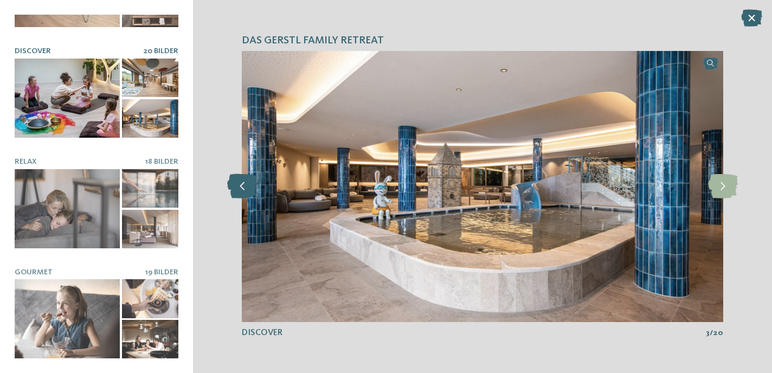
click at [244, 187] on icon at bounding box center [242, 186] width 30 height 24
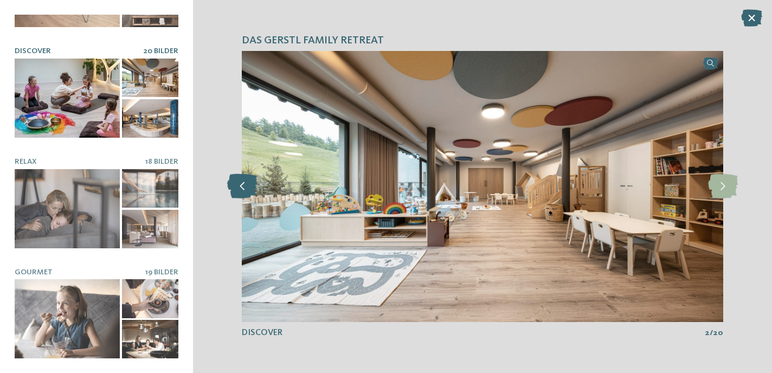
click at [244, 187] on icon at bounding box center [242, 186] width 30 height 24
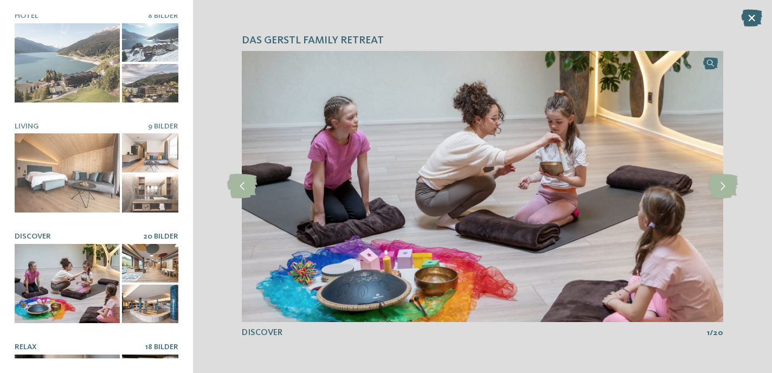
scroll to position [0, 0]
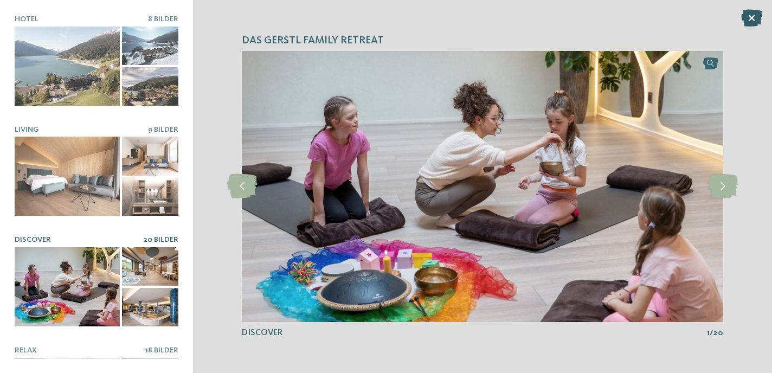
click at [752, 19] on icon at bounding box center [751, 17] width 21 height 17
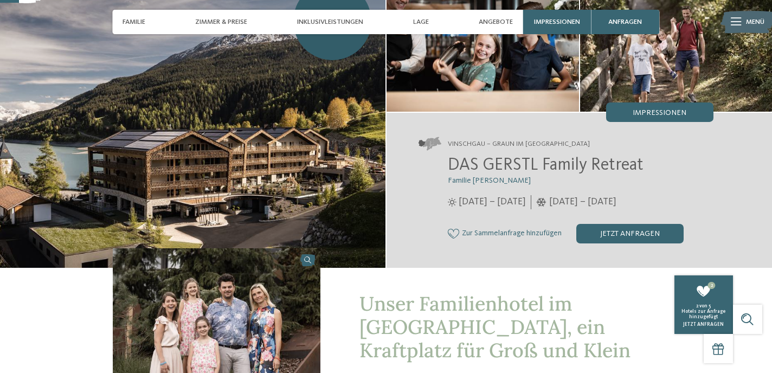
click at [511, 234] on span "Zur Sammelanfrage hinzufügen" at bounding box center [512, 233] width 100 height 9
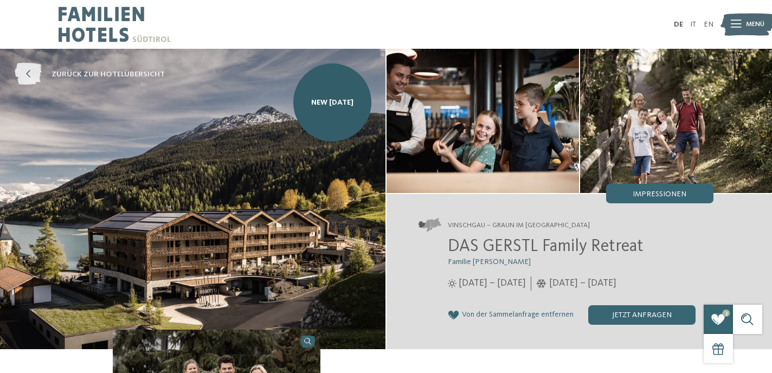
click at [29, 70] on icon at bounding box center [28, 74] width 27 height 22
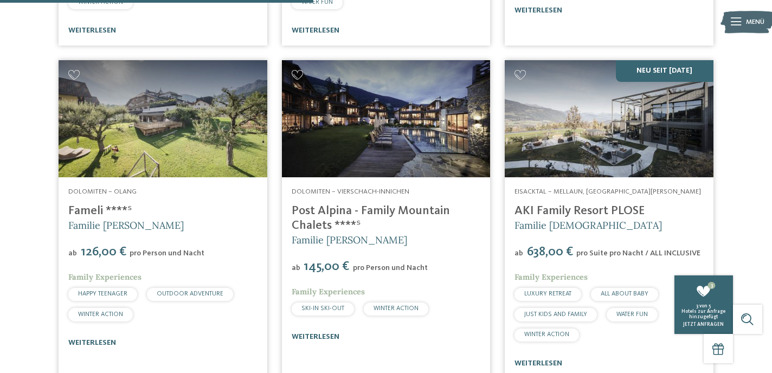
scroll to position [658, 0]
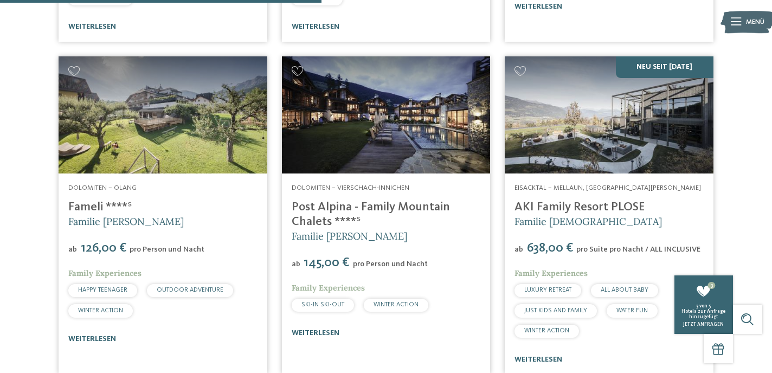
click at [423, 140] on img at bounding box center [386, 114] width 209 height 117
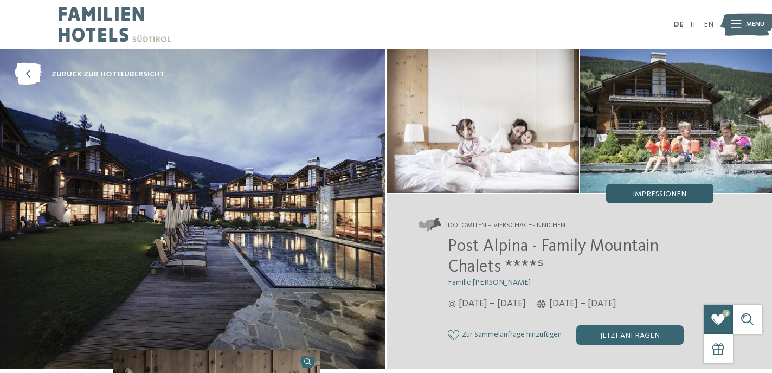
click at [670, 196] on span "Impressionen" at bounding box center [660, 194] width 54 height 8
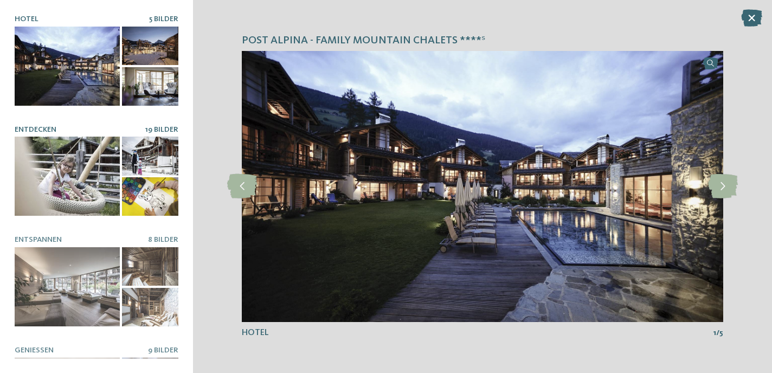
click at [106, 183] on div at bounding box center [67, 176] width 105 height 79
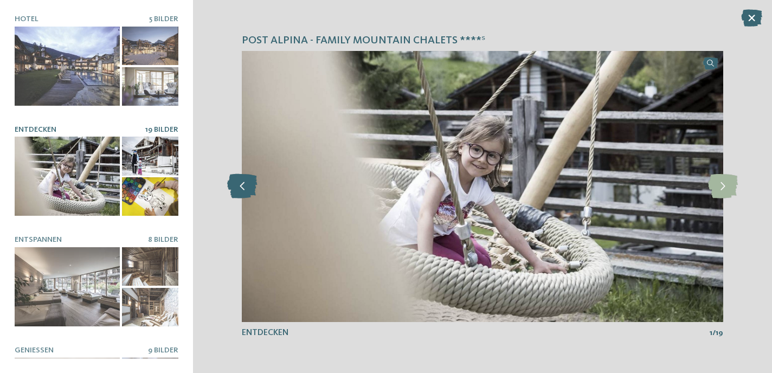
click at [246, 193] on icon at bounding box center [242, 186] width 30 height 24
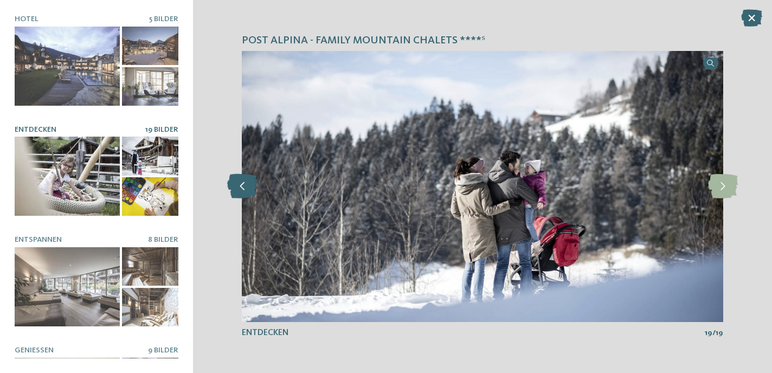
click at [246, 193] on icon at bounding box center [242, 186] width 30 height 24
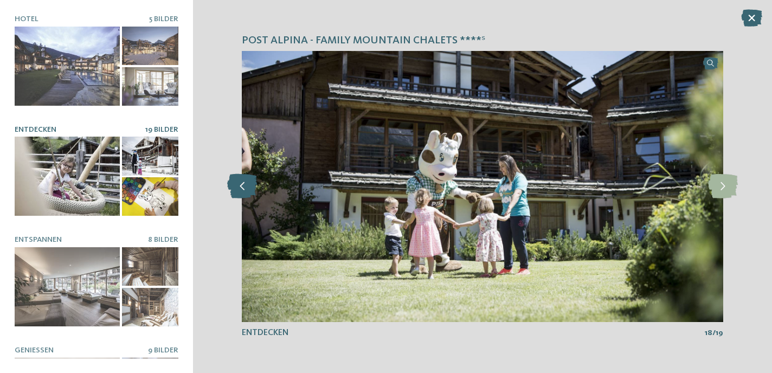
click at [246, 193] on icon at bounding box center [242, 186] width 30 height 24
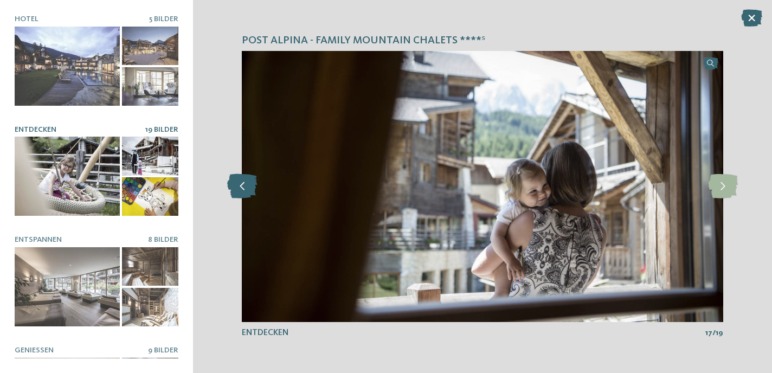
click at [246, 193] on icon at bounding box center [242, 186] width 30 height 24
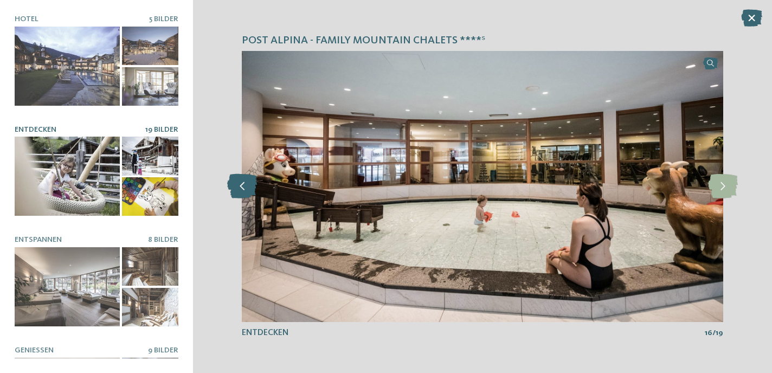
click at [246, 193] on icon at bounding box center [242, 186] width 30 height 24
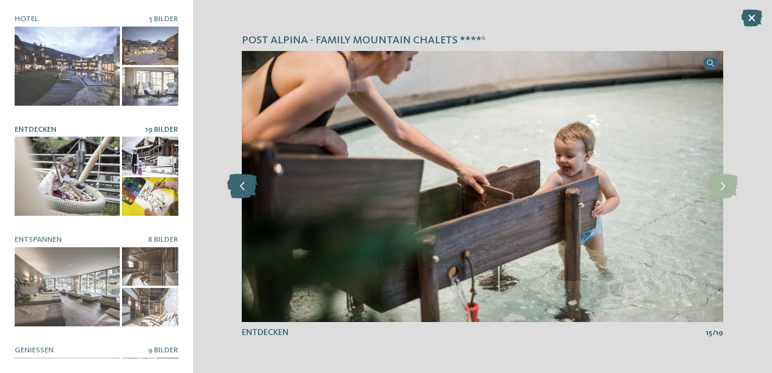
click at [246, 193] on icon at bounding box center [242, 186] width 30 height 24
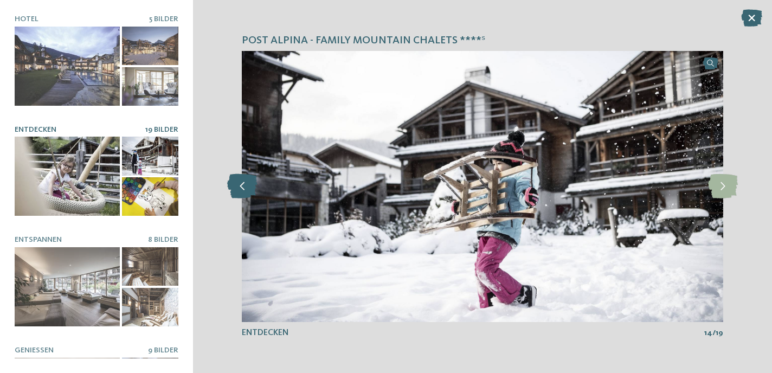
click at [246, 193] on icon at bounding box center [242, 186] width 30 height 24
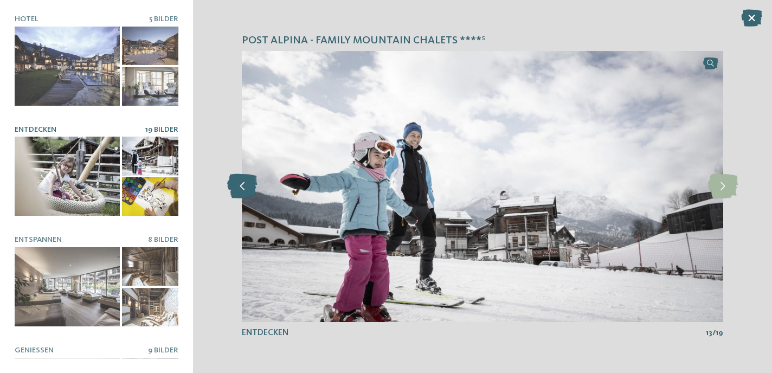
click at [246, 193] on icon at bounding box center [242, 186] width 30 height 24
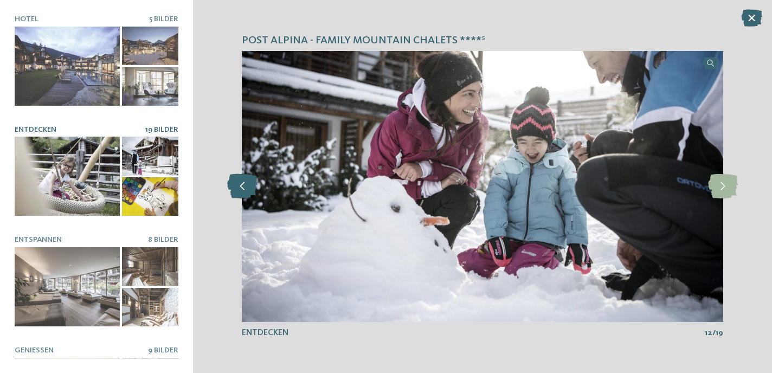
click at [246, 193] on icon at bounding box center [242, 186] width 30 height 24
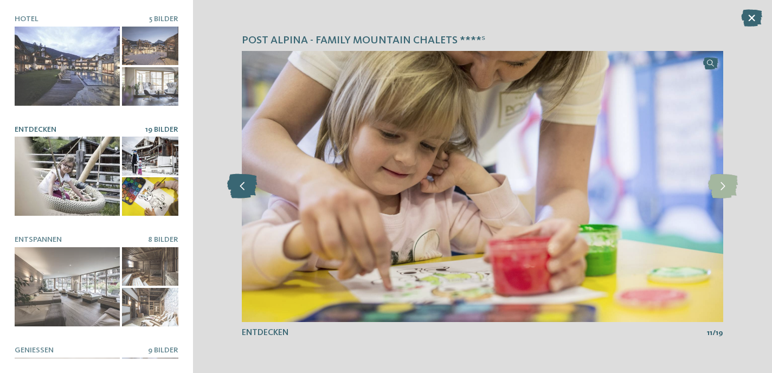
click at [246, 193] on icon at bounding box center [242, 186] width 30 height 24
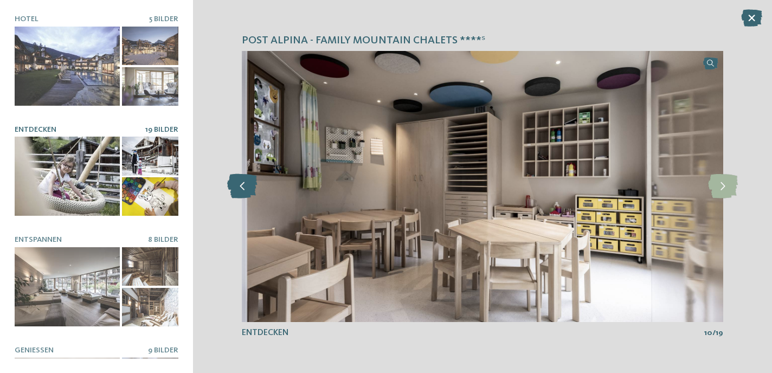
click at [246, 193] on icon at bounding box center [242, 186] width 30 height 24
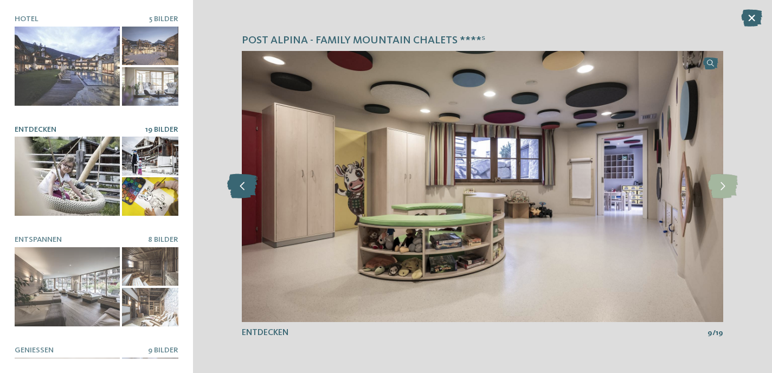
click at [246, 193] on icon at bounding box center [242, 186] width 30 height 24
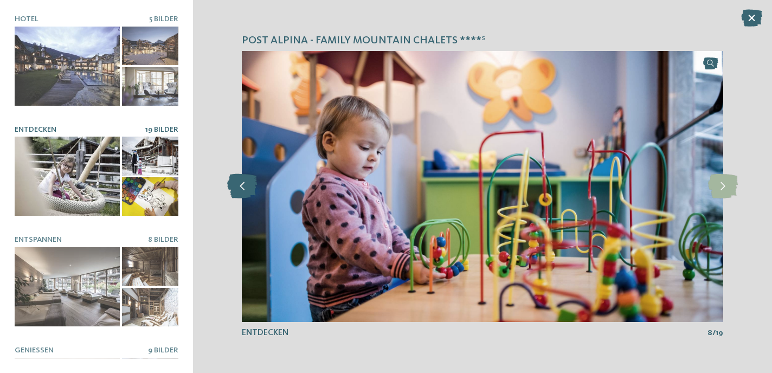
click at [246, 193] on icon at bounding box center [242, 186] width 30 height 24
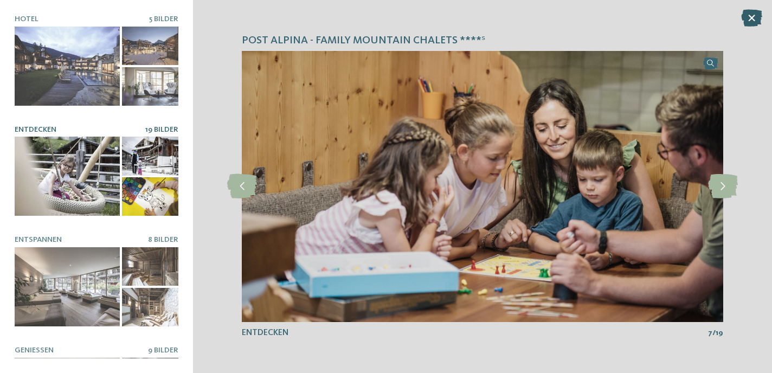
click at [757, 15] on icon at bounding box center [751, 17] width 21 height 17
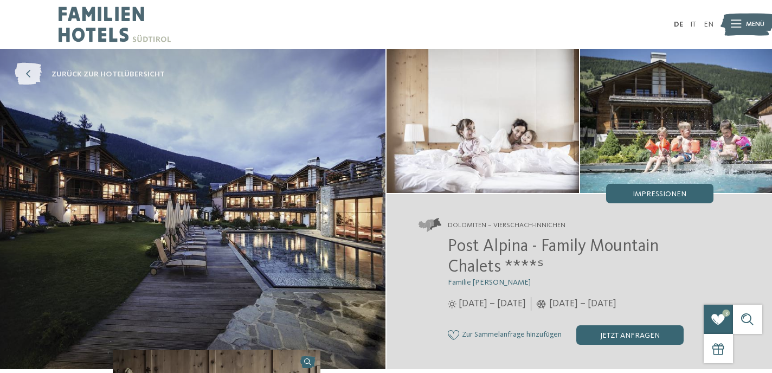
click at [22, 71] on icon at bounding box center [28, 74] width 27 height 22
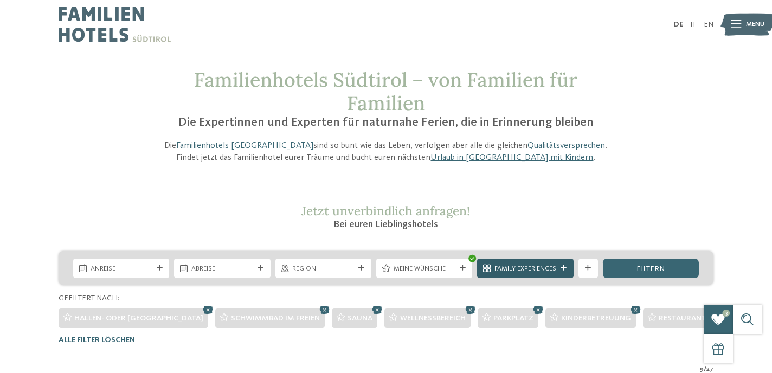
click at [536, 275] on div "Family Experiences" at bounding box center [525, 269] width 96 height 20
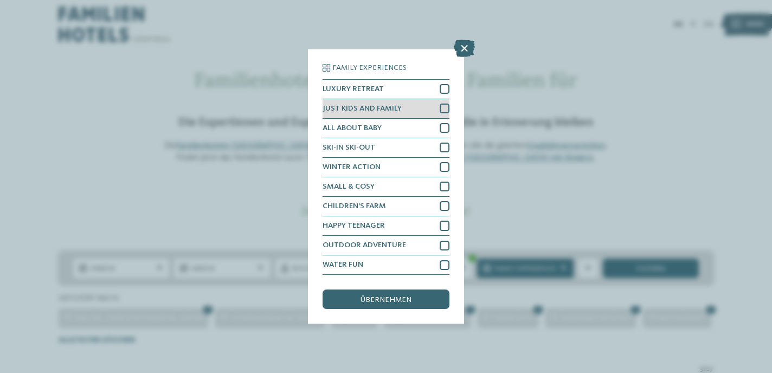
click at [444, 109] on div at bounding box center [445, 109] width 10 height 10
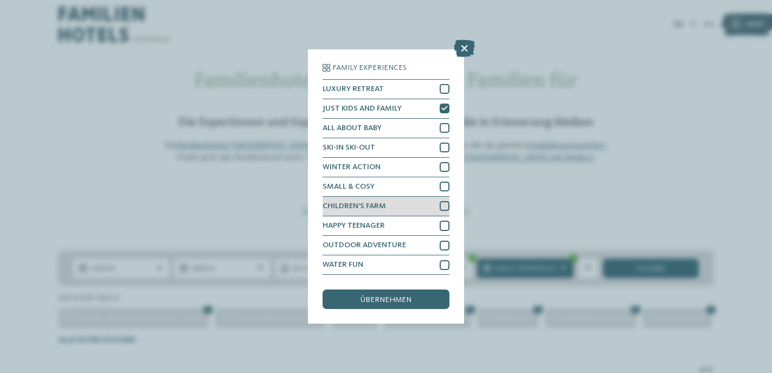
click at [445, 205] on div at bounding box center [445, 206] width 10 height 10
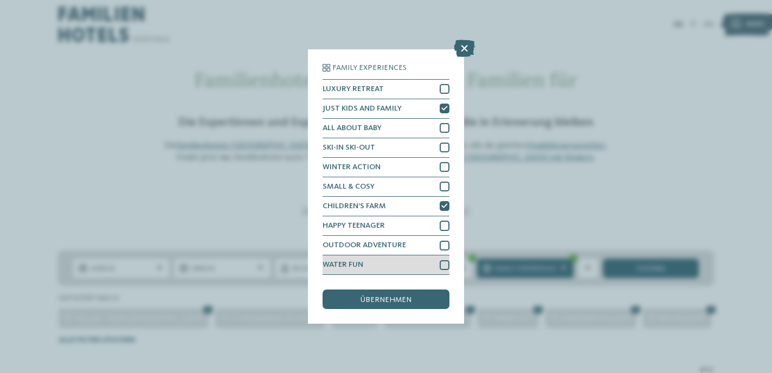
click at [445, 268] on div at bounding box center [445, 265] width 10 height 10
click at [445, 248] on div at bounding box center [445, 246] width 10 height 10
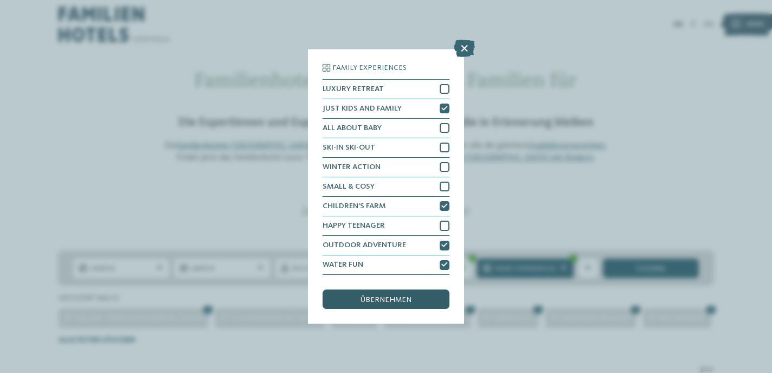
click at [405, 299] on span "übernehmen" at bounding box center [386, 300] width 51 height 8
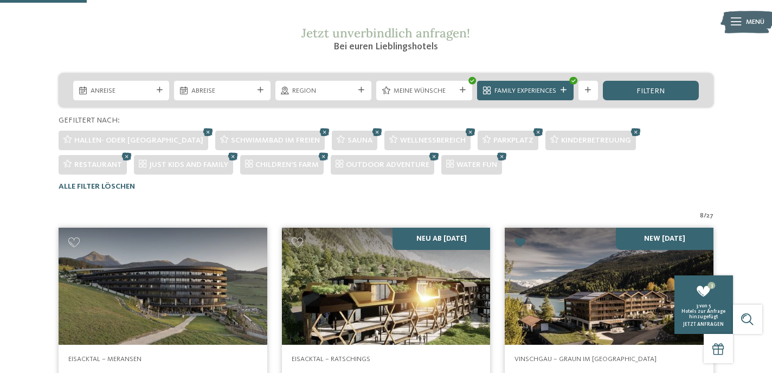
scroll to position [177, 0]
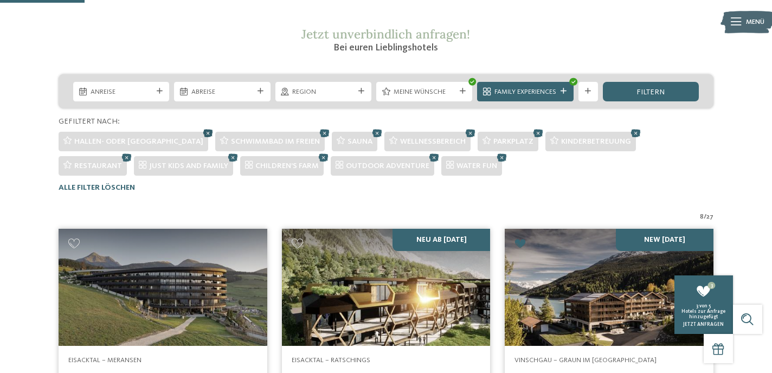
click at [201, 132] on icon at bounding box center [208, 132] width 15 height 13
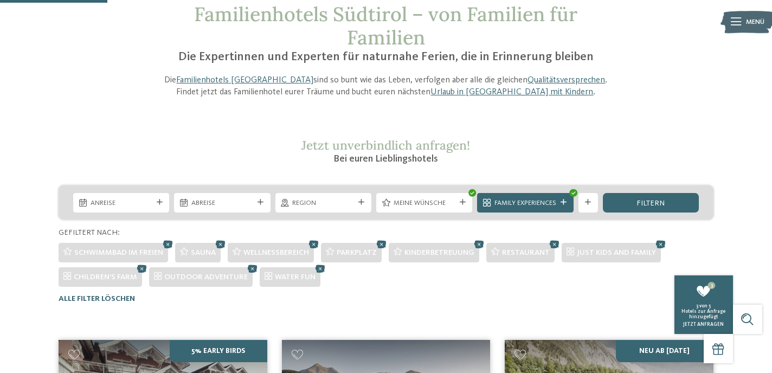
scroll to position [0, 0]
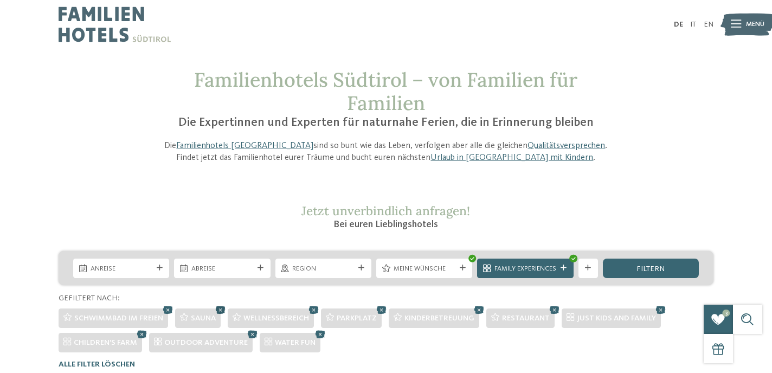
click at [220, 311] on icon at bounding box center [220, 309] width 15 height 13
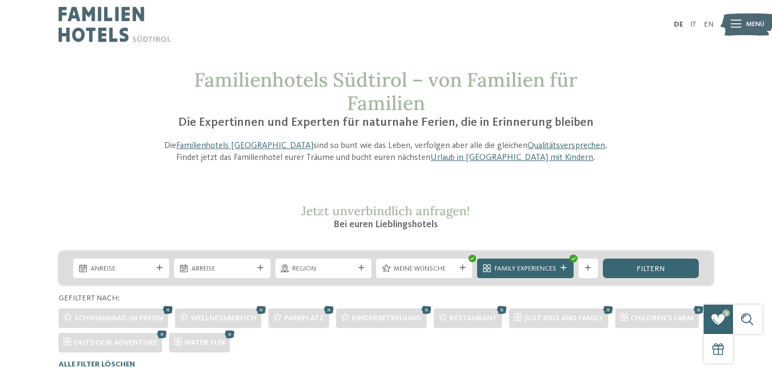
click at [171, 309] on icon at bounding box center [167, 309] width 15 height 13
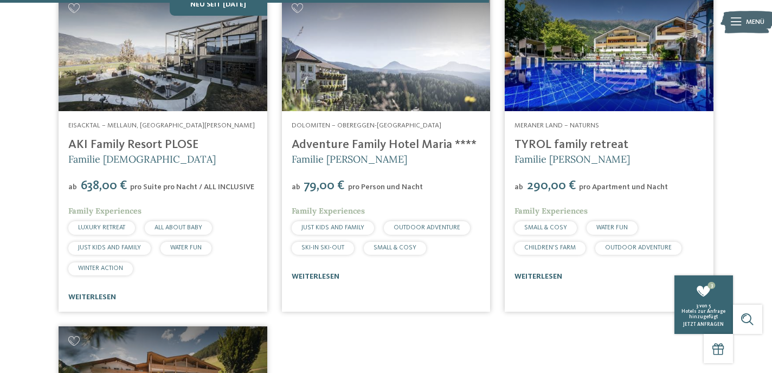
scroll to position [1430, 0]
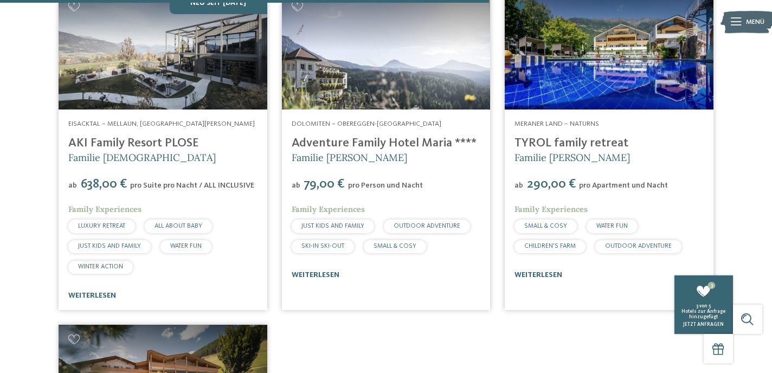
click at [163, 79] on img at bounding box center [163, 50] width 209 height 117
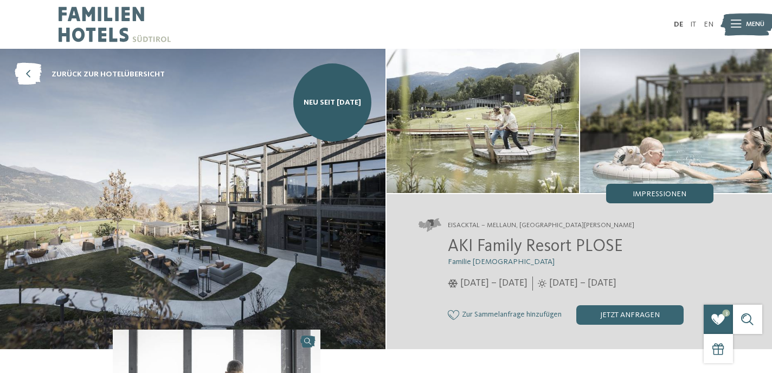
click at [683, 193] on span "Impressionen" at bounding box center [660, 194] width 54 height 8
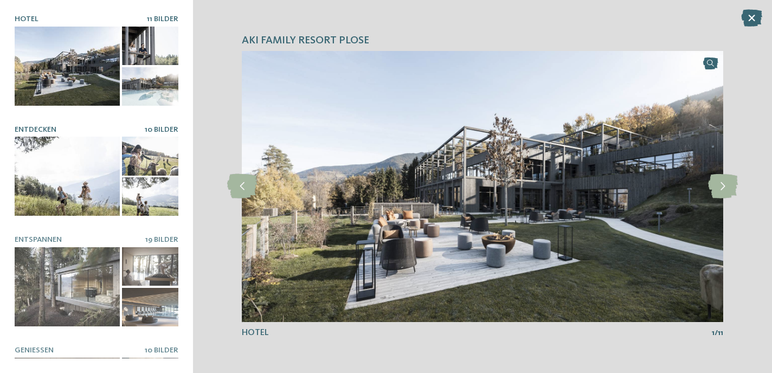
click at [107, 158] on div at bounding box center [67, 176] width 105 height 79
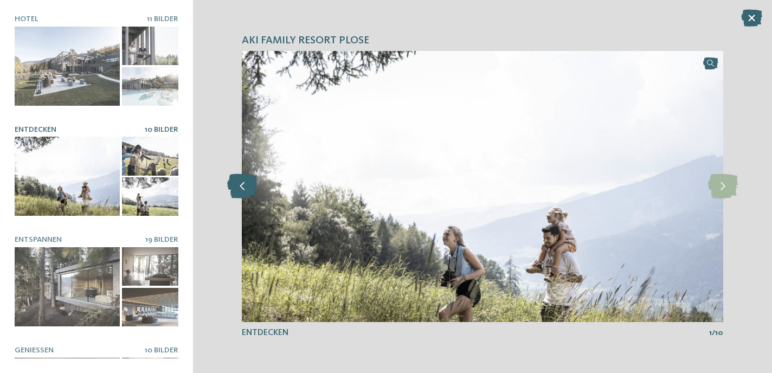
click at [252, 184] on icon at bounding box center [242, 186] width 30 height 24
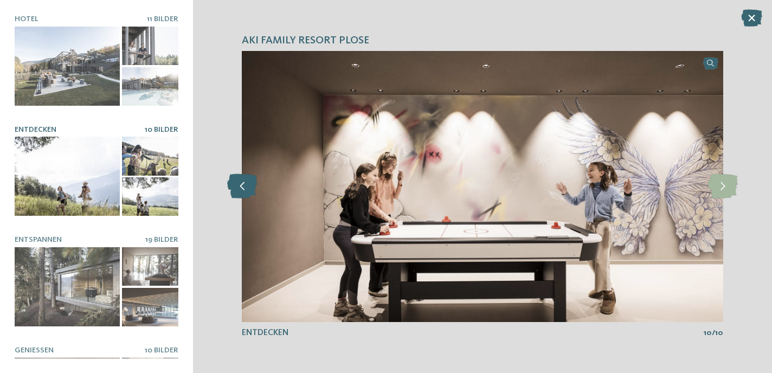
click at [252, 184] on icon at bounding box center [242, 186] width 30 height 24
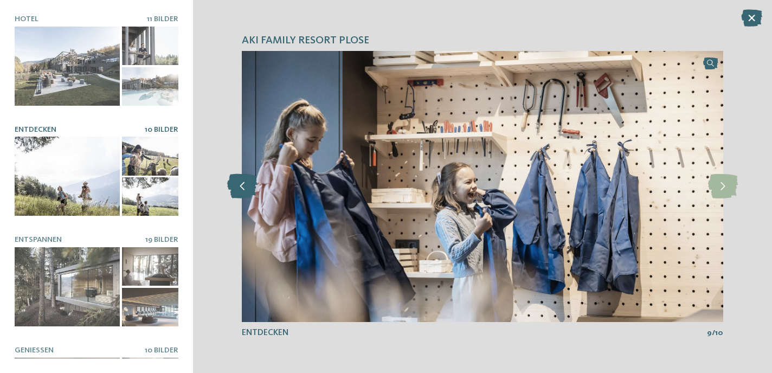
click at [252, 184] on icon at bounding box center [242, 186] width 30 height 24
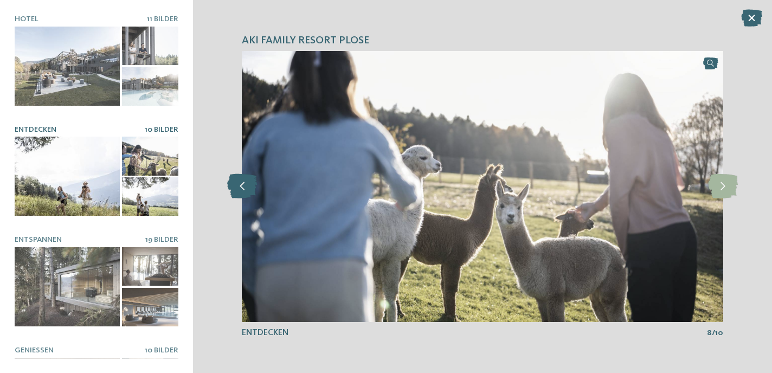
click at [252, 184] on icon at bounding box center [242, 186] width 30 height 24
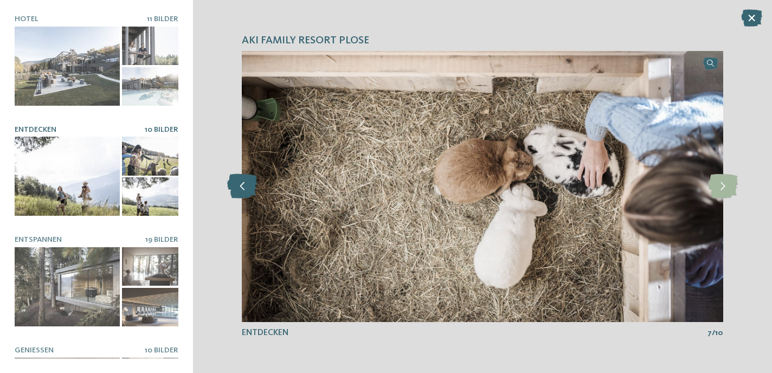
click at [252, 184] on icon at bounding box center [242, 186] width 30 height 24
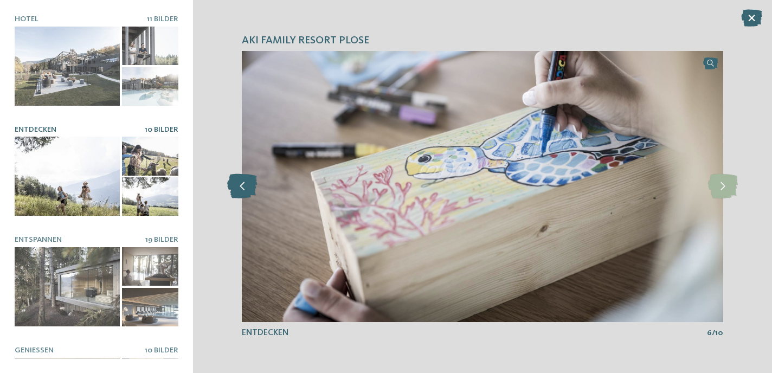
click at [252, 184] on icon at bounding box center [242, 186] width 30 height 24
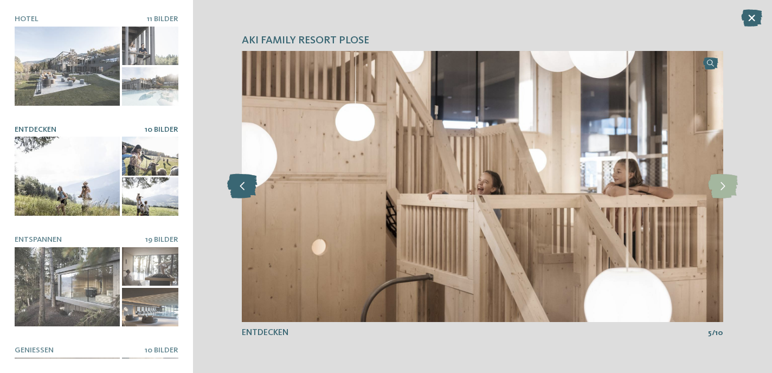
click at [252, 184] on icon at bounding box center [242, 186] width 30 height 24
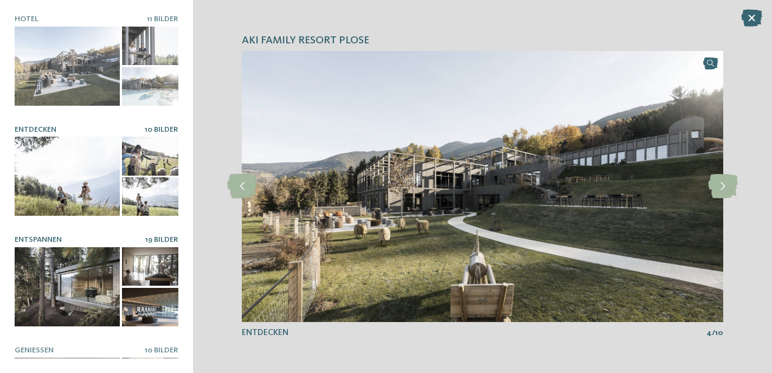
click at [102, 283] on div at bounding box center [67, 286] width 105 height 79
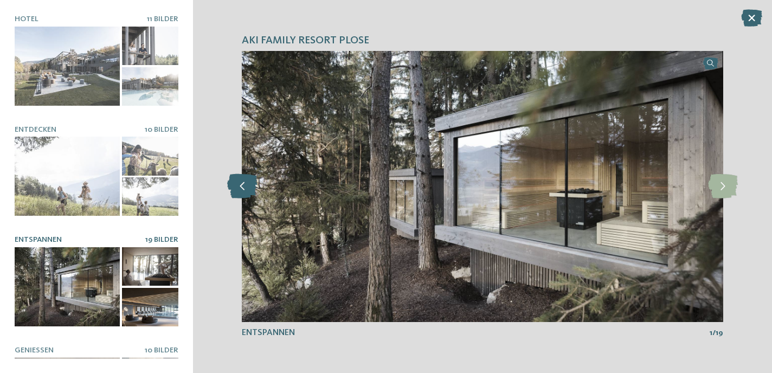
click at [246, 189] on icon at bounding box center [242, 186] width 30 height 24
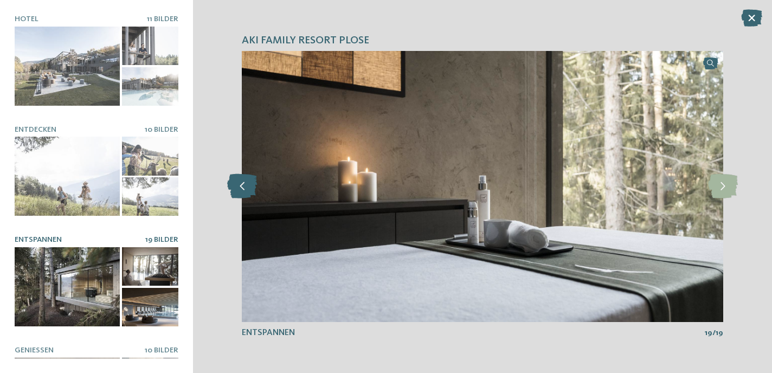
click at [246, 189] on icon at bounding box center [242, 186] width 30 height 24
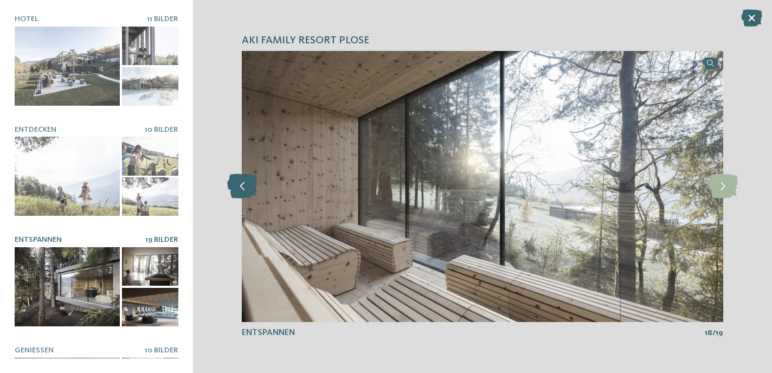
click at [246, 189] on icon at bounding box center [242, 186] width 30 height 24
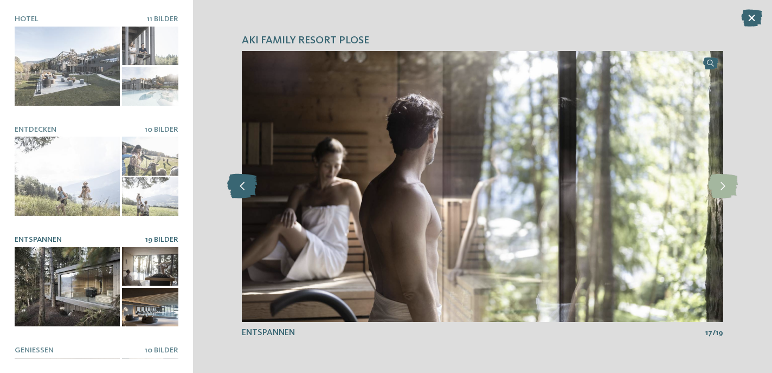
click at [246, 189] on icon at bounding box center [242, 186] width 30 height 24
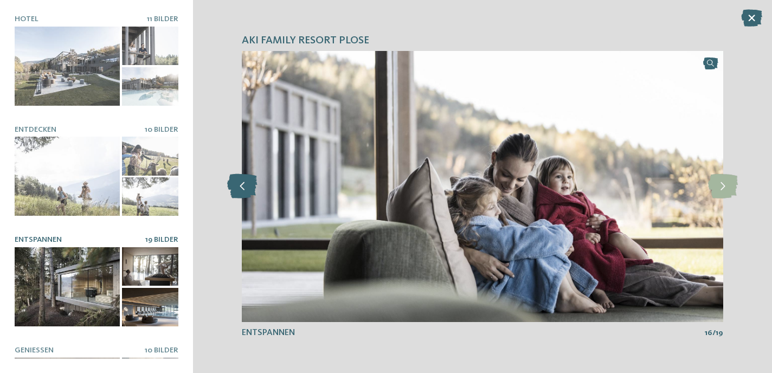
click at [246, 189] on icon at bounding box center [242, 186] width 30 height 24
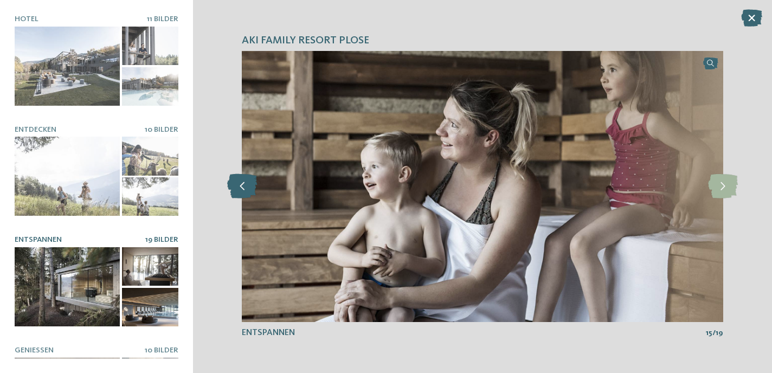
click at [246, 189] on icon at bounding box center [242, 186] width 30 height 24
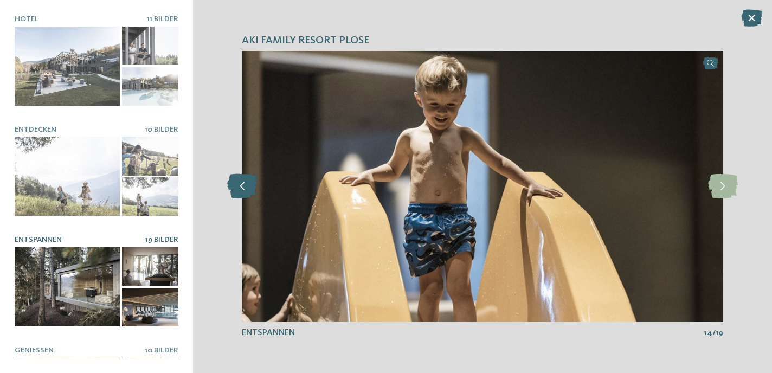
click at [246, 189] on icon at bounding box center [242, 186] width 30 height 24
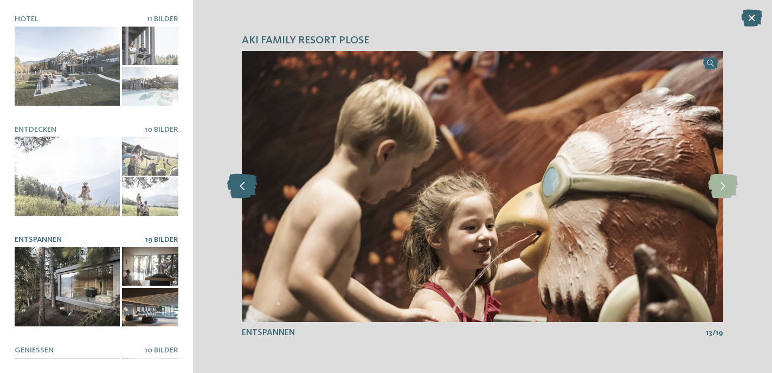
click at [246, 189] on icon at bounding box center [242, 186] width 30 height 24
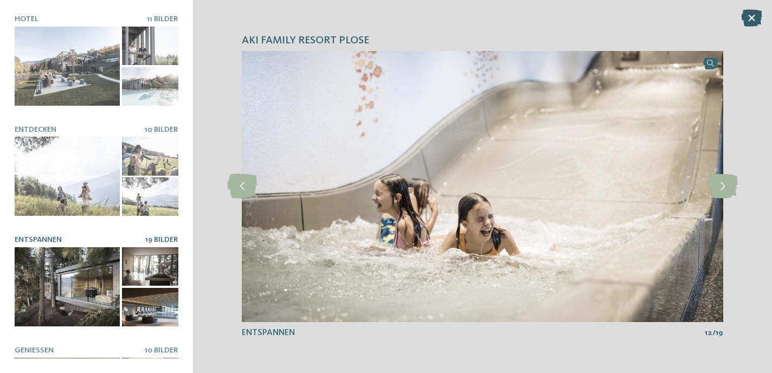
click at [754, 17] on icon at bounding box center [751, 17] width 21 height 17
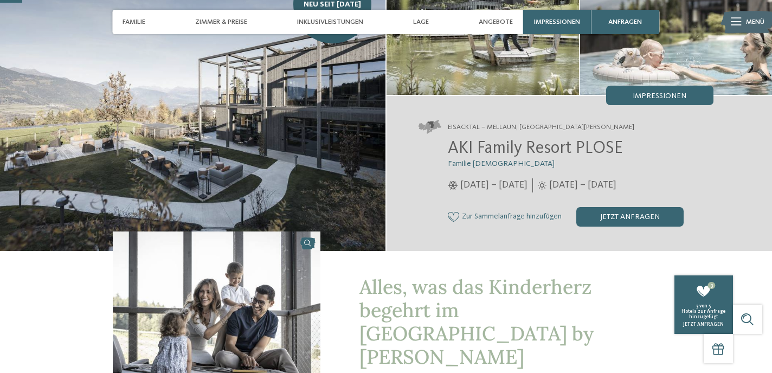
scroll to position [99, 0]
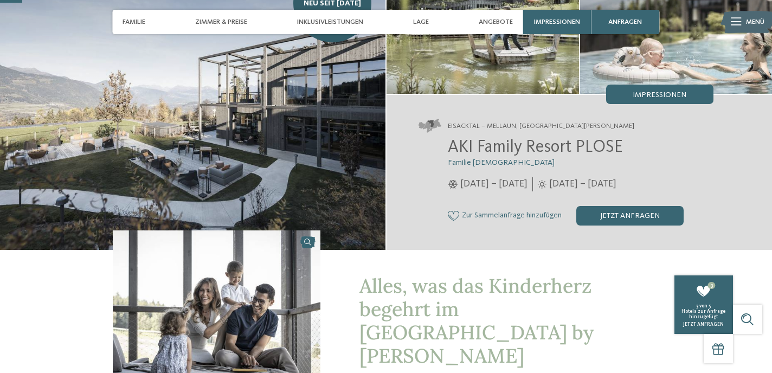
click at [459, 212] on icon at bounding box center [454, 216] width 12 height 10
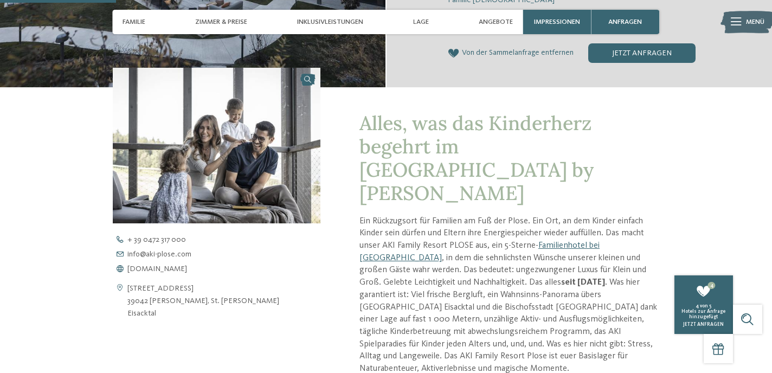
scroll to position [0, 0]
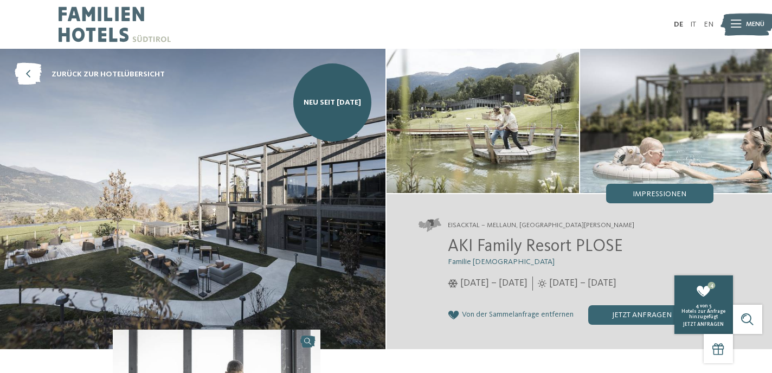
click at [718, 318] on div "Hotels zur Anfrage hinzugefügt" at bounding box center [704, 314] width 54 height 11
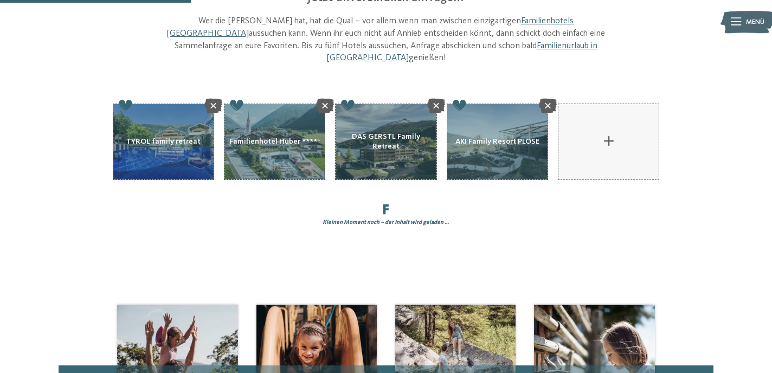
scroll to position [98, 0]
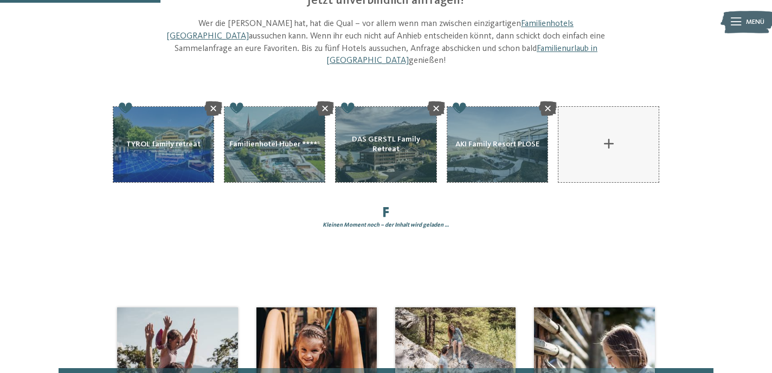
click at [396, 217] on main "Eure Familienauszeit in [GEOGRAPHIC_DATA] Jetzt unverbindlich anfragen! Wer die…" at bounding box center [386, 138] width 772 height 337
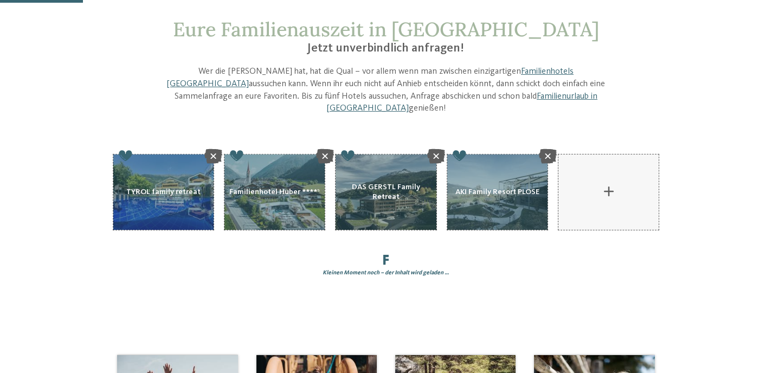
scroll to position [0, 0]
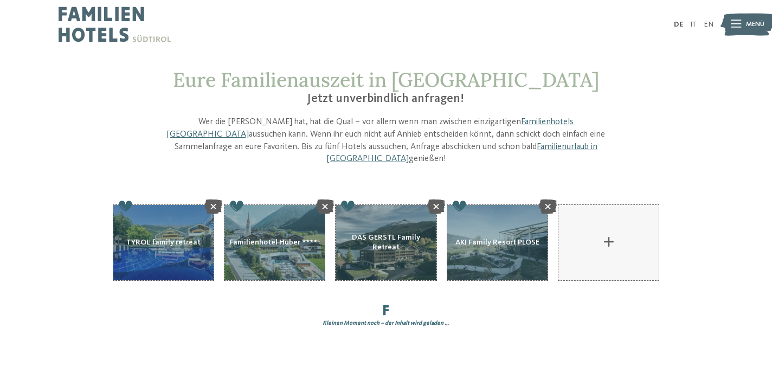
click at [379, 305] on div at bounding box center [386, 311] width 547 height 12
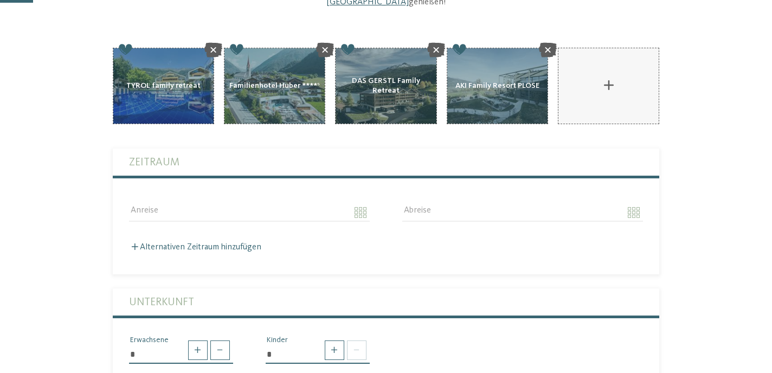
scroll to position [157, 0]
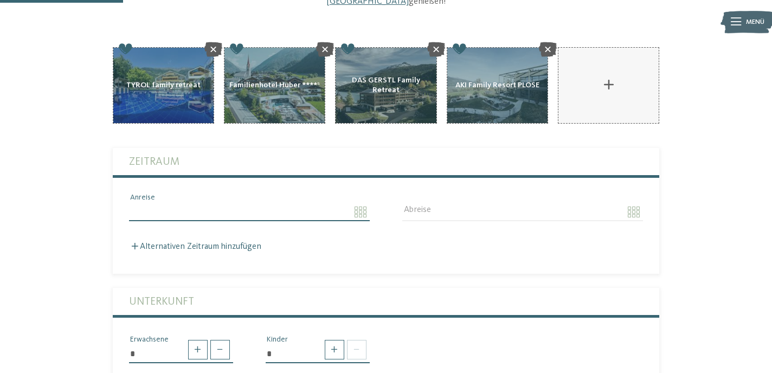
click at [161, 203] on input "Anreise" at bounding box center [249, 212] width 241 height 18
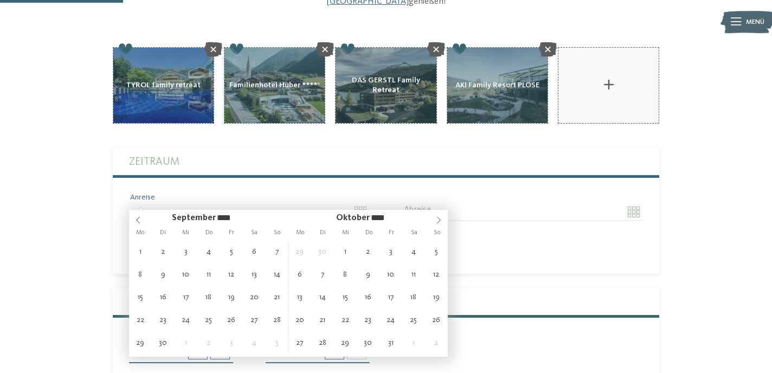
click at [438, 215] on span at bounding box center [438, 217] width 18 height 15
type input "****"
click at [438, 215] on span at bounding box center [438, 217] width 18 height 15
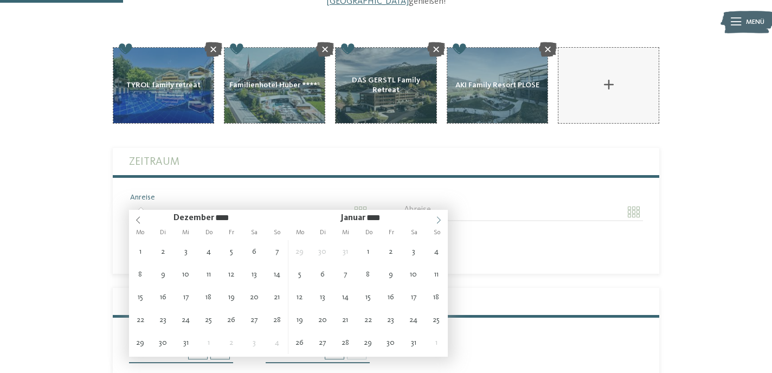
type input "****"
click at [438, 215] on span at bounding box center [438, 217] width 18 height 15
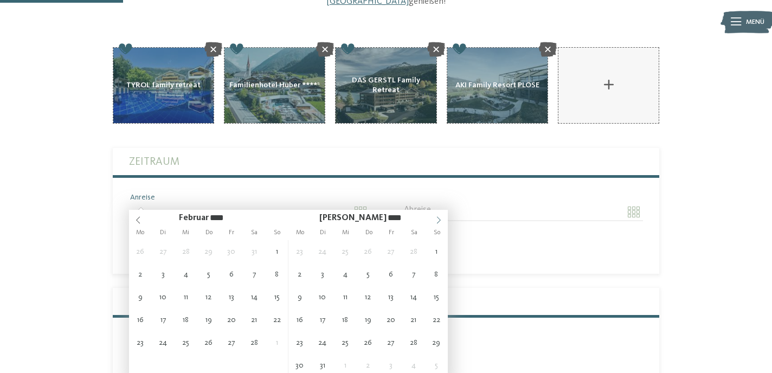
click at [438, 215] on span at bounding box center [438, 217] width 18 height 15
type input "**********"
type input "****"
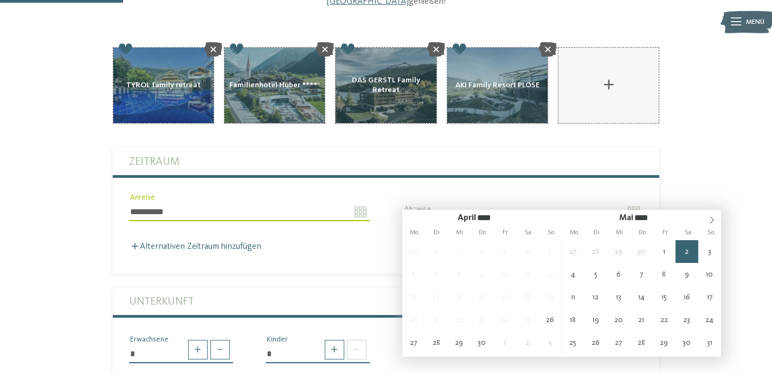
type input "**********"
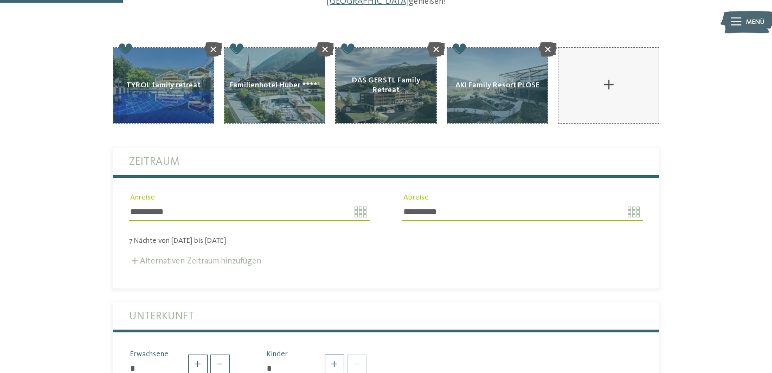
click at [223, 257] on label "Alternativen Zeitraum hinzufügen" at bounding box center [195, 261] width 132 height 9
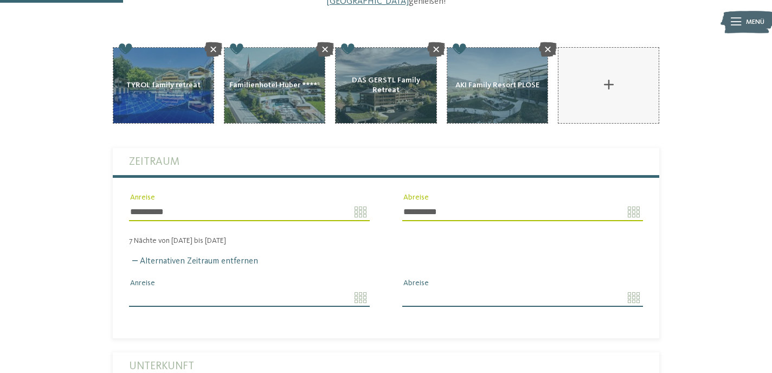
click at [367, 290] on input "Anreise" at bounding box center [249, 297] width 241 height 18
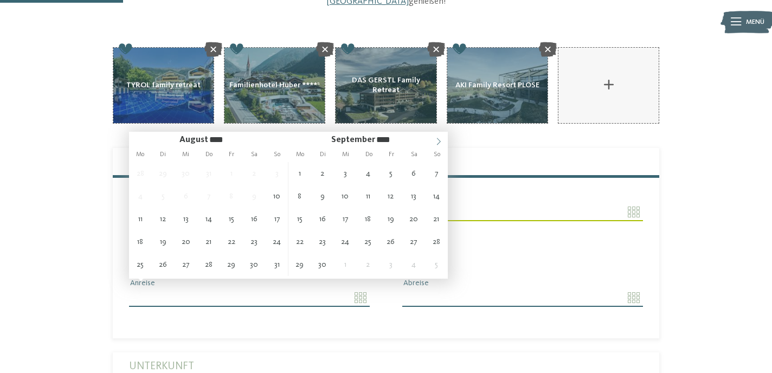
click at [439, 133] on span at bounding box center [438, 139] width 18 height 15
click at [439, 138] on icon at bounding box center [439, 142] width 8 height 8
type input "****"
click at [439, 138] on icon at bounding box center [439, 142] width 8 height 8
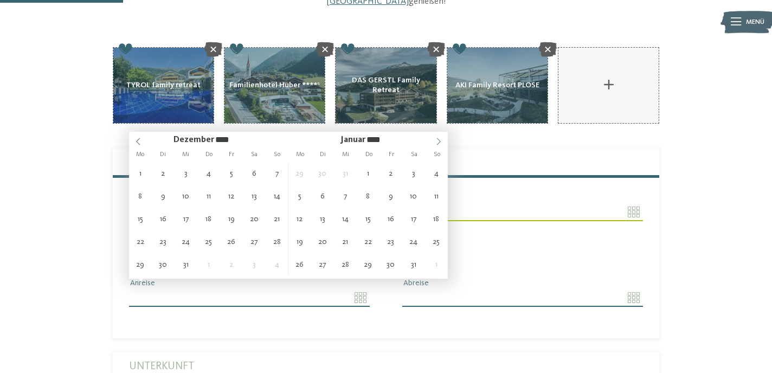
type input "****"
click at [439, 138] on icon at bounding box center [439, 142] width 8 height 8
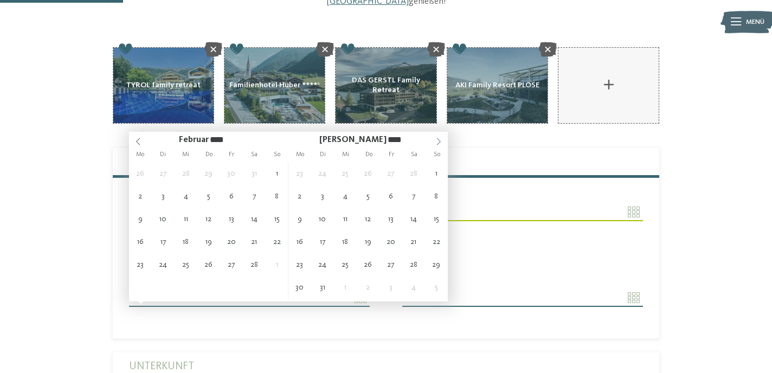
click at [439, 138] on icon at bounding box center [439, 142] width 8 height 8
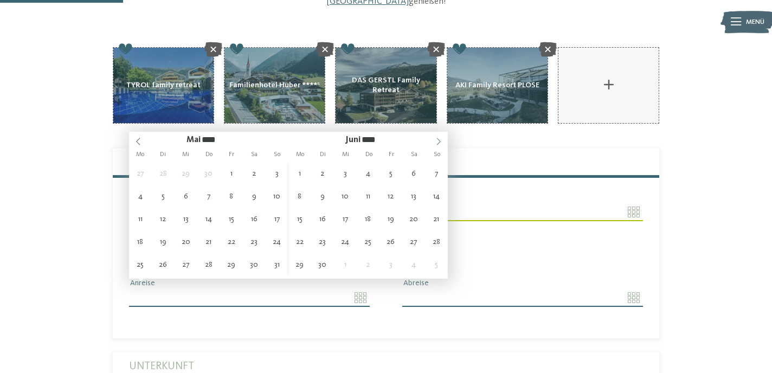
click at [439, 138] on icon at bounding box center [439, 142] width 8 height 8
type input "**********"
type input "****"
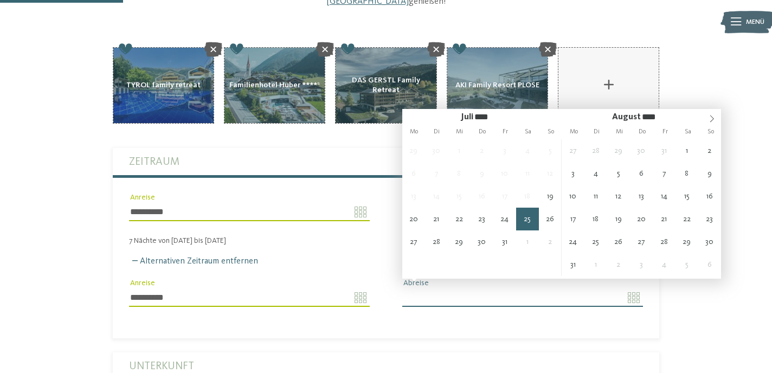
type input "**********"
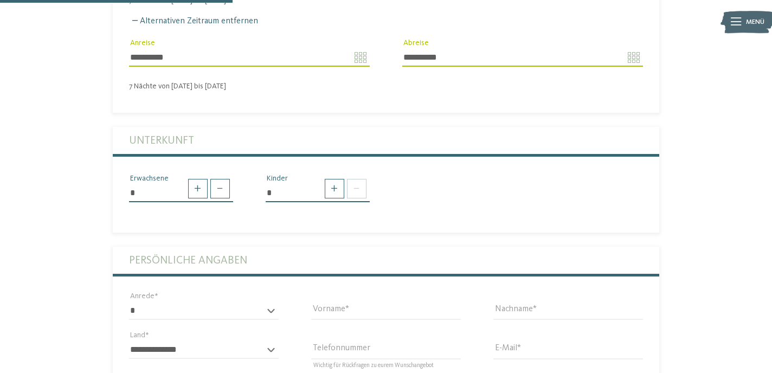
scroll to position [408, 0]
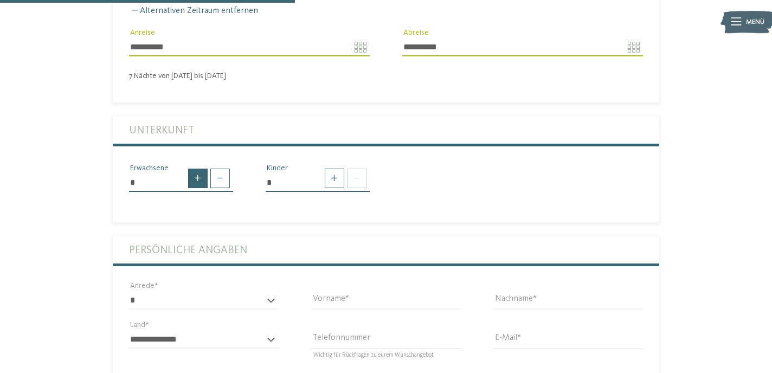
click at [197, 175] on span at bounding box center [198, 179] width 20 height 20
type input "*"
click at [330, 173] on span at bounding box center [335, 179] width 20 height 20
type input "*"
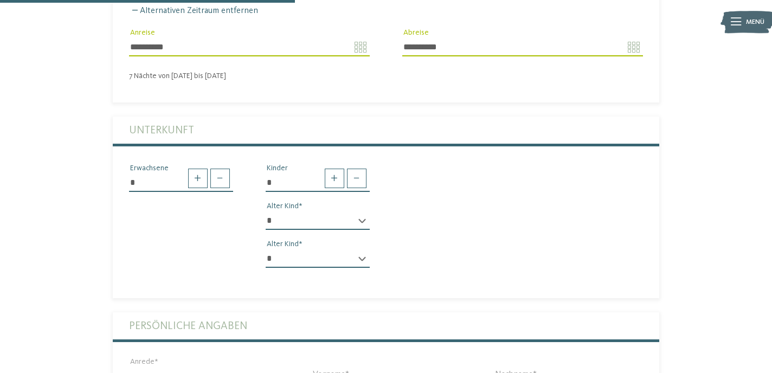
click at [266, 211] on select "* * * * * * * * * * * ** ** ** ** ** ** ** **" at bounding box center [318, 220] width 104 height 18
select select "*"
click option "*" at bounding box center [0, 0] width 0 height 0
click at [266, 249] on select "* * * * * * * * * * * ** ** ** ** ** ** ** **" at bounding box center [318, 258] width 104 height 18
select select "*"
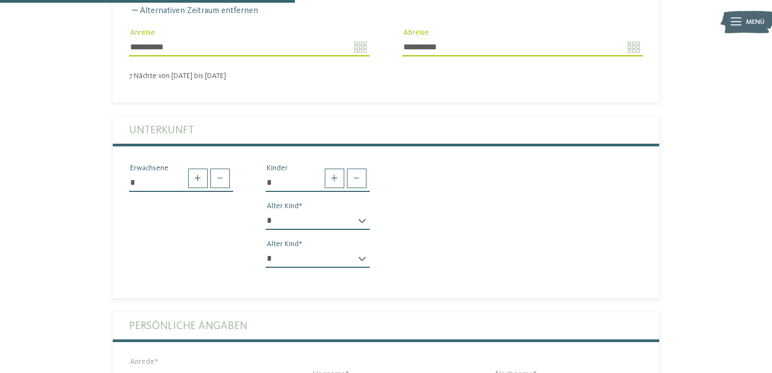
click option "*" at bounding box center [0, 0] width 0 height 0
click at [484, 241] on div "* Erwachsene * Kinder * * * * * * * * * * * ** ** ** ** ** ** ** ** Alter Kind …" at bounding box center [386, 220] width 547 height 114
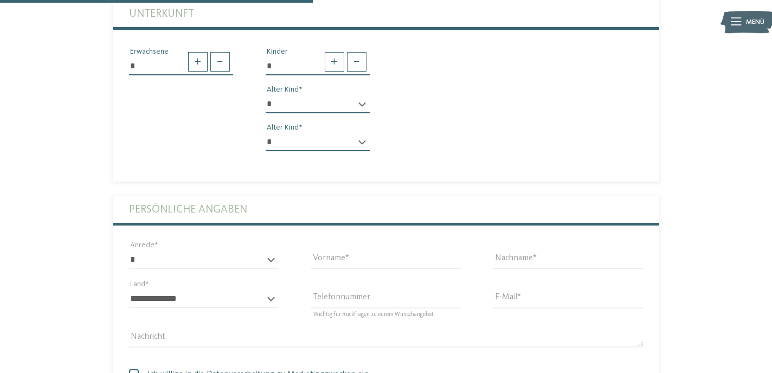
scroll to position [549, 0]
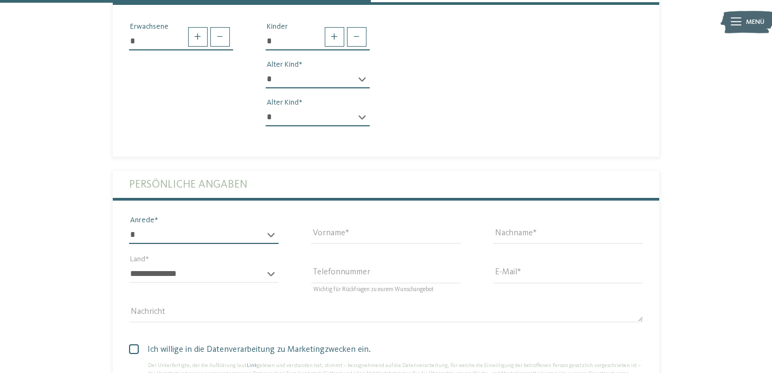
select select "*"
click option "****" at bounding box center [0, 0] width 0 height 0
click at [352, 232] on input "Vorname" at bounding box center [386, 235] width 150 height 18
type input "**********"
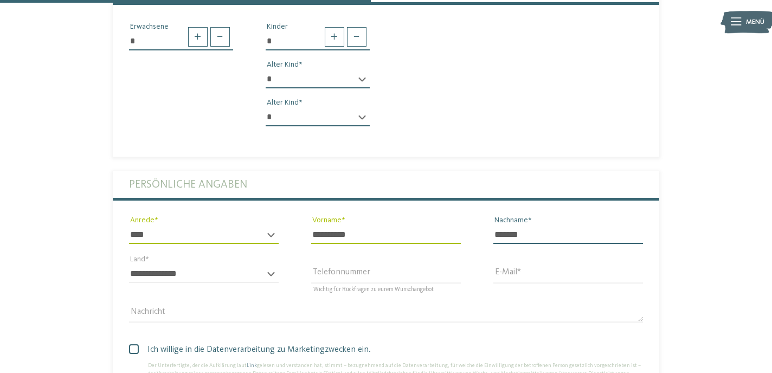
type input "*******"
select select "**"
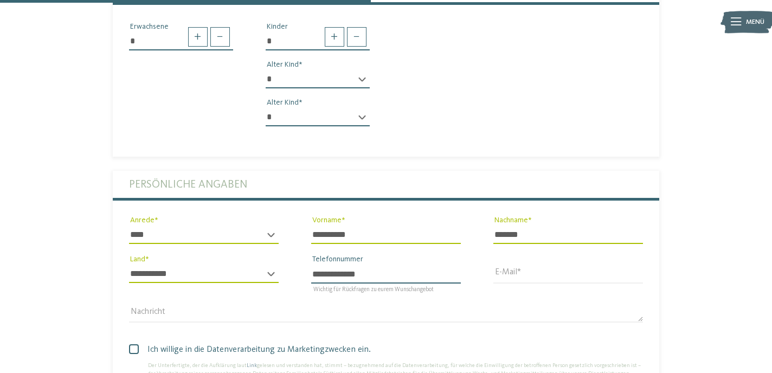
type input "**********"
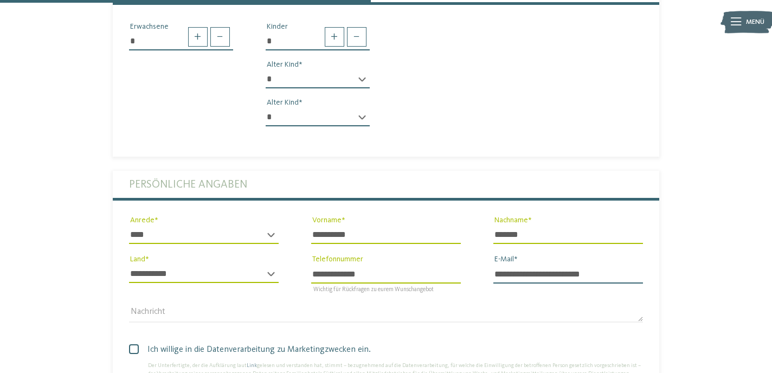
type input "**********"
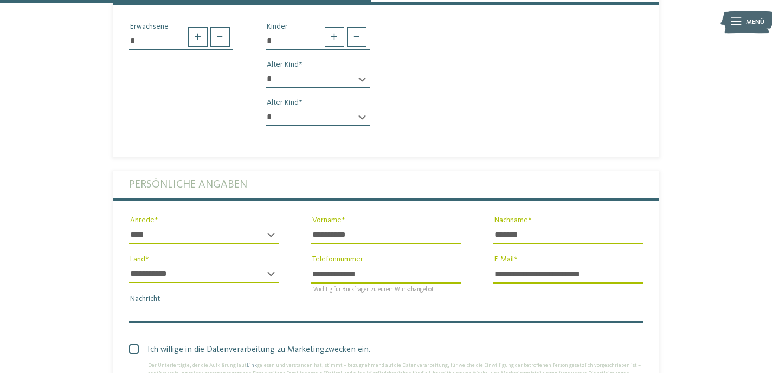
click at [163, 304] on textarea "Nachricht" at bounding box center [386, 313] width 515 height 18
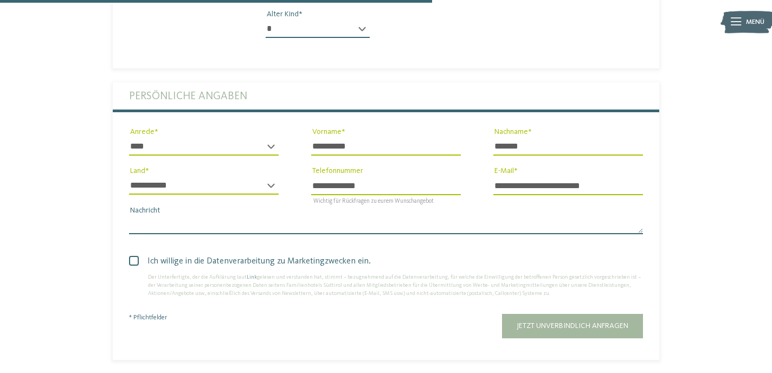
scroll to position [640, 0]
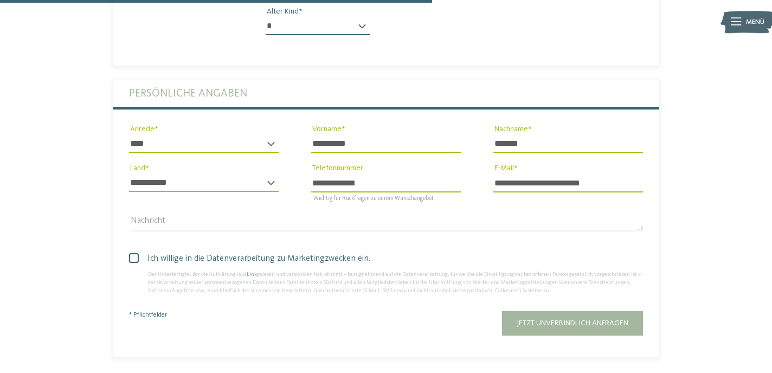
click at [133, 253] on span at bounding box center [134, 258] width 10 height 10
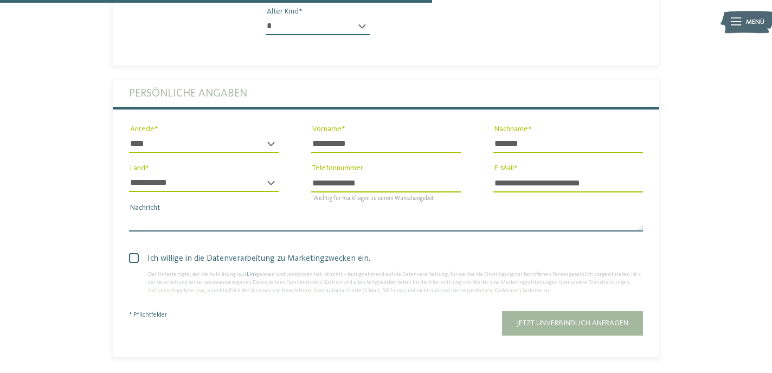
click at [149, 220] on textarea "Nachricht" at bounding box center [386, 222] width 515 height 18
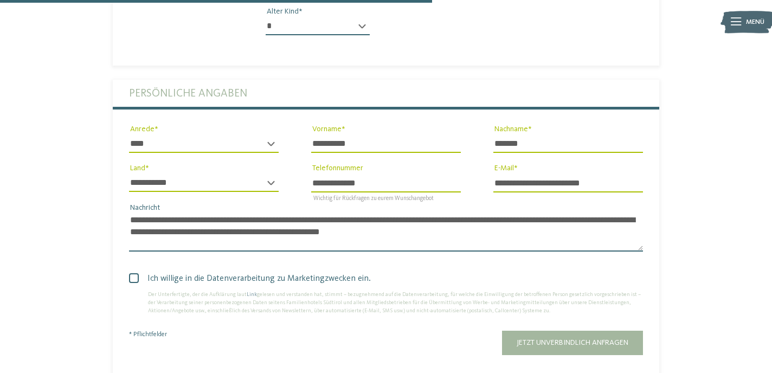
scroll to position [0, 0]
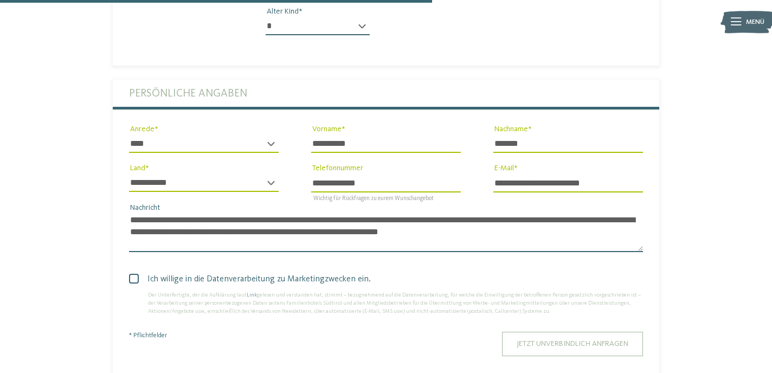
type textarea "**********"
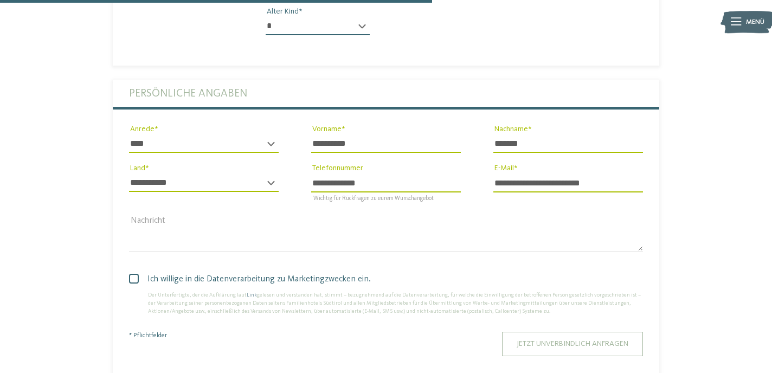
click at [607, 340] on span "Jetzt unverbindlich anfragen" at bounding box center [573, 344] width 112 height 8
